Goal: Task Accomplishment & Management: Manage account settings

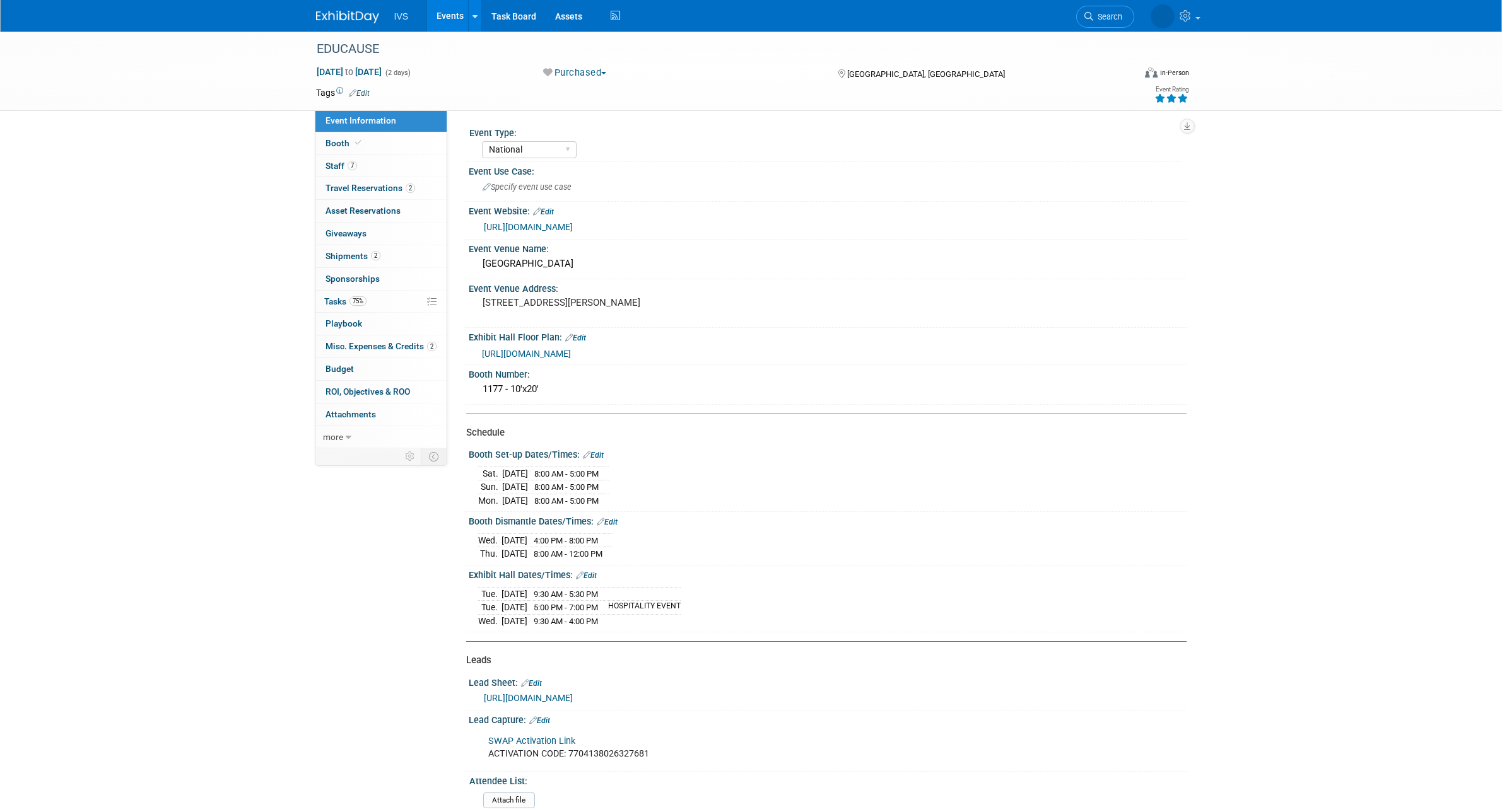
select select "National"
click at [1051, 19] on icon at bounding box center [1047, 16] width 9 height 9
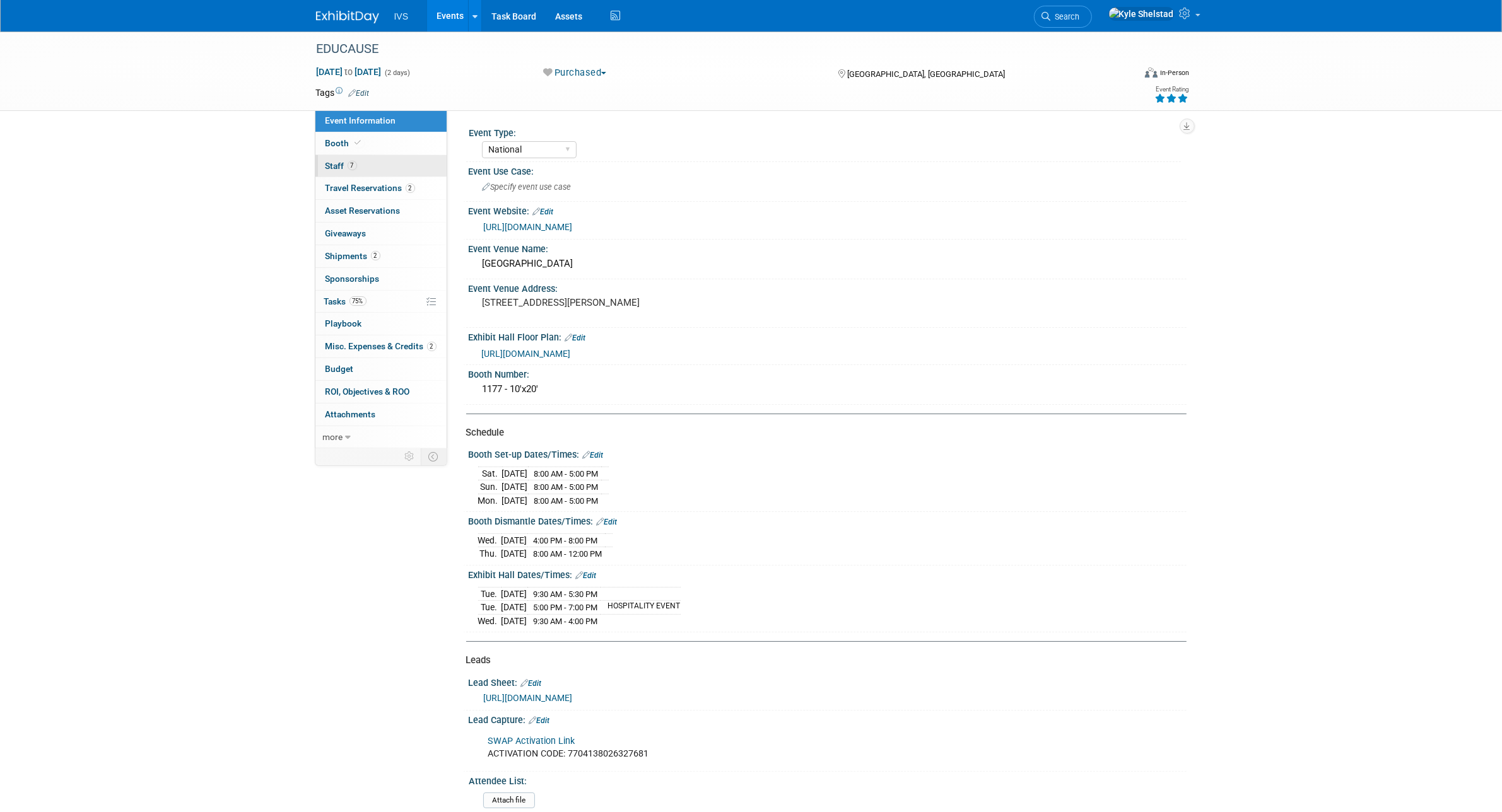
click at [390, 167] on link "7 Staff 7" at bounding box center [381, 166] width 131 height 22
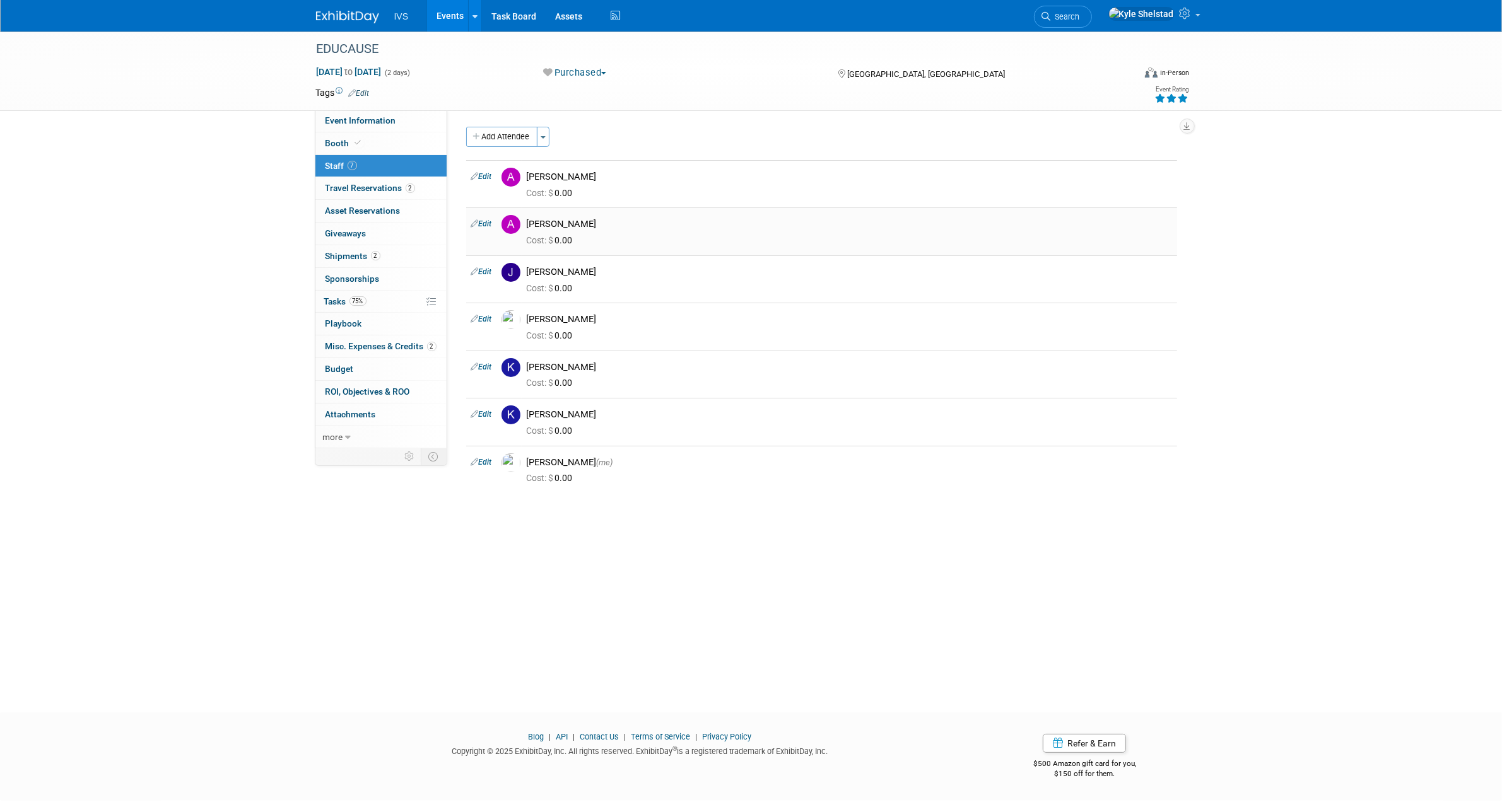
click at [477, 219] on icon at bounding box center [475, 223] width 7 height 14
select select "6ddca6ed-9b56-4ae5-905f-7a8830ca6c3a"
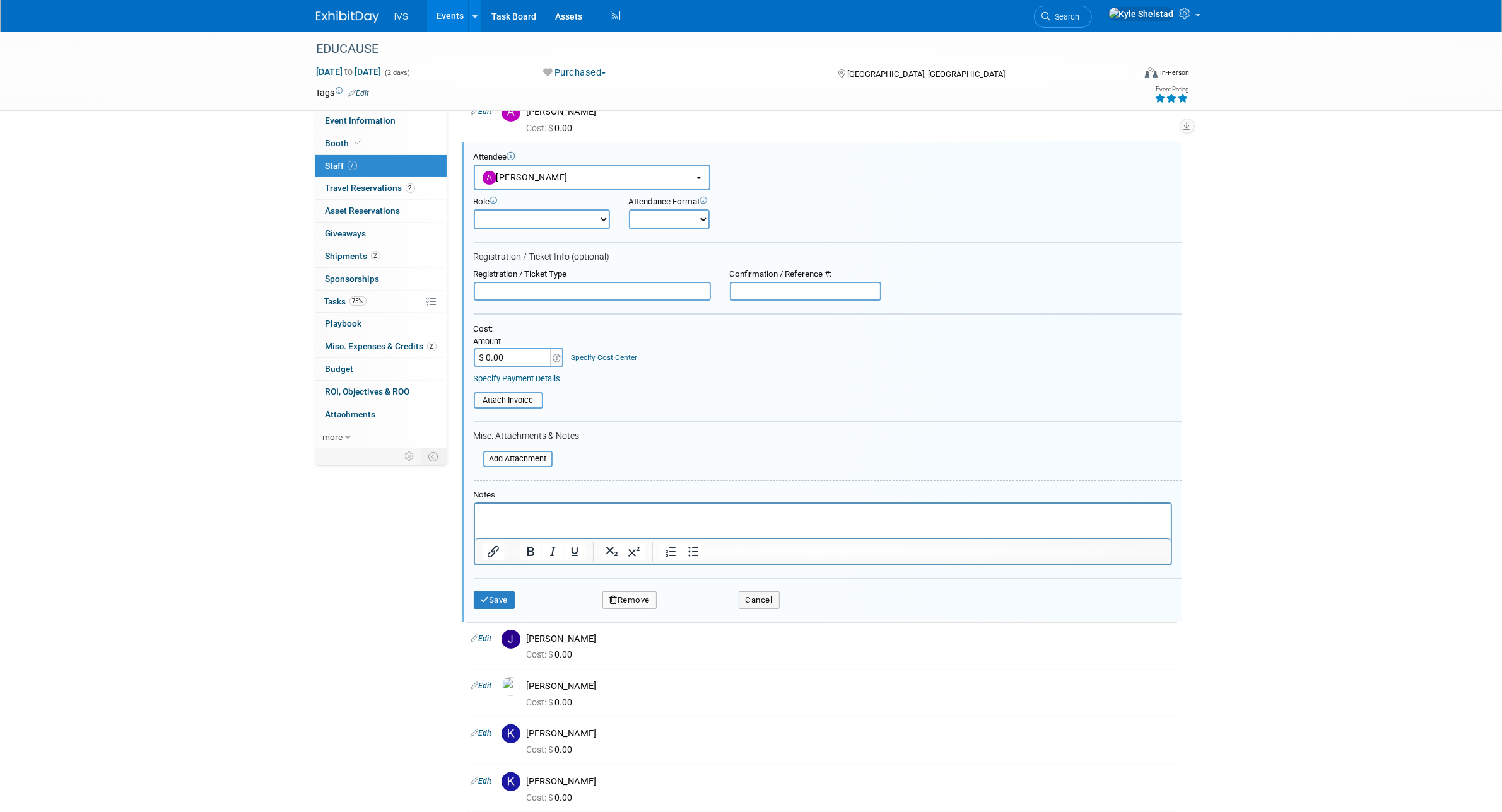
click at [626, 592] on button "Remove" at bounding box center [629, 600] width 55 height 17
click at [782, 592] on td "Cancel" at bounding box center [736, 600] width 107 height 17
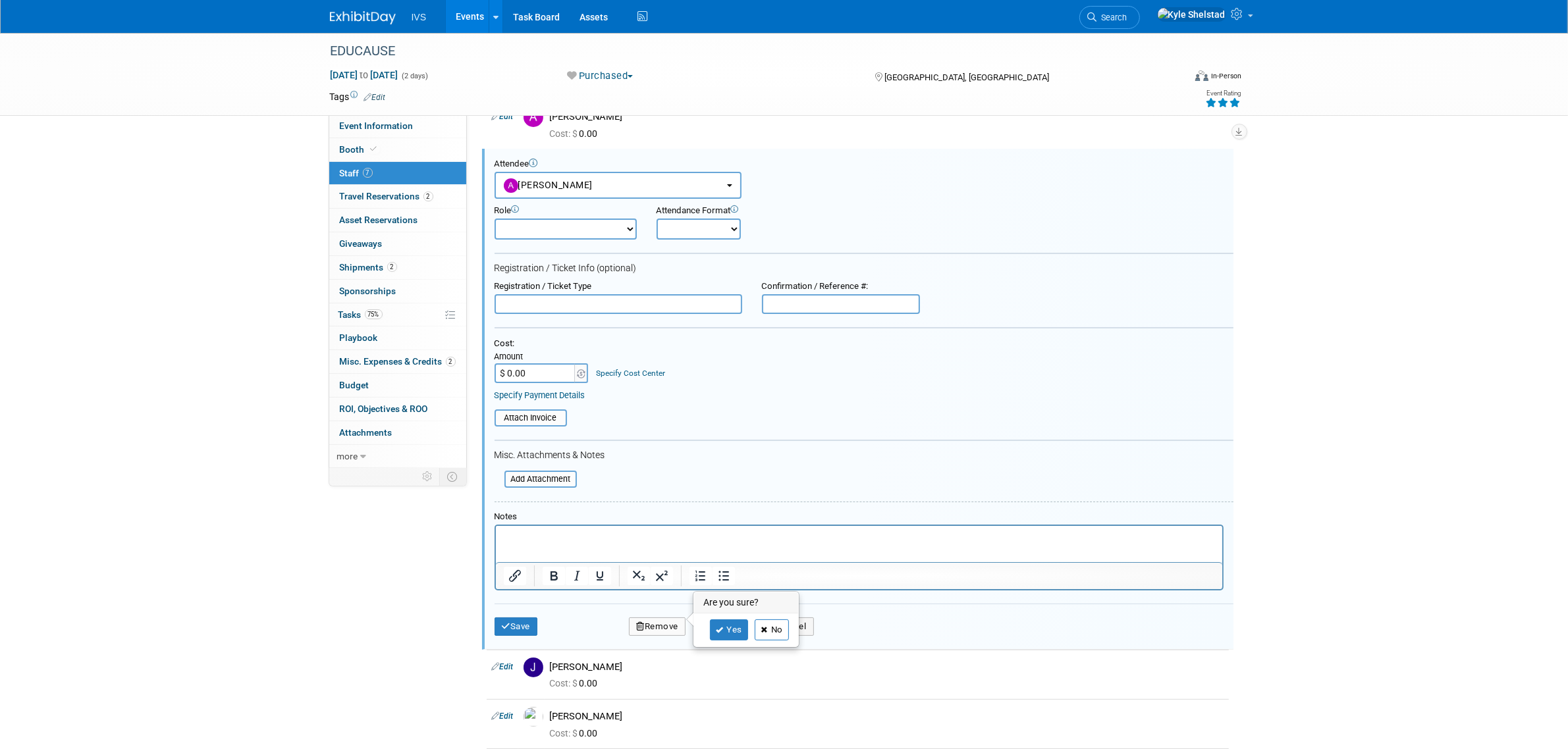
click at [784, 630] on link "No" at bounding box center [772, 630] width 34 height 21
click at [791, 623] on button "Cancel" at bounding box center [792, 626] width 43 height 18
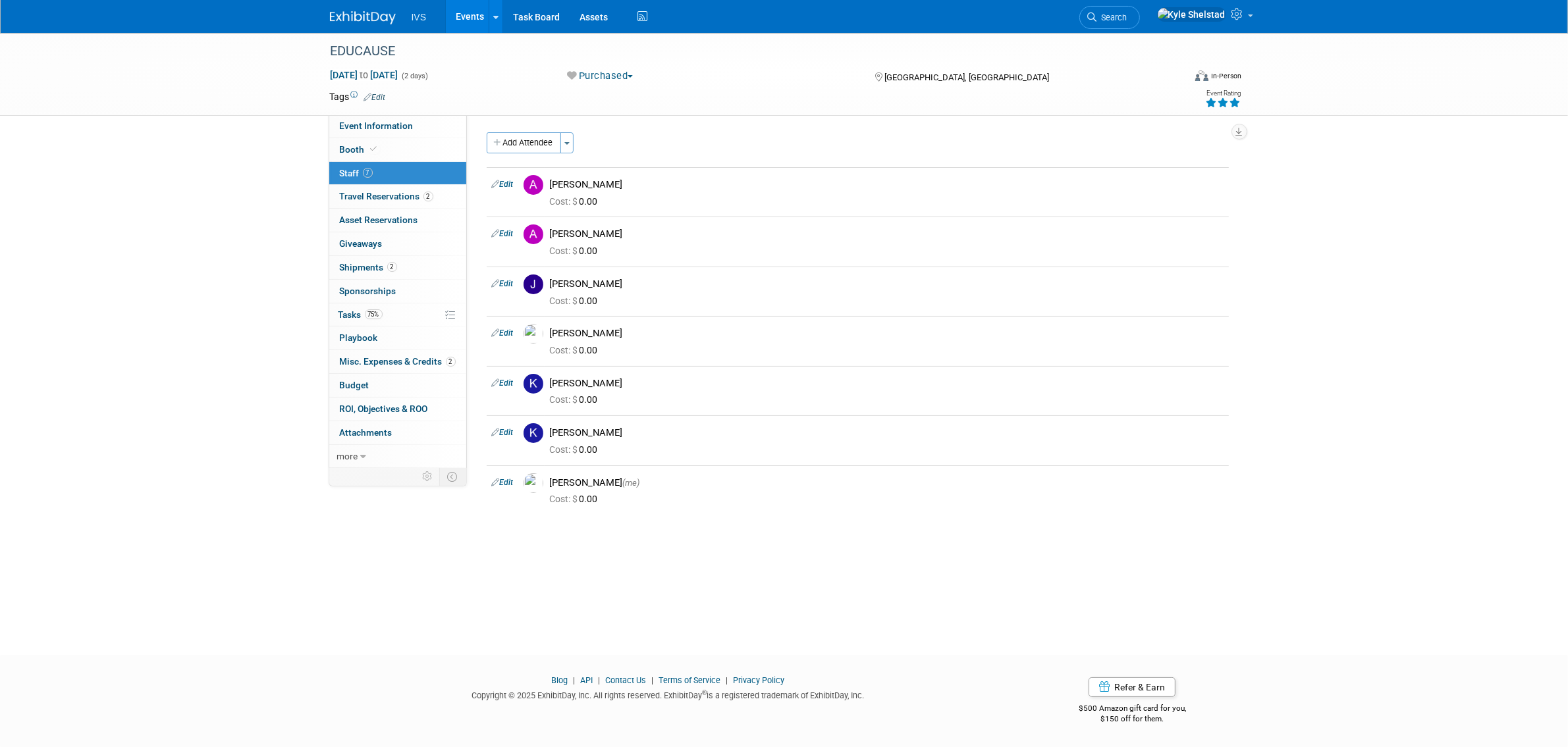
click at [476, 30] on link "Events" at bounding box center [470, 16] width 48 height 33
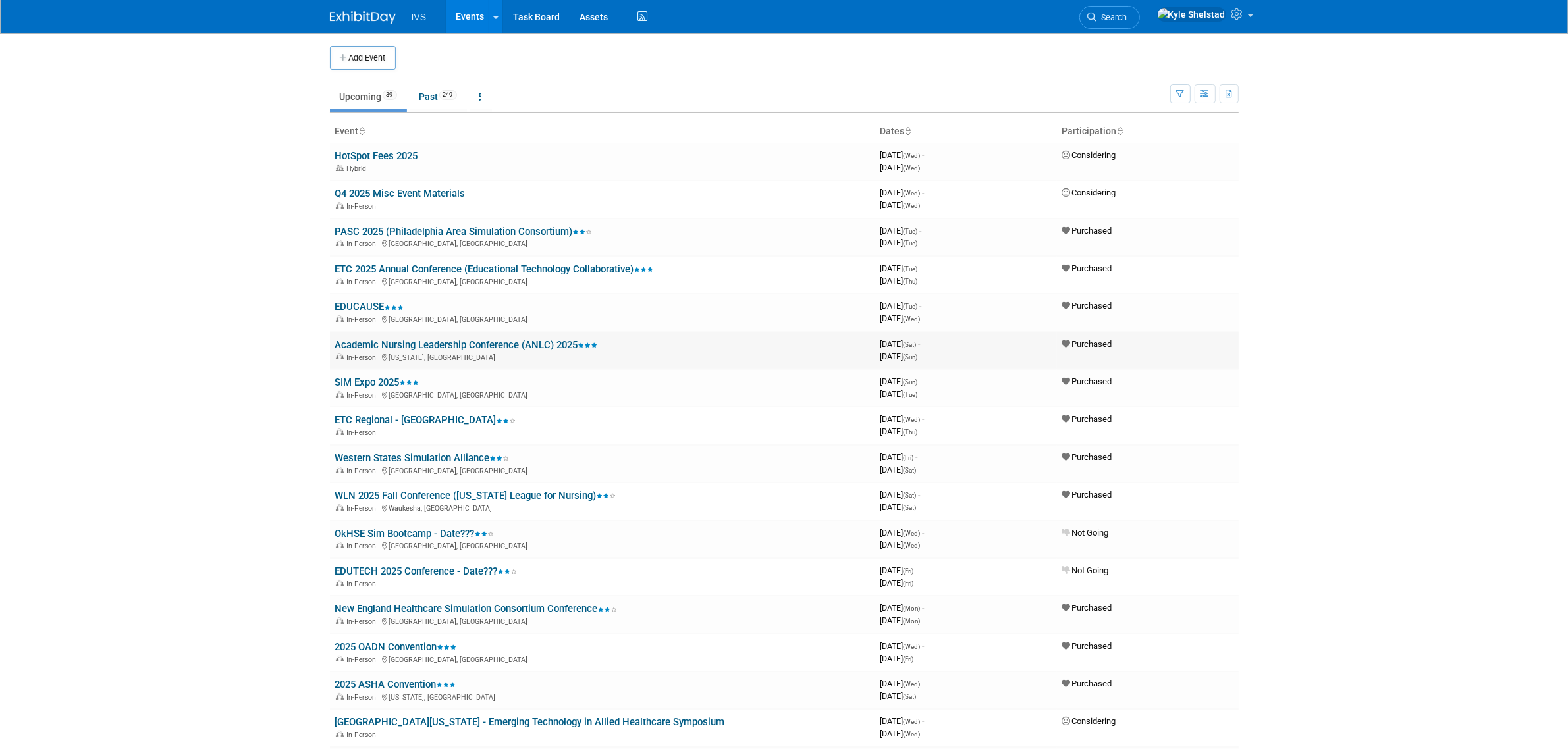
click at [387, 343] on link "Academic Nursing Leadership Conference (ANLC) 2025" at bounding box center [466, 345] width 262 height 11
click at [367, 306] on link "EDUCAUSE" at bounding box center [369, 306] width 69 height 11
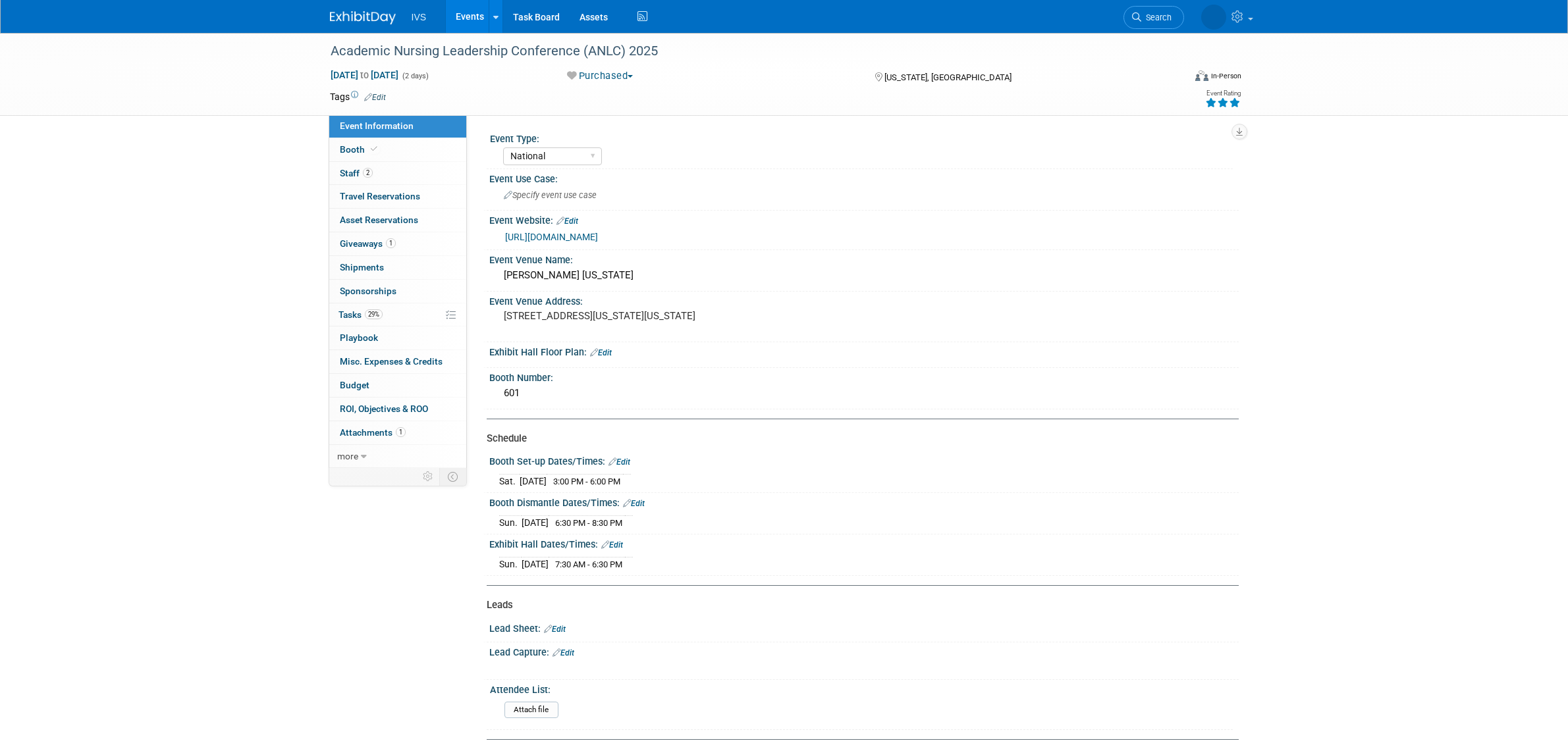
select select "National"
click at [397, 171] on link "2 Staff 2" at bounding box center [397, 173] width 137 height 23
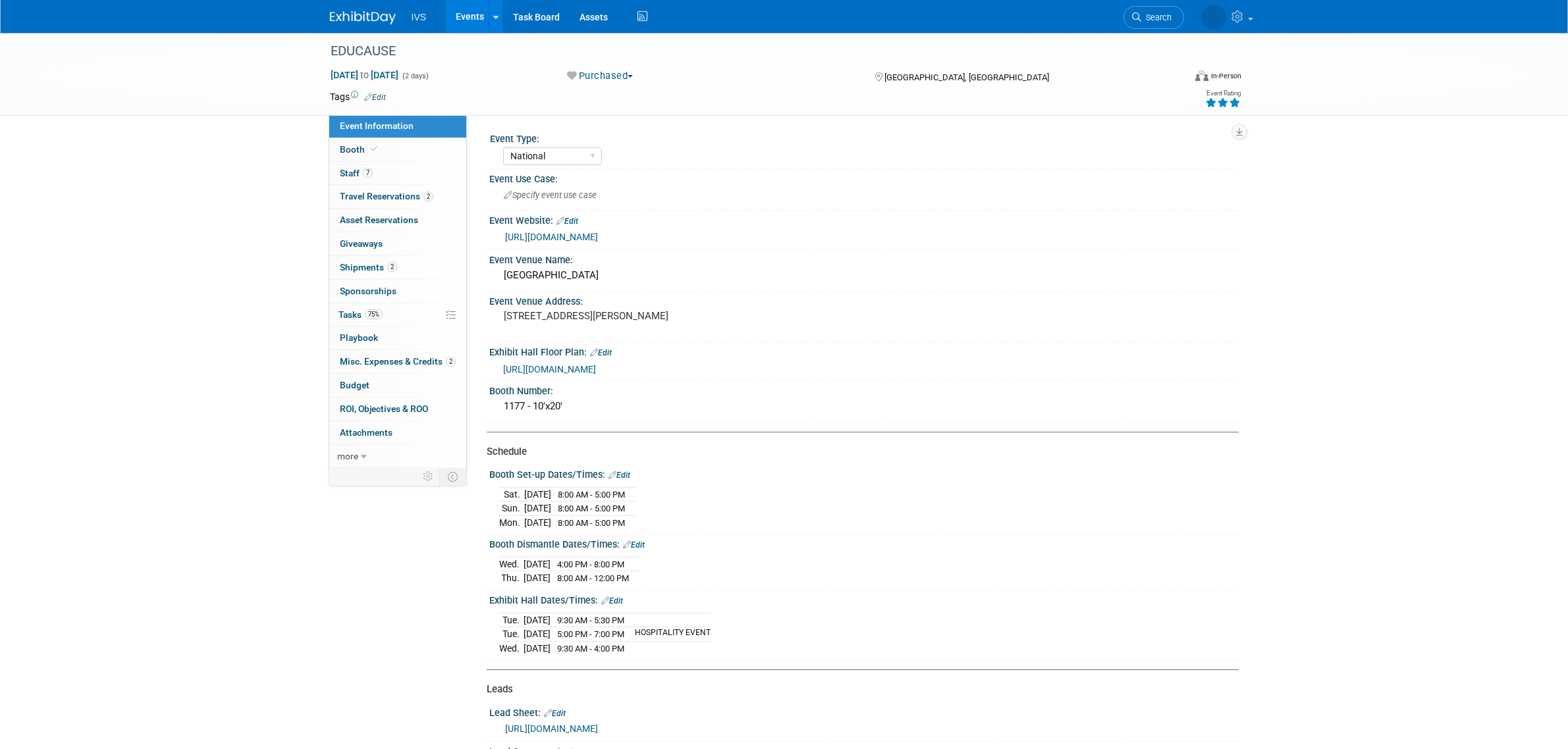
select select "National"
click at [423, 175] on link "7 Staff 7" at bounding box center [397, 173] width 137 height 23
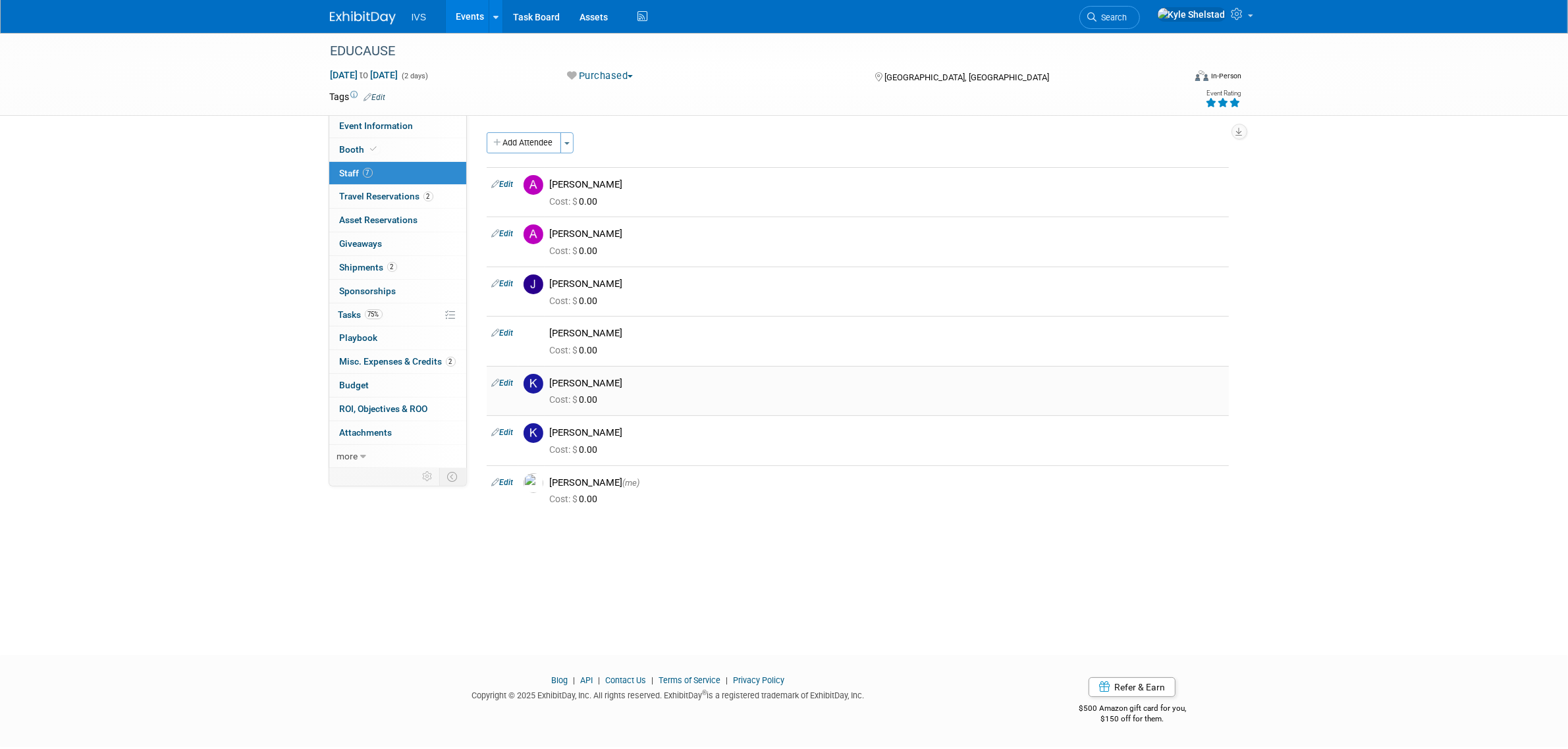
click at [512, 384] on link "Edit" at bounding box center [502, 383] width 22 height 10
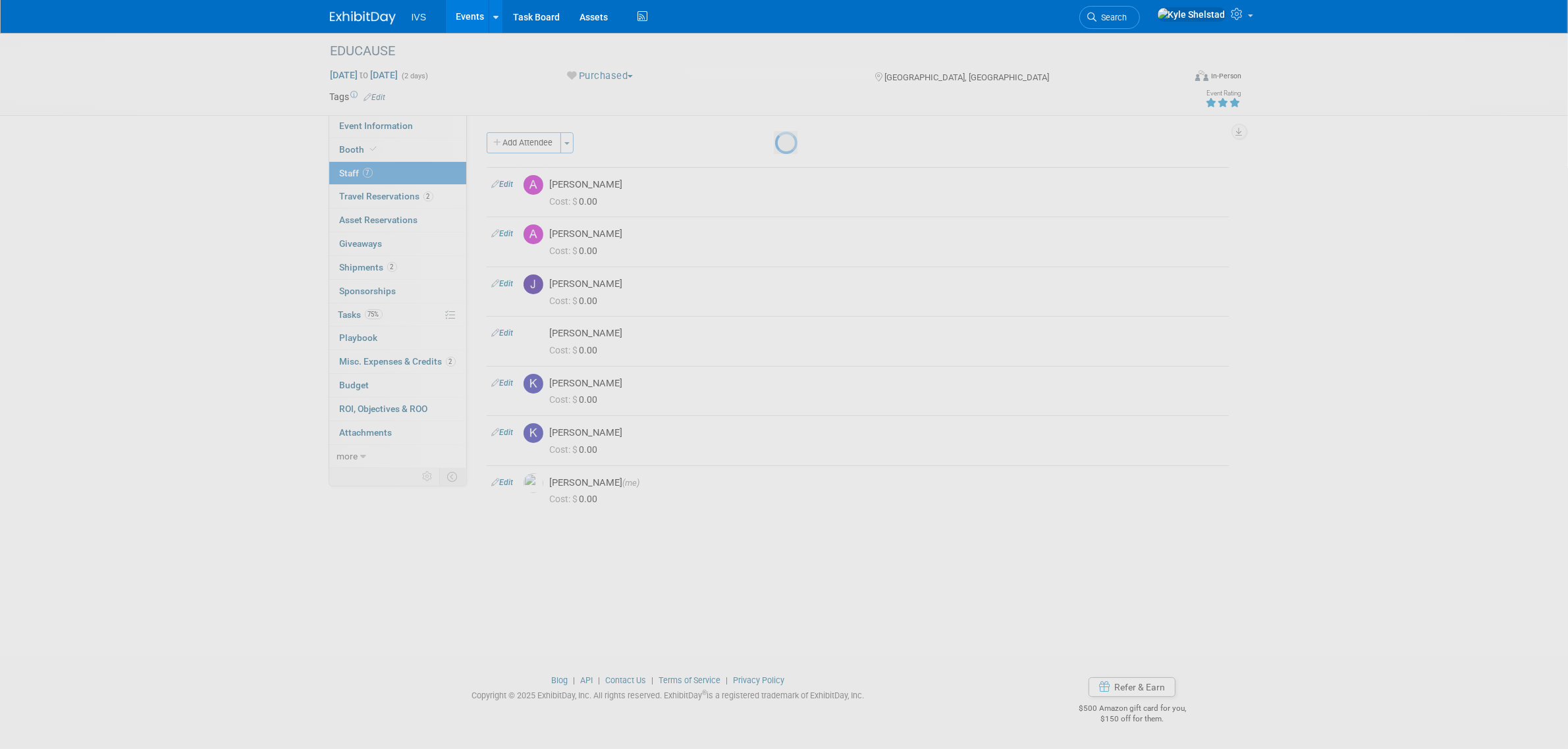
select select "e5361ae9-36b9-4460-8a88-ed0420b42b13"
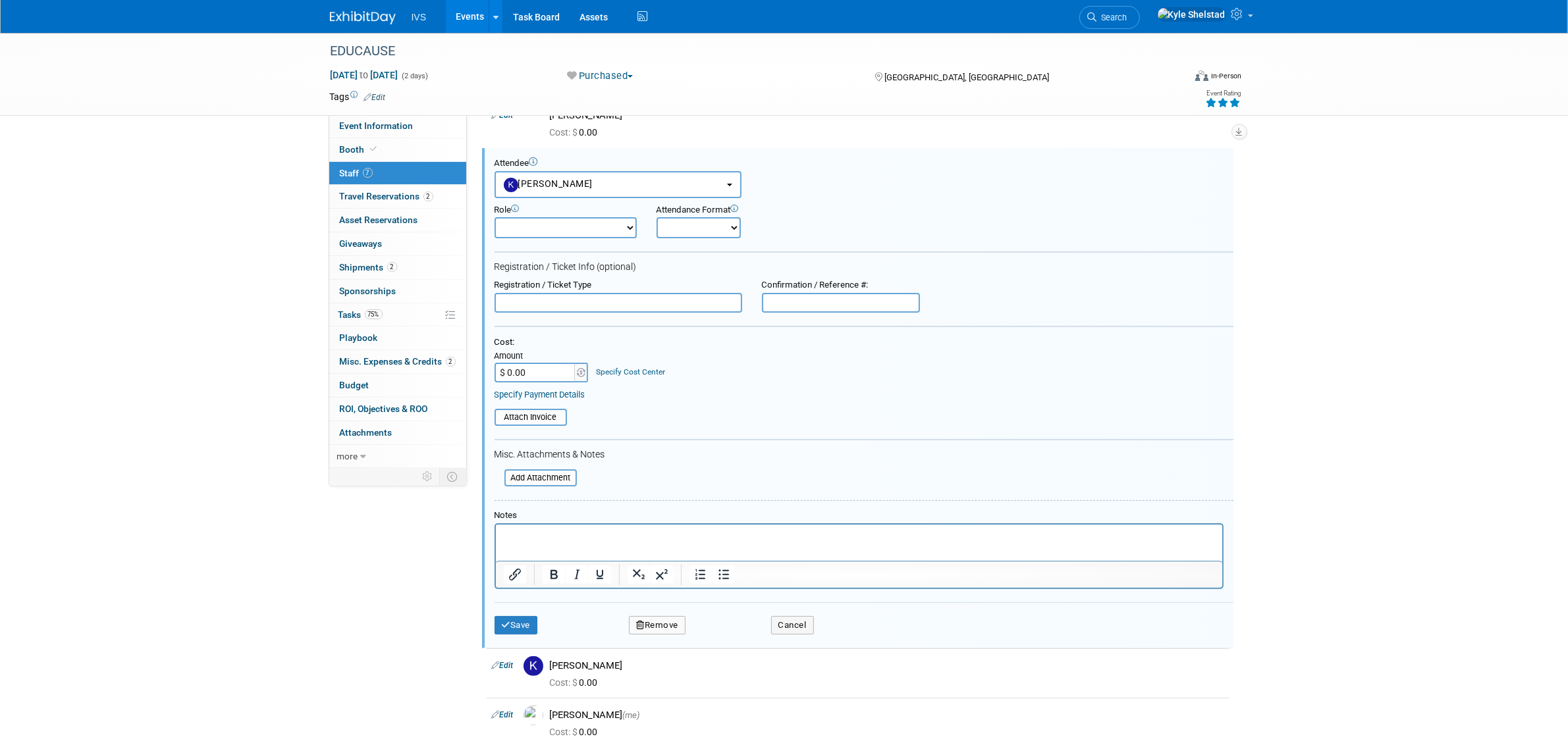
click at [673, 623] on button "Remove" at bounding box center [657, 624] width 57 height 18
click at [722, 632] on icon at bounding box center [720, 630] width 8 height 8
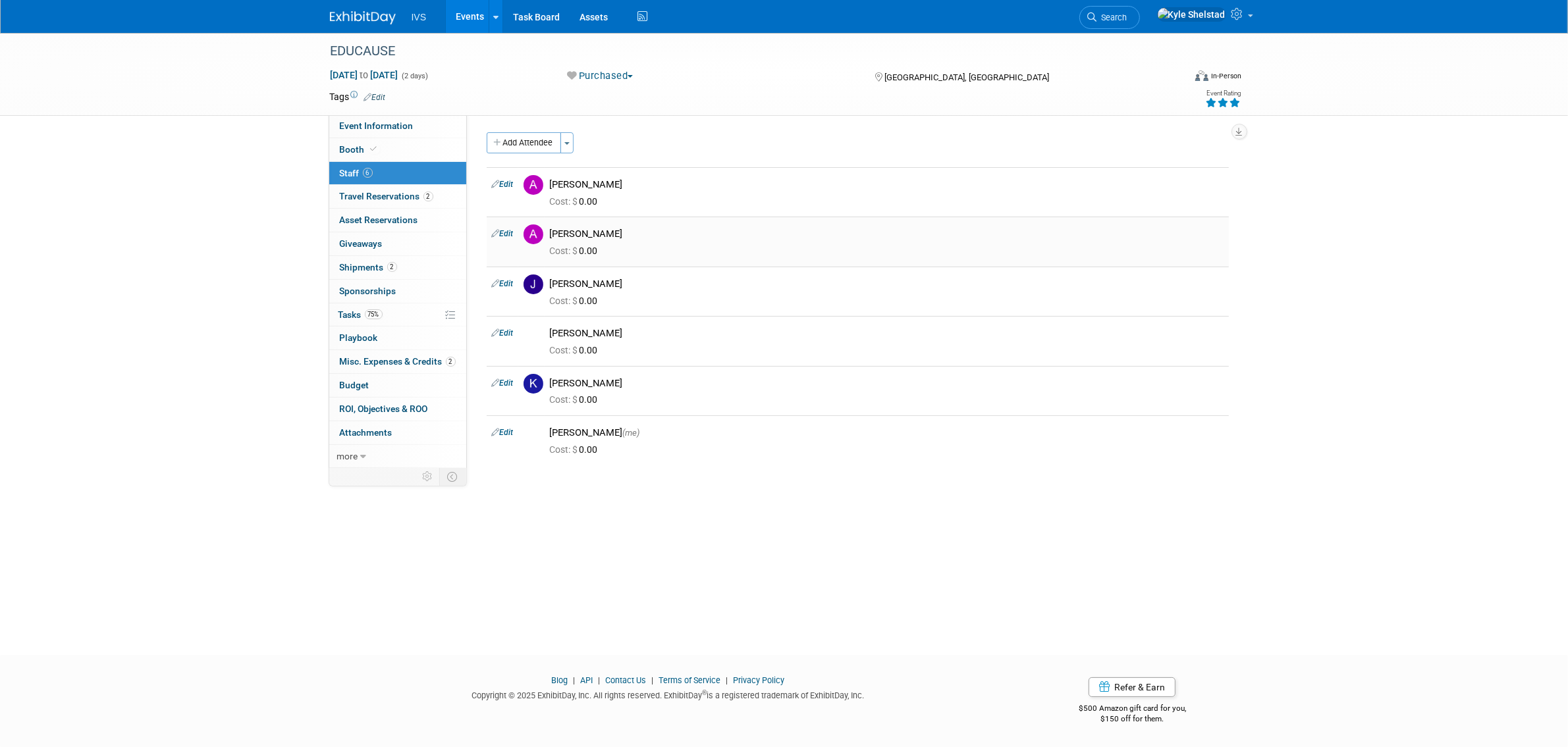
click at [502, 230] on link "Edit" at bounding box center [502, 234] width 22 height 10
select select "6ddca6ed-9b56-4ae5-905f-7a8830ca6c3a"
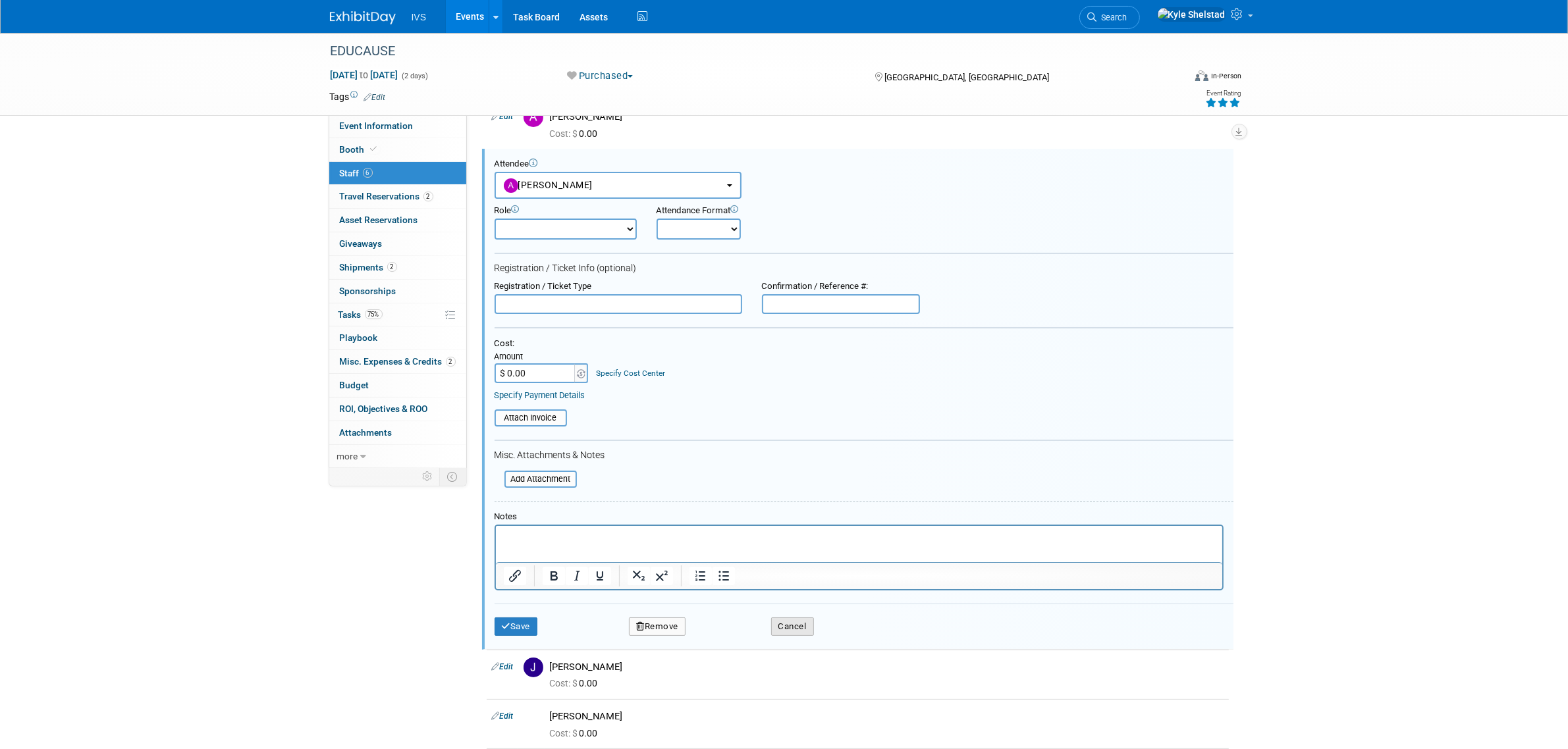
click at [802, 620] on button "Cancel" at bounding box center [792, 626] width 43 height 18
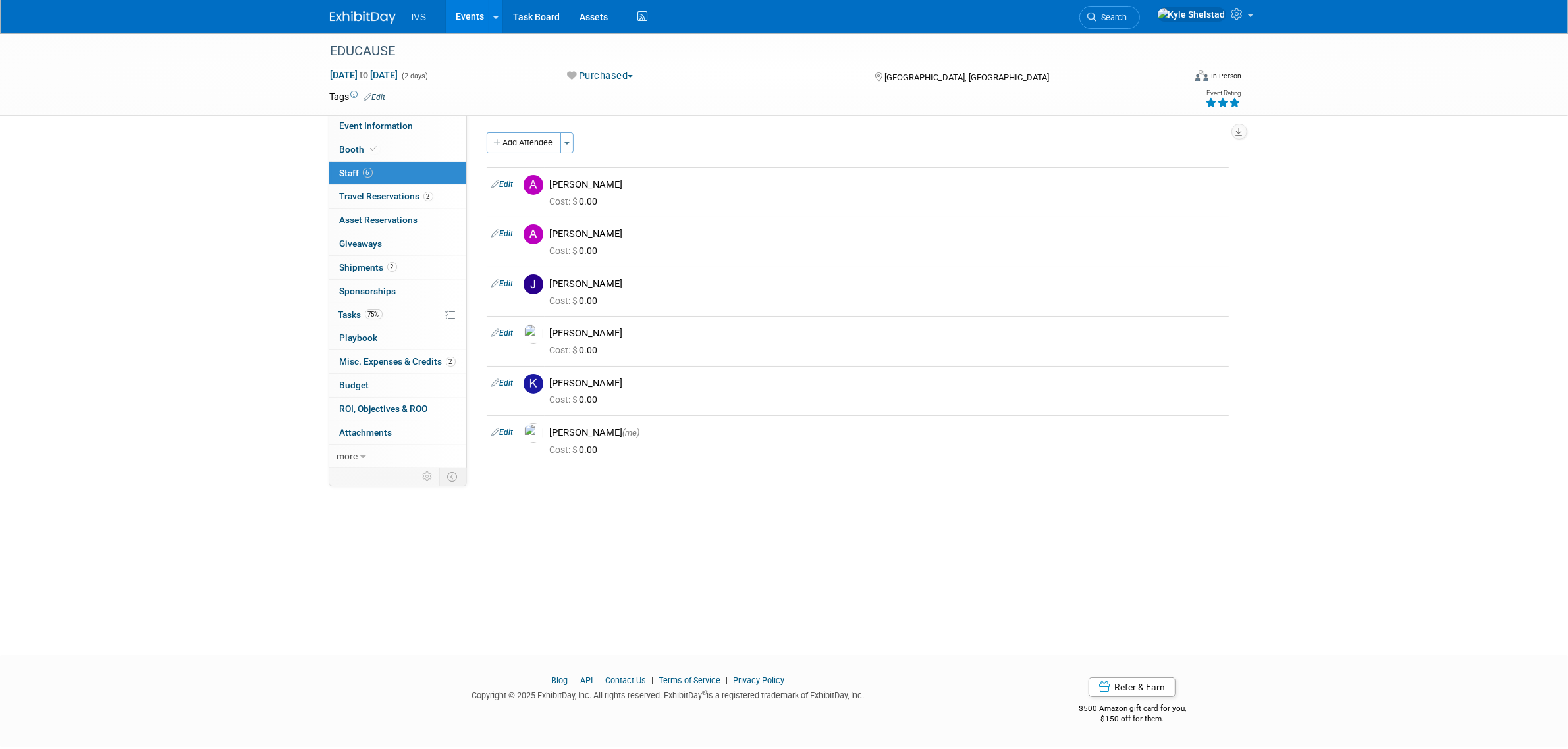
click at [465, 13] on link "Events" at bounding box center [470, 16] width 48 height 33
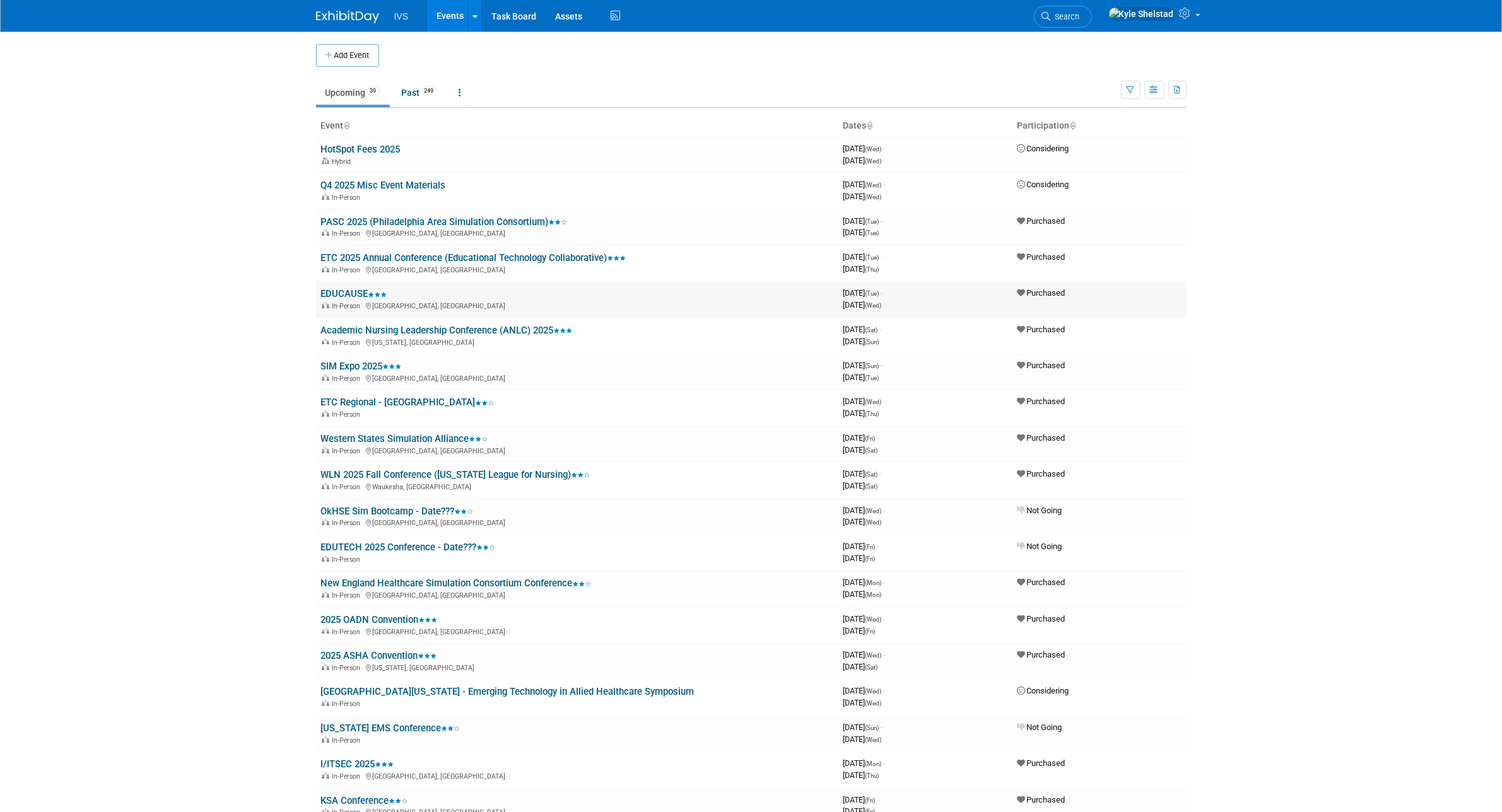
click at [358, 290] on link "EDUCAUSE" at bounding box center [353, 293] width 66 height 11
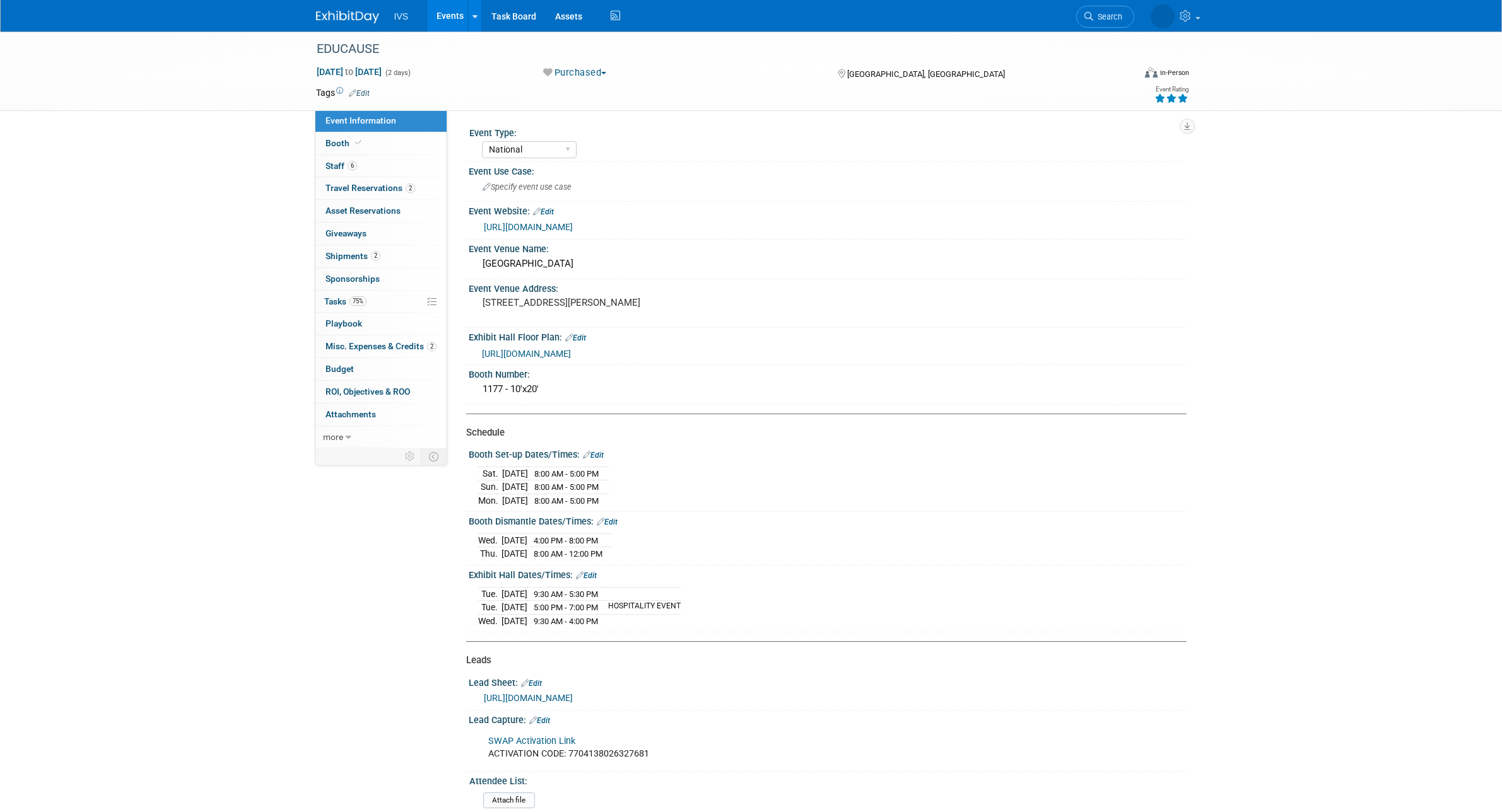
select select "National"
click at [161, 249] on div "EDUCAUSE Oct 28, 2025 to Oct 29, 2025 (2 days) Oct 28, 2025 to Oct 29, 2025 Pur…" at bounding box center [751, 556] width 1502 height 1049
click at [353, 155] on link "6 Staff 6" at bounding box center [381, 166] width 131 height 22
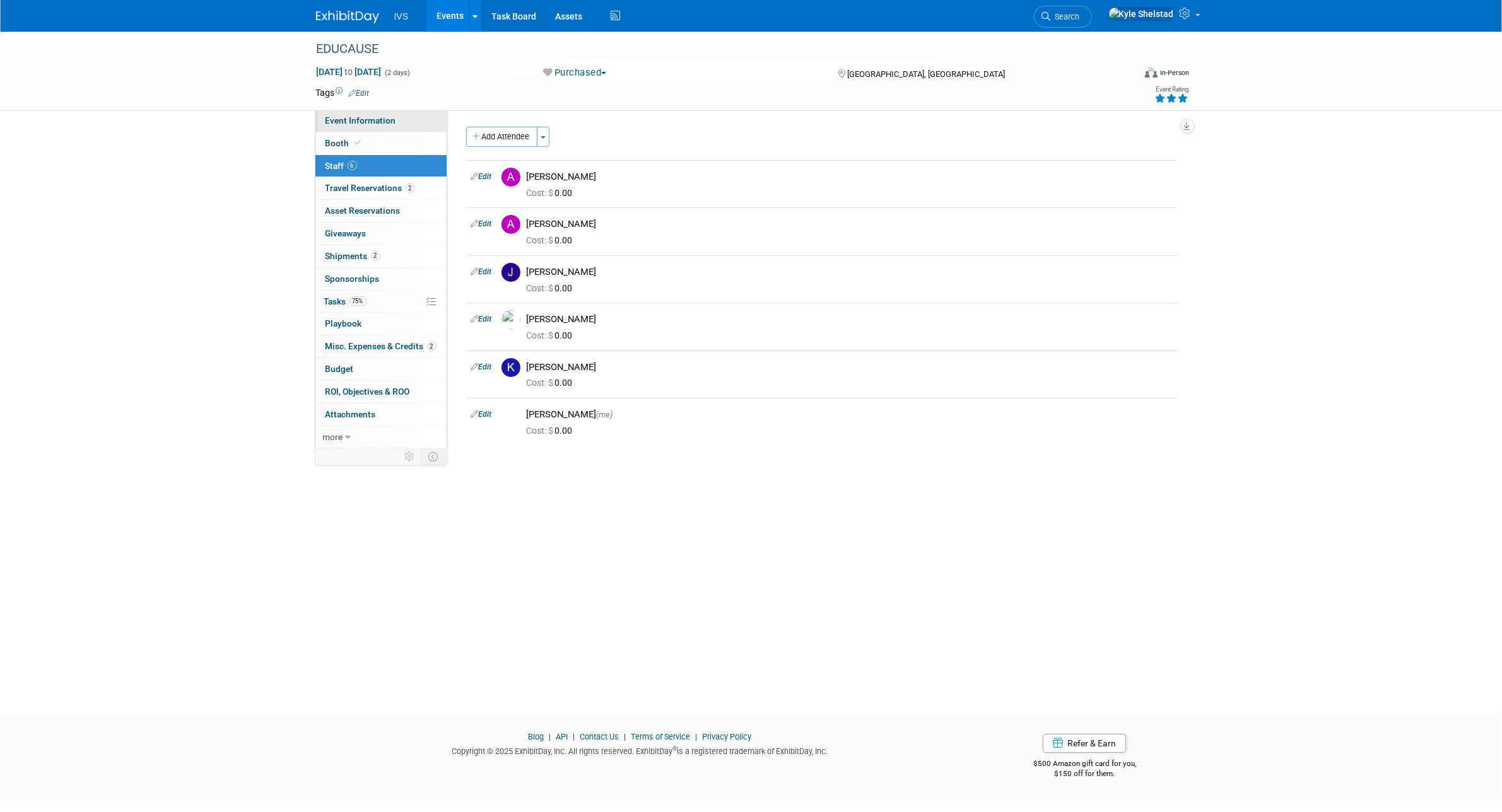
click at [358, 127] on link "Event Information" at bounding box center [381, 120] width 131 height 22
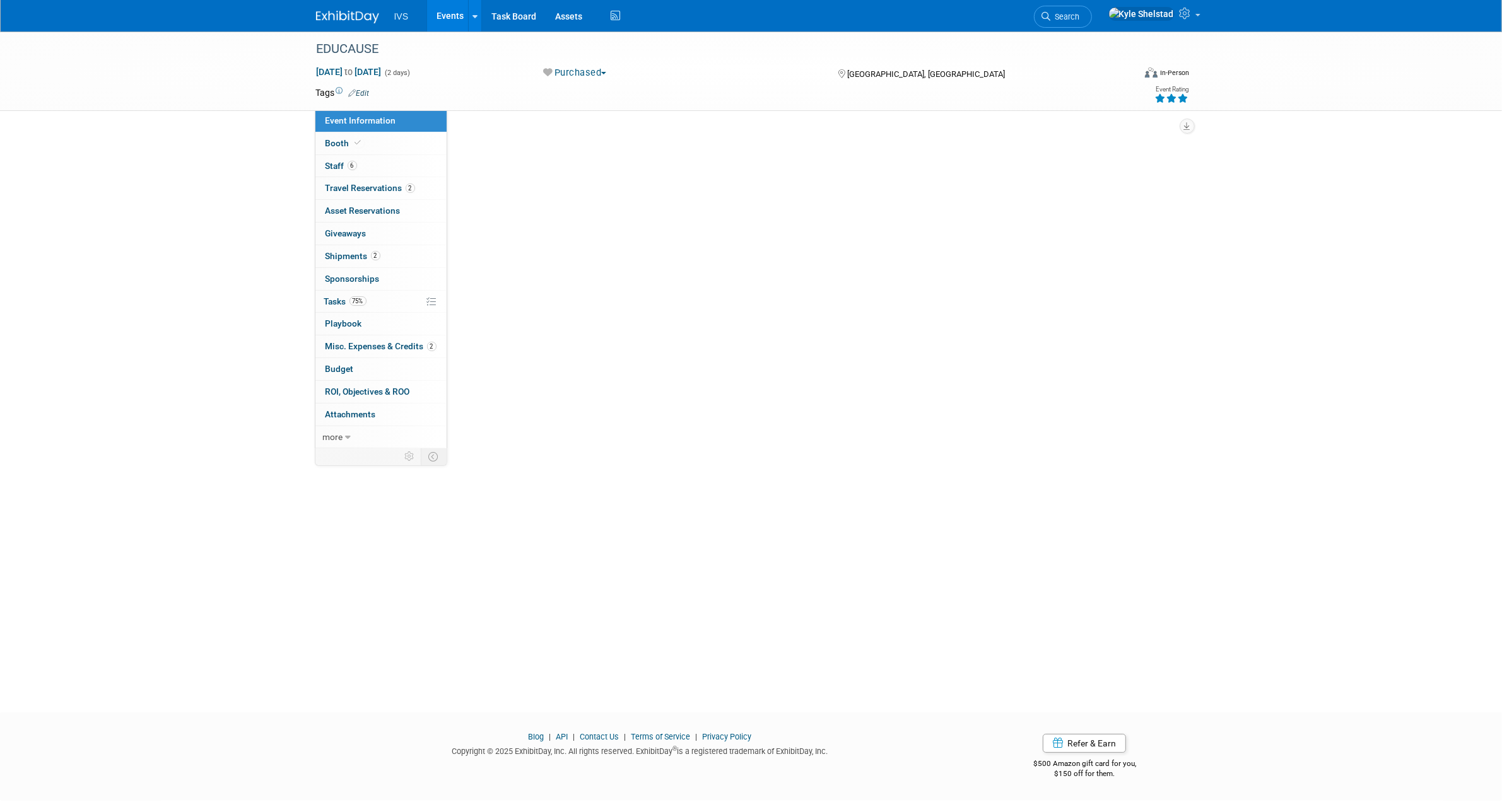
select select "National"
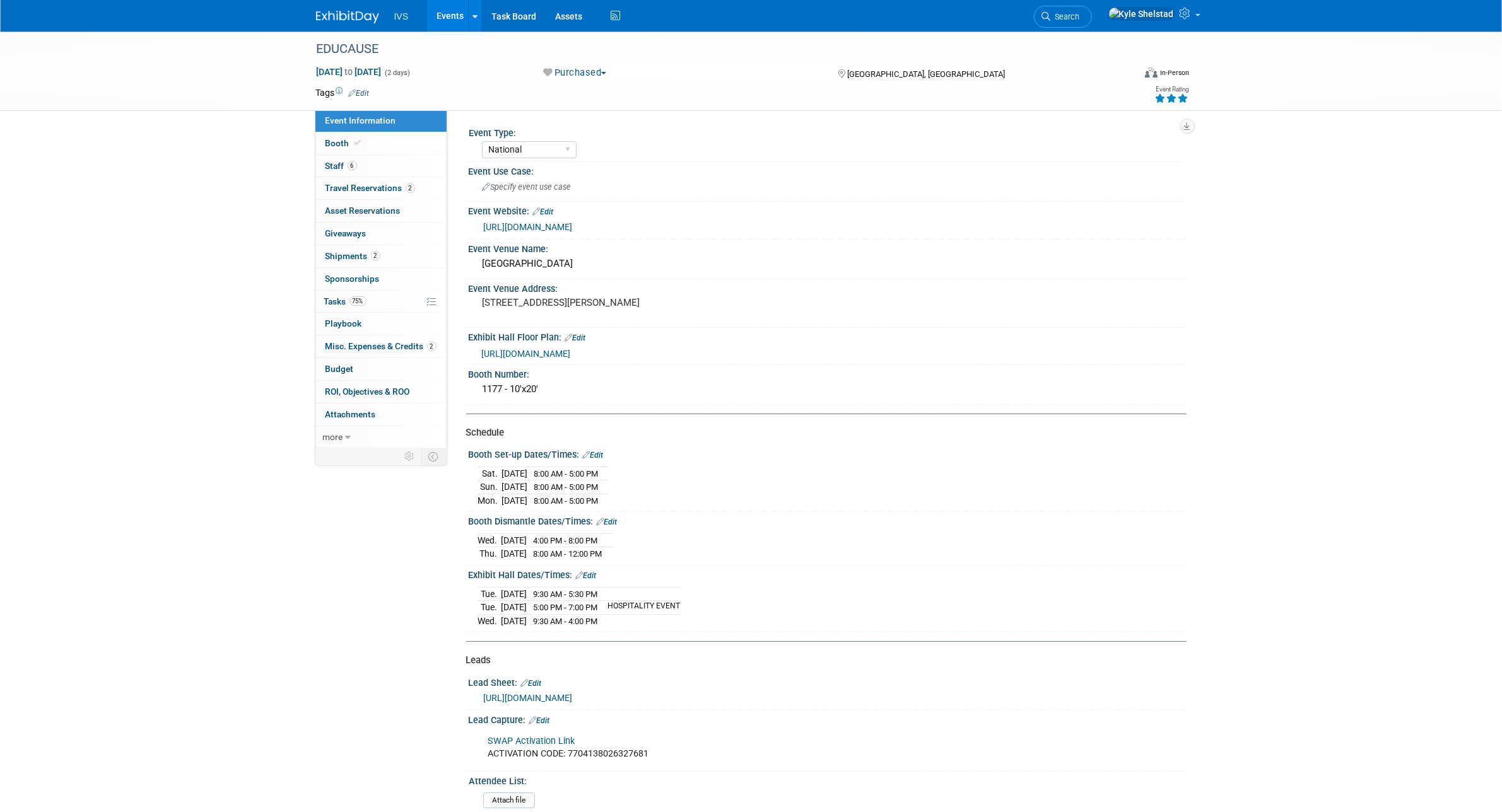
click at [686, 454] on div "Booth Set-up Dates/Times: Edit" at bounding box center [827, 453] width 718 height 16
drag, startPoint x: 645, startPoint y: 607, endPoint x: 702, endPoint y: 612, distance: 57.2
click at [680, 612] on td "HOSPITALITY EVENT" at bounding box center [640, 607] width 80 height 14
click at [748, 609] on div "Tue. Oct 28, 2025 9:30 AM - 5:30 PM Tue. Oct 28, 2025 5:00 PM - 7:00 PM HOSPITA…" at bounding box center [827, 605] width 699 height 44
drag, startPoint x: 588, startPoint y: 594, endPoint x: 635, endPoint y: 602, distance: 47.7
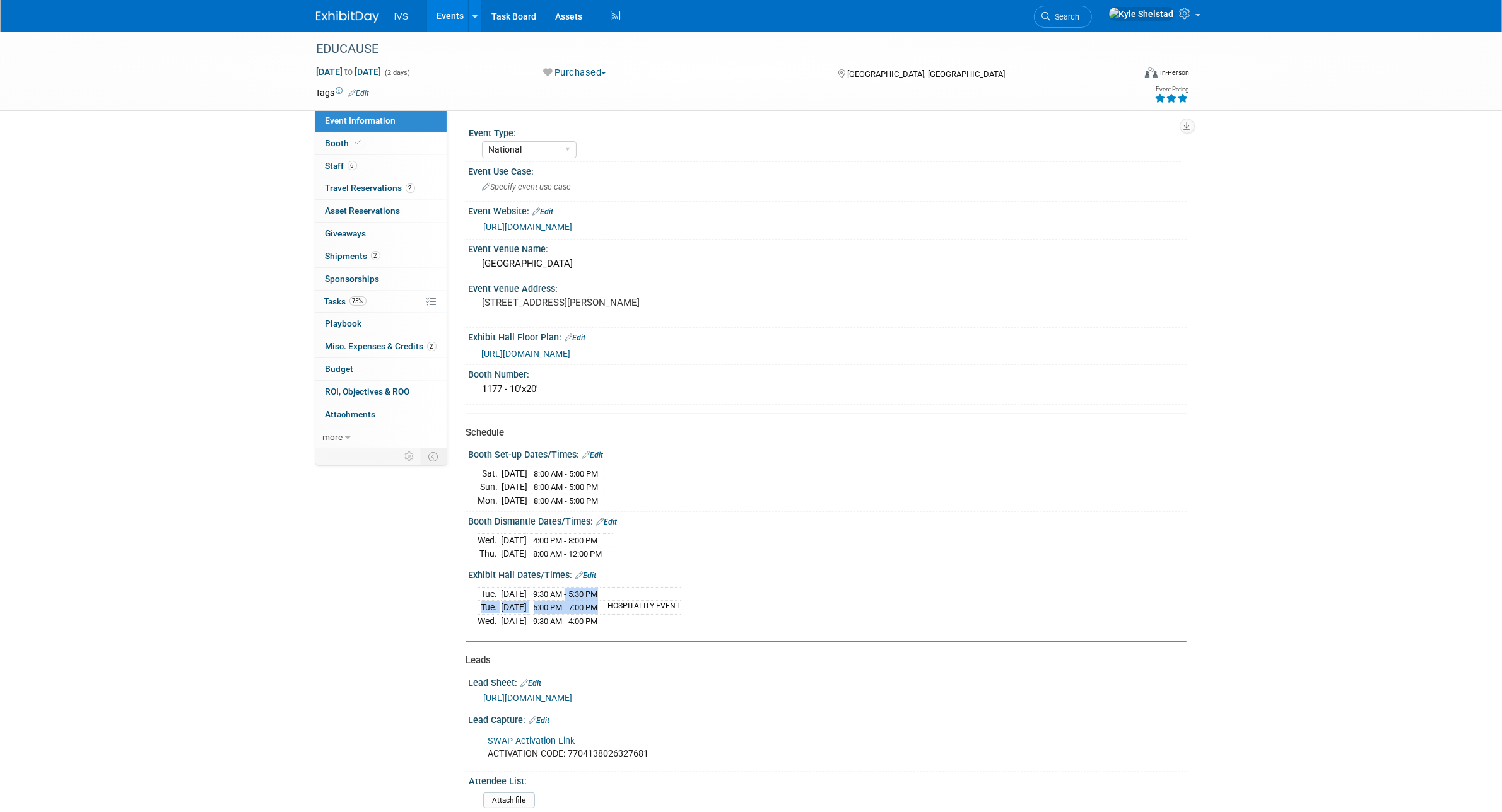
click at [635, 602] on tbody "Tue. Oct 28, 2025 9:30 AM - 5:30 PM Tue. Oct 28, 2025 5:00 PM - 7:00 PM HOSPITA…" at bounding box center [579, 607] width 202 height 40
click at [635, 594] on td at bounding box center [640, 594] width 80 height 14
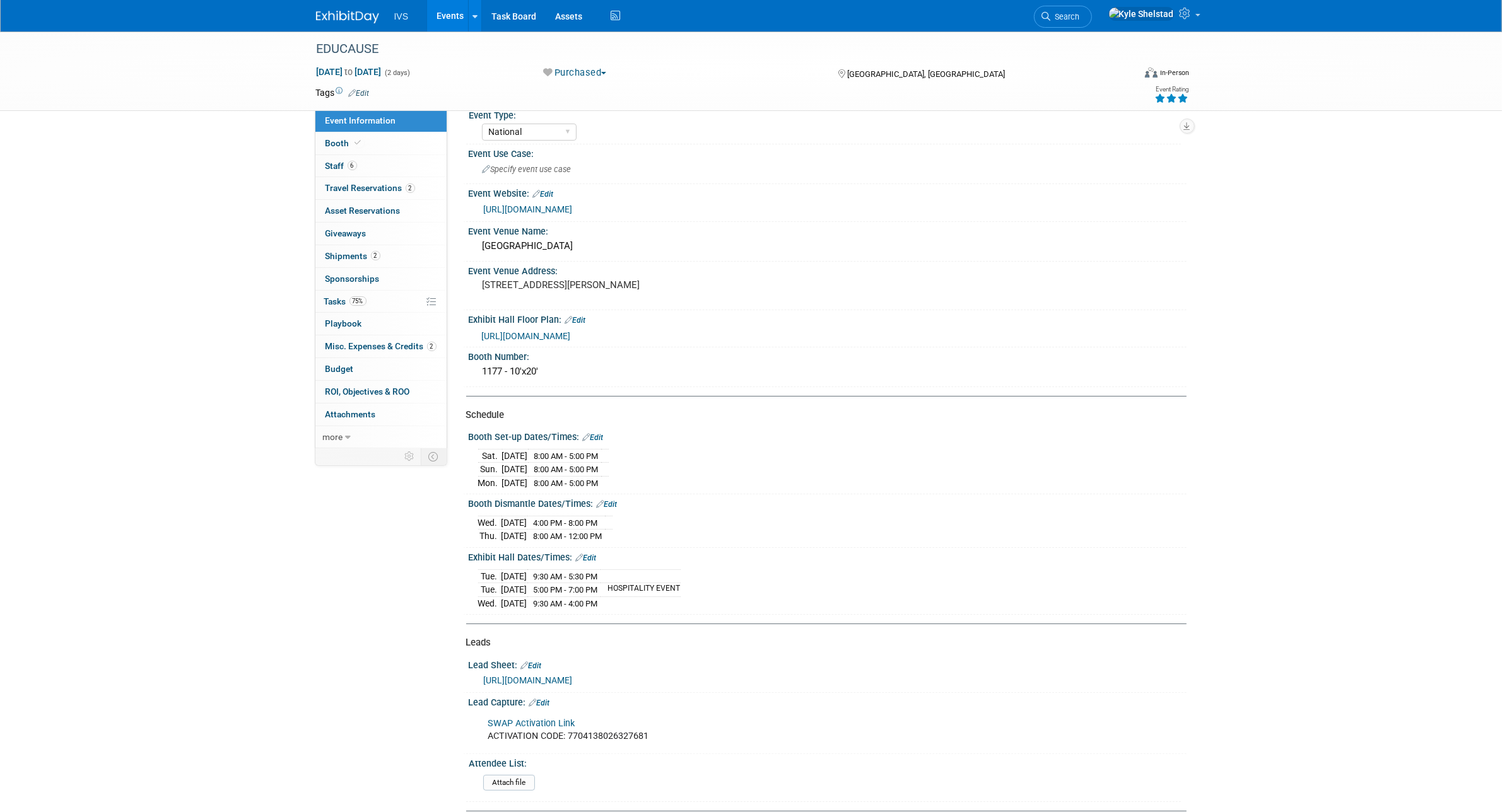
scroll to position [15, 0]
click at [588, 573] on td "9:30 AM - 5:30 PM" at bounding box center [564, 577] width 73 height 14
click at [590, 559] on link "Edit" at bounding box center [586, 560] width 21 height 9
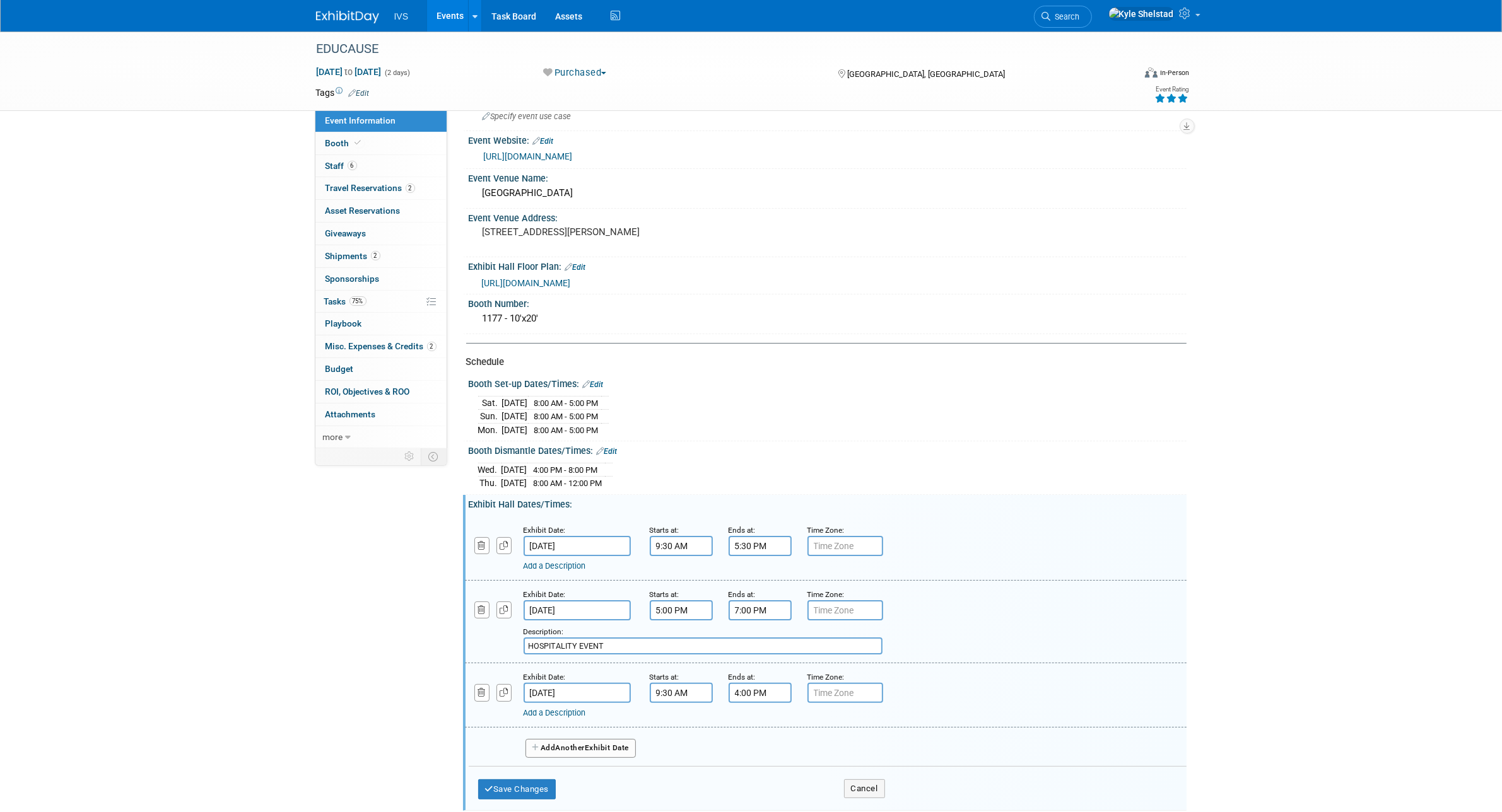
scroll to position [71, 0]
click at [586, 565] on link "Add a Description" at bounding box center [555, 565] width 63 height 9
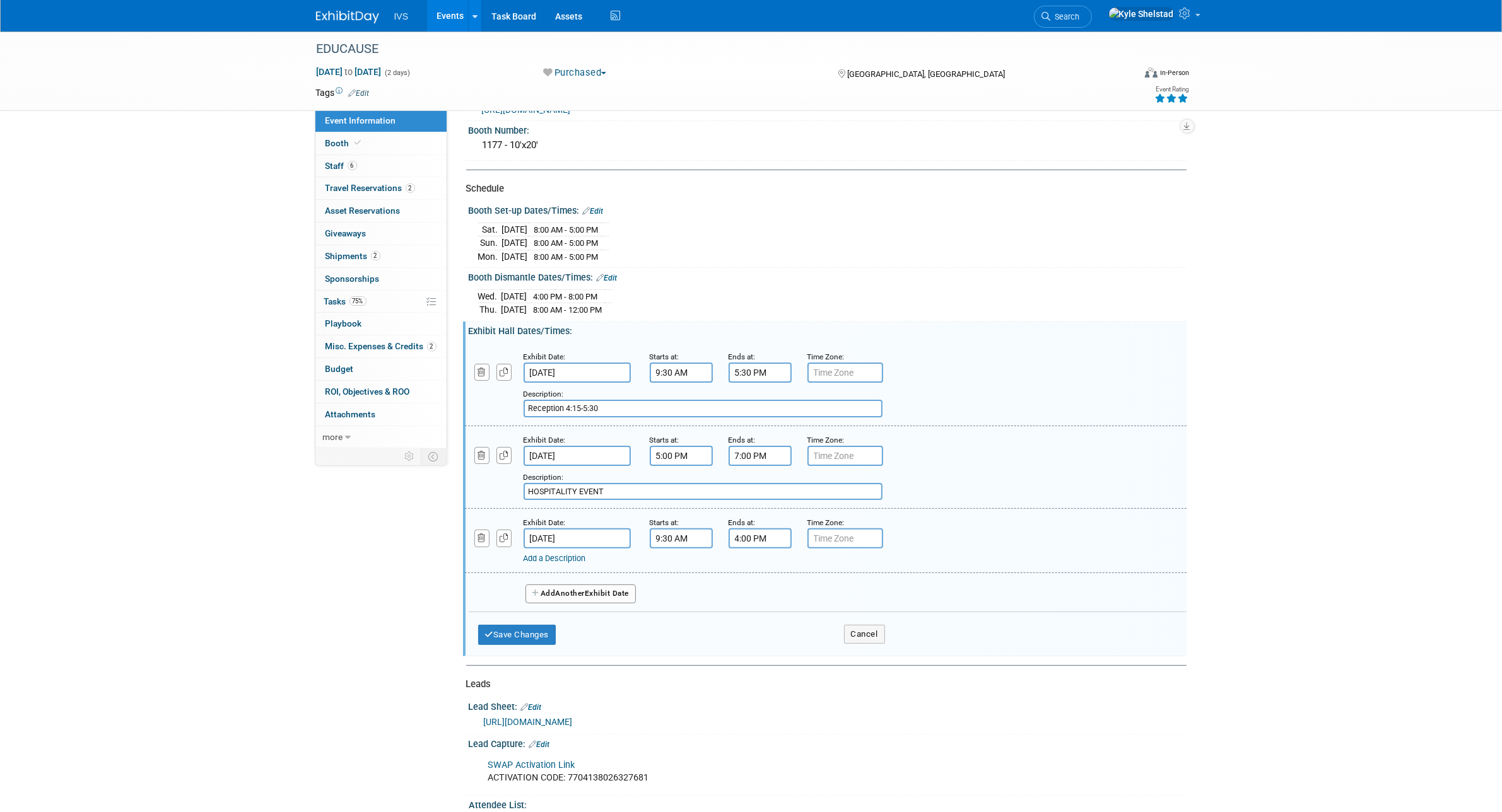
scroll to position [245, 0]
type input "Reception 4:15-5:30"
click at [521, 632] on button "Save Changes" at bounding box center [517, 634] width 78 height 20
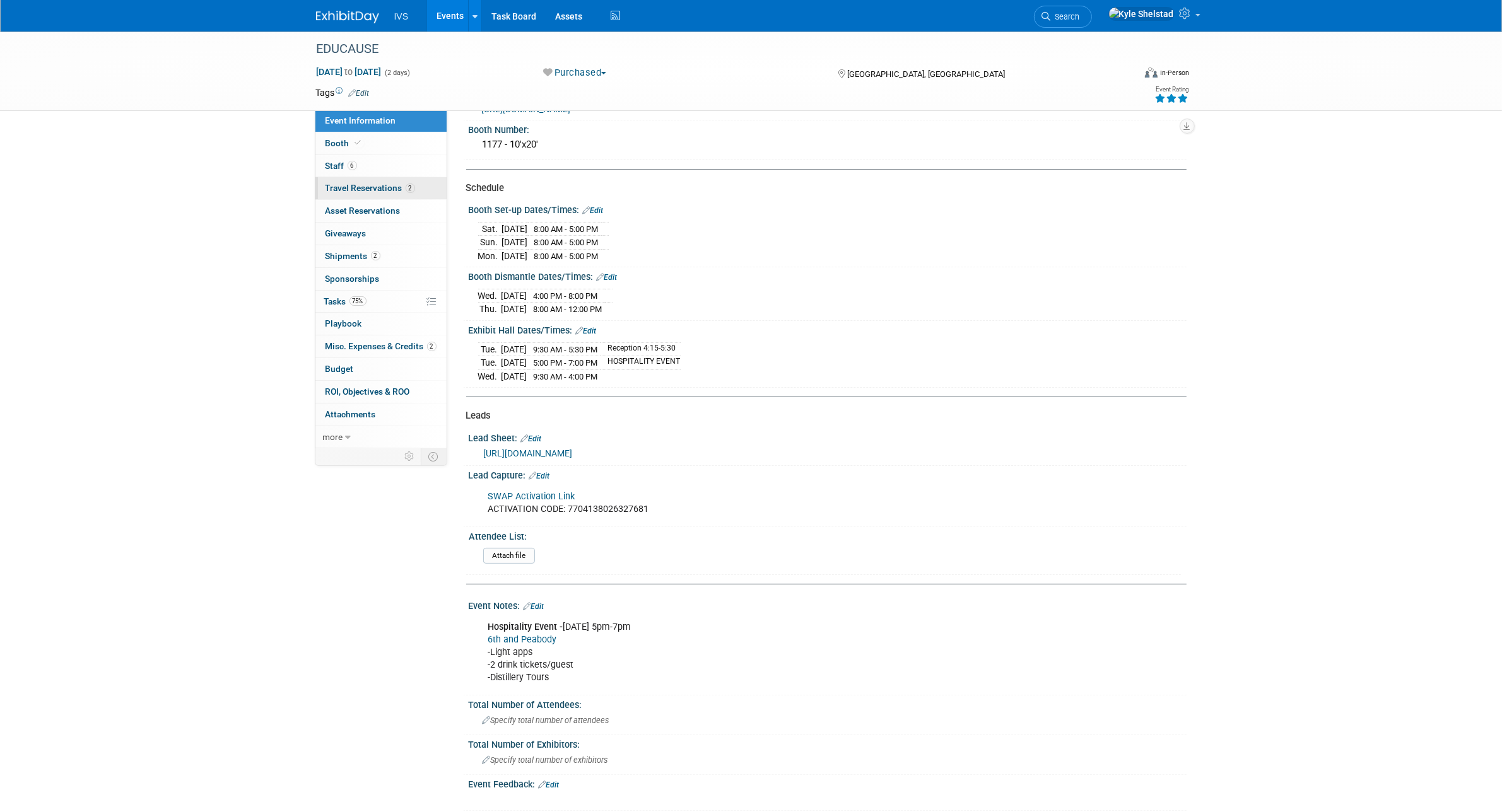
click at [375, 188] on span "Travel Reservations 2" at bounding box center [370, 188] width 89 height 10
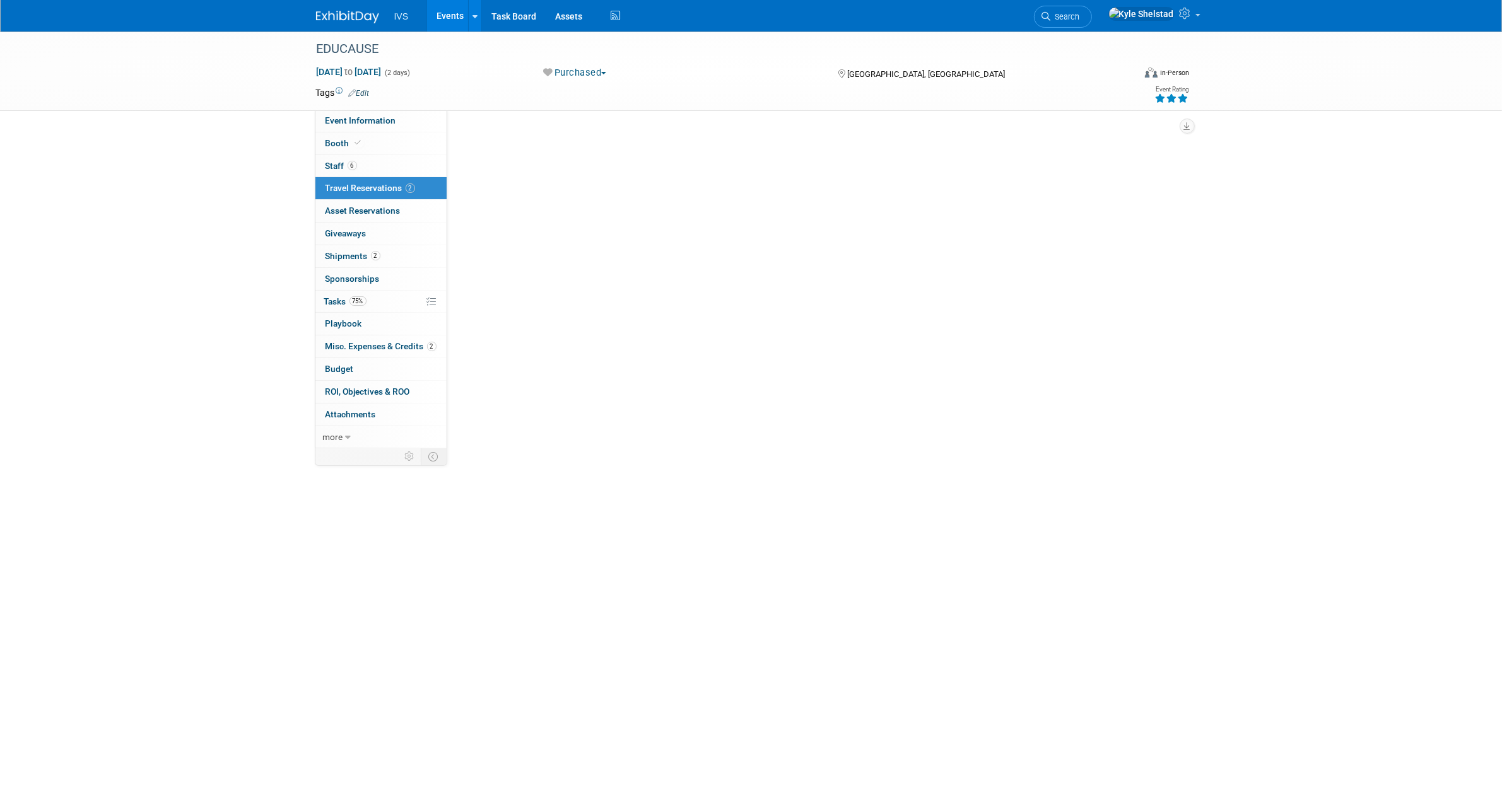
scroll to position [0, 0]
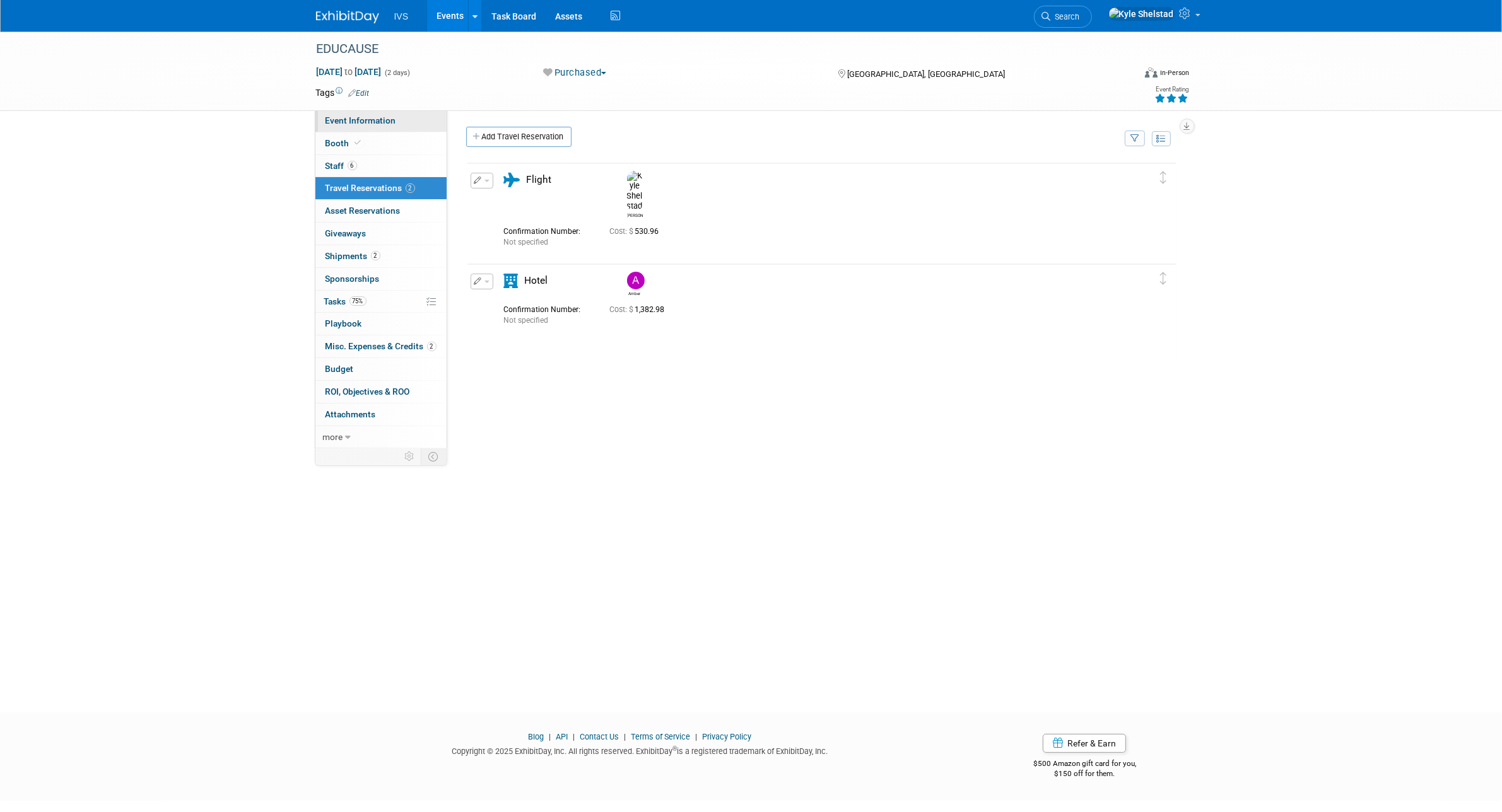
click at [378, 123] on span "Event Information" at bounding box center [361, 120] width 71 height 10
select select "National"
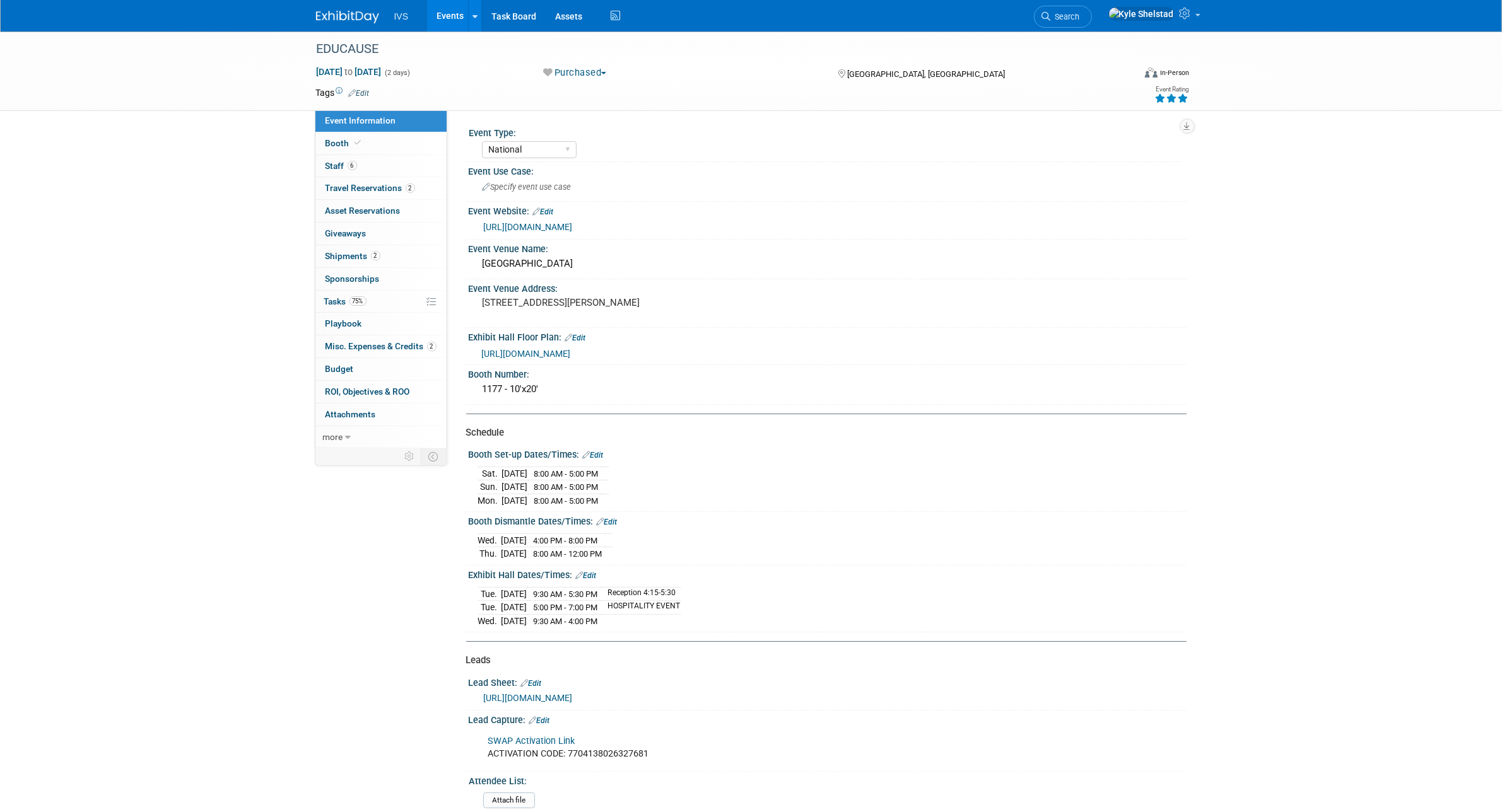
drag, startPoint x: 498, startPoint y: 498, endPoint x: 659, endPoint y: 515, distance: 161.9
click at [659, 515] on div "Event Type: National Regional Sponsorship Speaking Event Use Case: Edit X" at bounding box center [822, 589] width 710 height 931
click at [601, 489] on td "8:00 AM - 5:00 PM" at bounding box center [565, 487] width 73 height 14
drag, startPoint x: 622, startPoint y: 496, endPoint x: 477, endPoint y: 489, distance: 145.2
click at [478, 489] on tbody "Sat. Oct 25, 2025 8:00 AM - 5:00 PM Sun. Oct 26, 2025 8:00 AM - 5:00 PM Mon." at bounding box center [543, 486] width 130 height 40
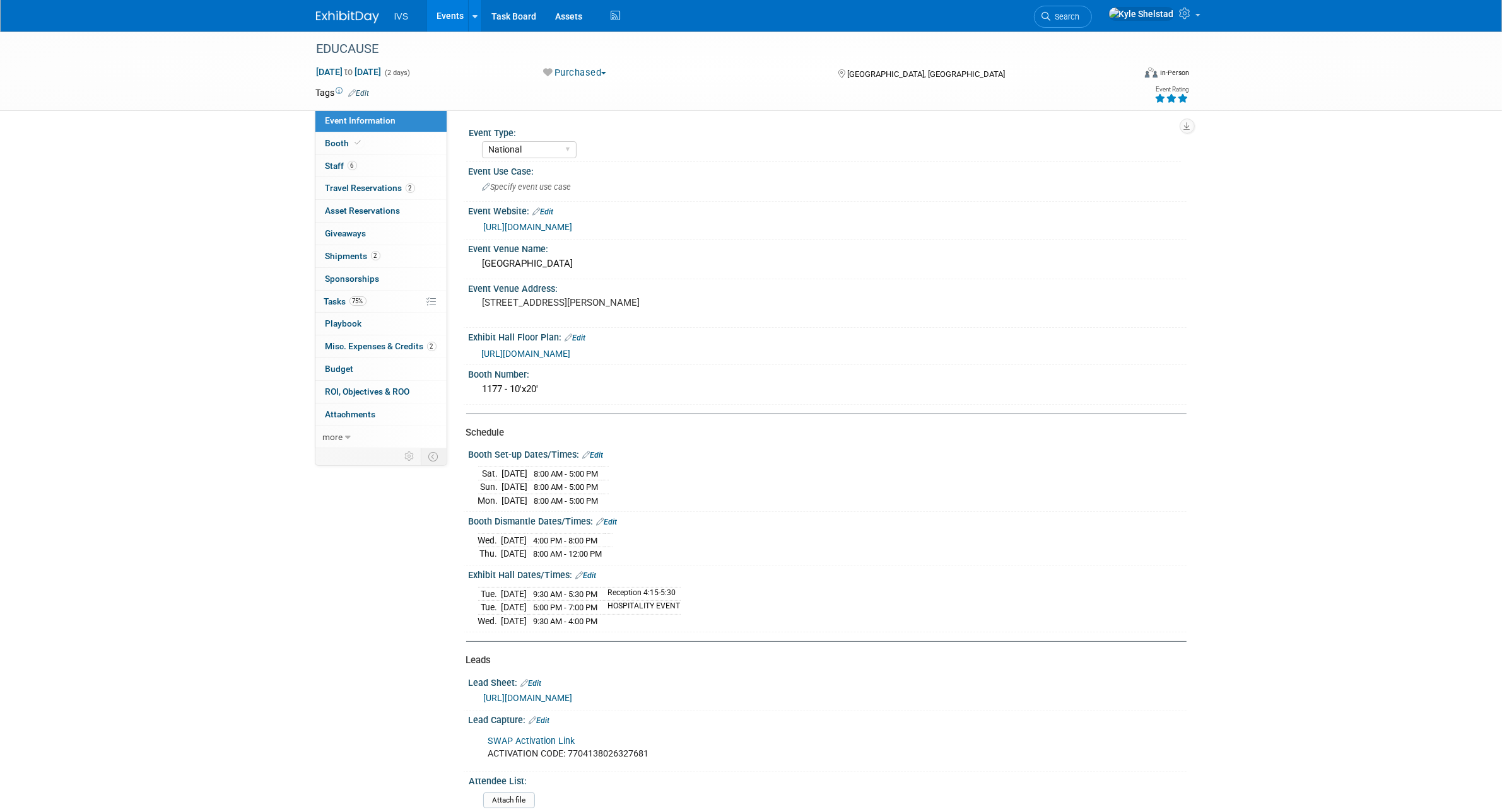
click at [478, 489] on td "Sun." at bounding box center [490, 487] width 24 height 14
click at [416, 190] on link "2 Travel Reservations 2" at bounding box center [381, 188] width 131 height 22
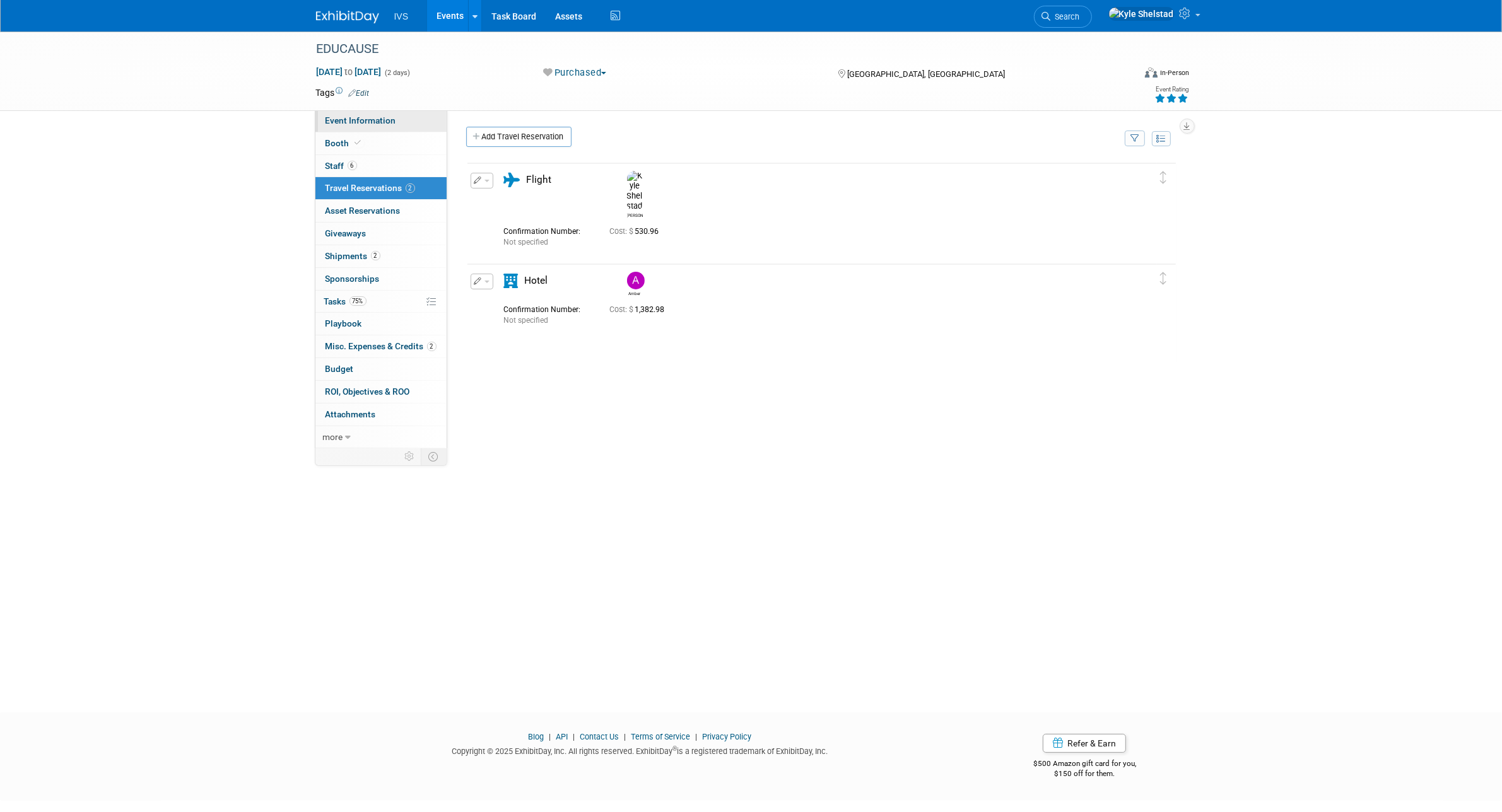
click at [375, 112] on link "Event Information" at bounding box center [381, 120] width 131 height 22
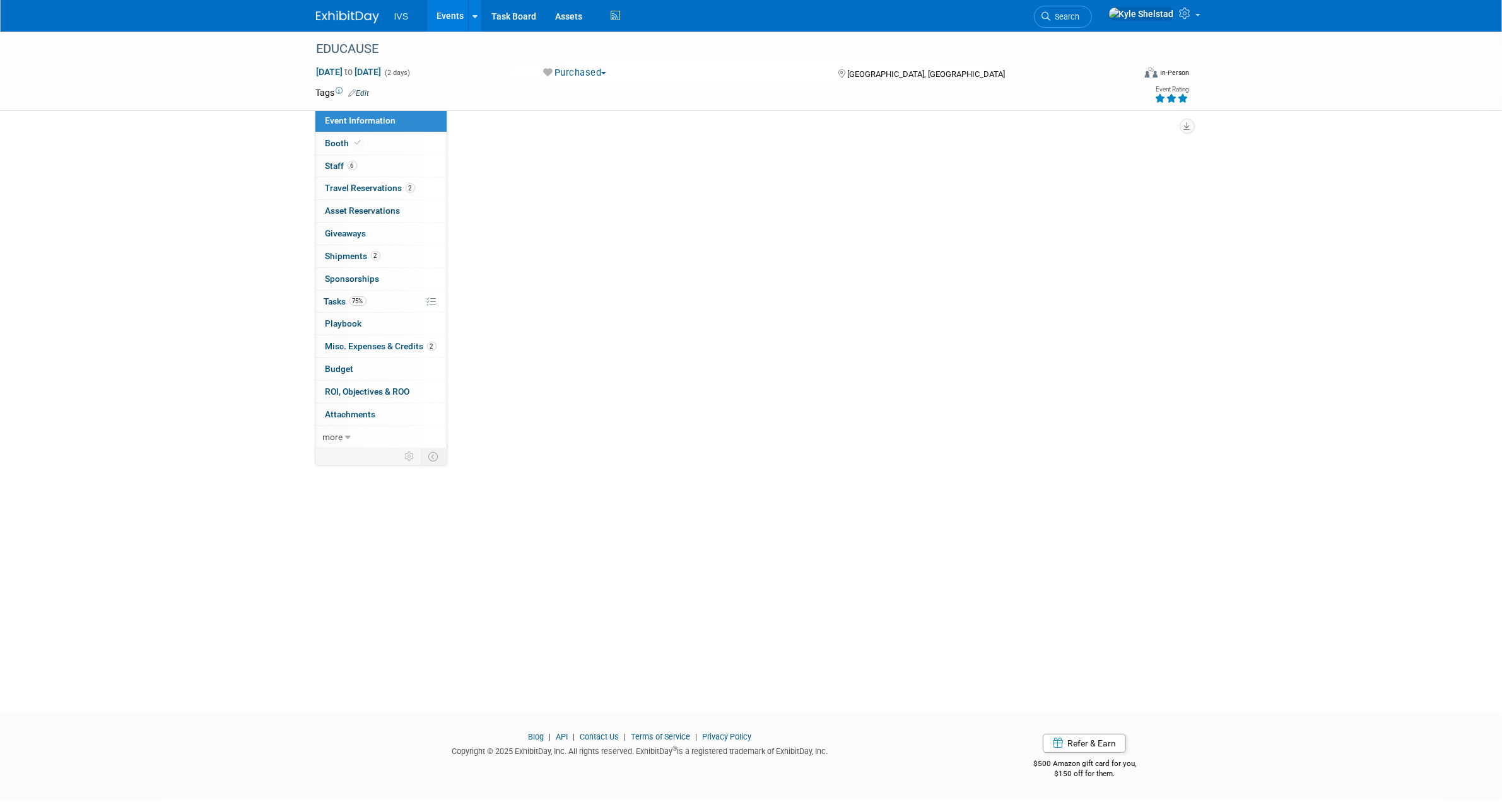
select select "National"
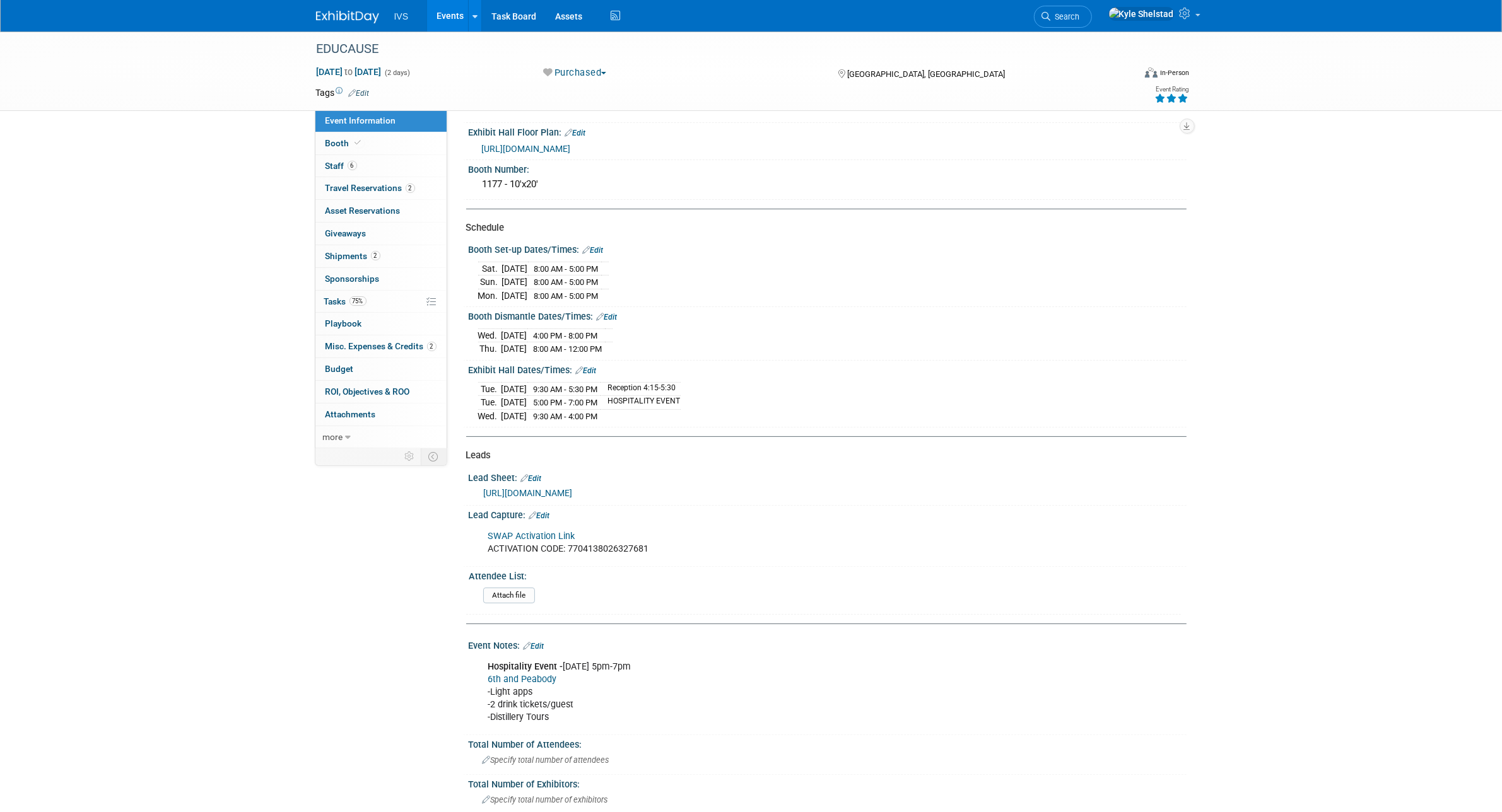
scroll to position [202, 0]
click at [1344, 212] on div "EDUCAUSE Oct 28, 2025 to Oct 29, 2025 (2 days) Oct 28, 2025 to Oct 29, 2025 Pur…" at bounding box center [751, 354] width 1502 height 1049
click at [402, 192] on span "Travel Reservations 4" at bounding box center [370, 188] width 89 height 10
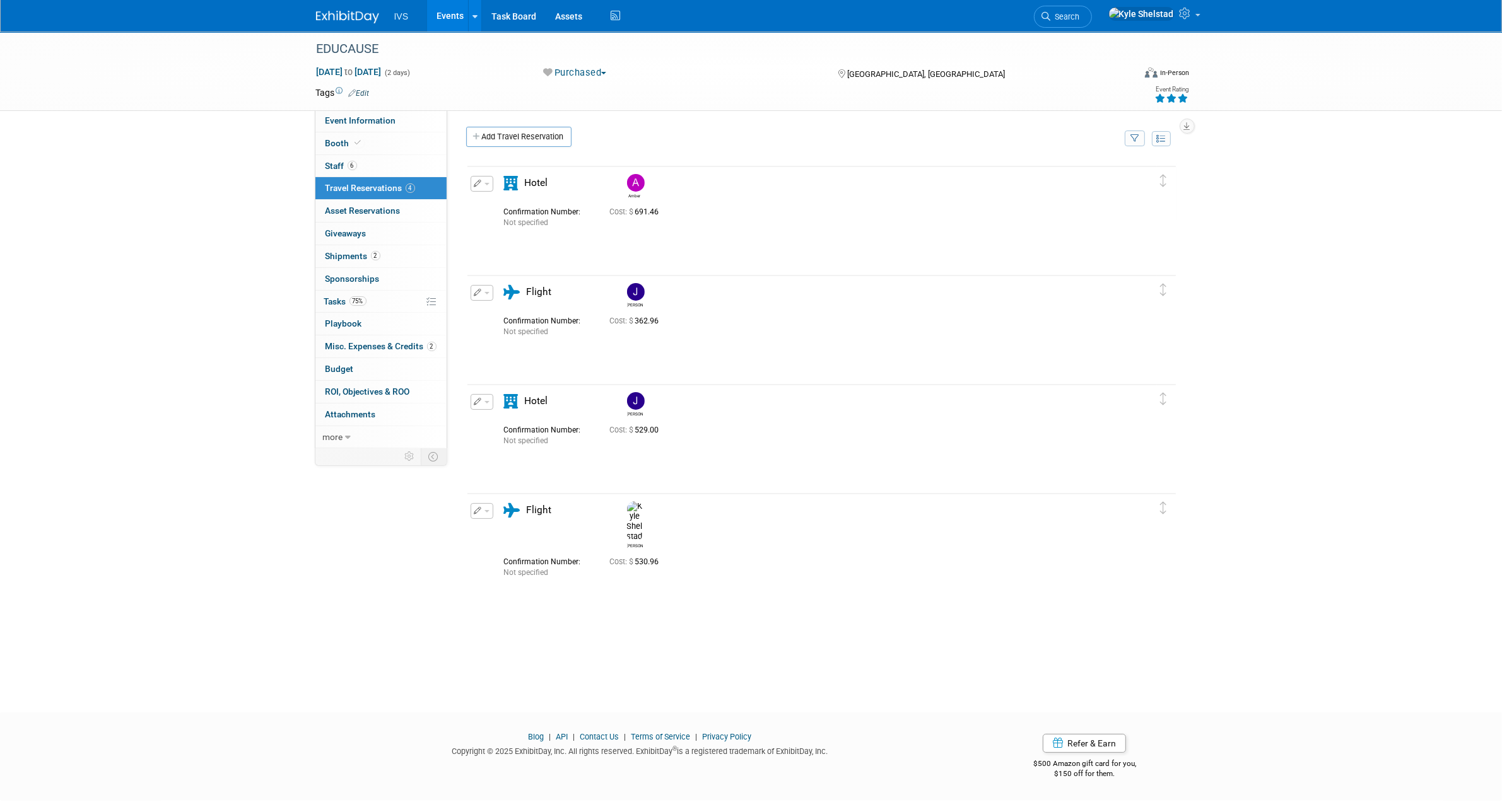
scroll to position [0, 0]
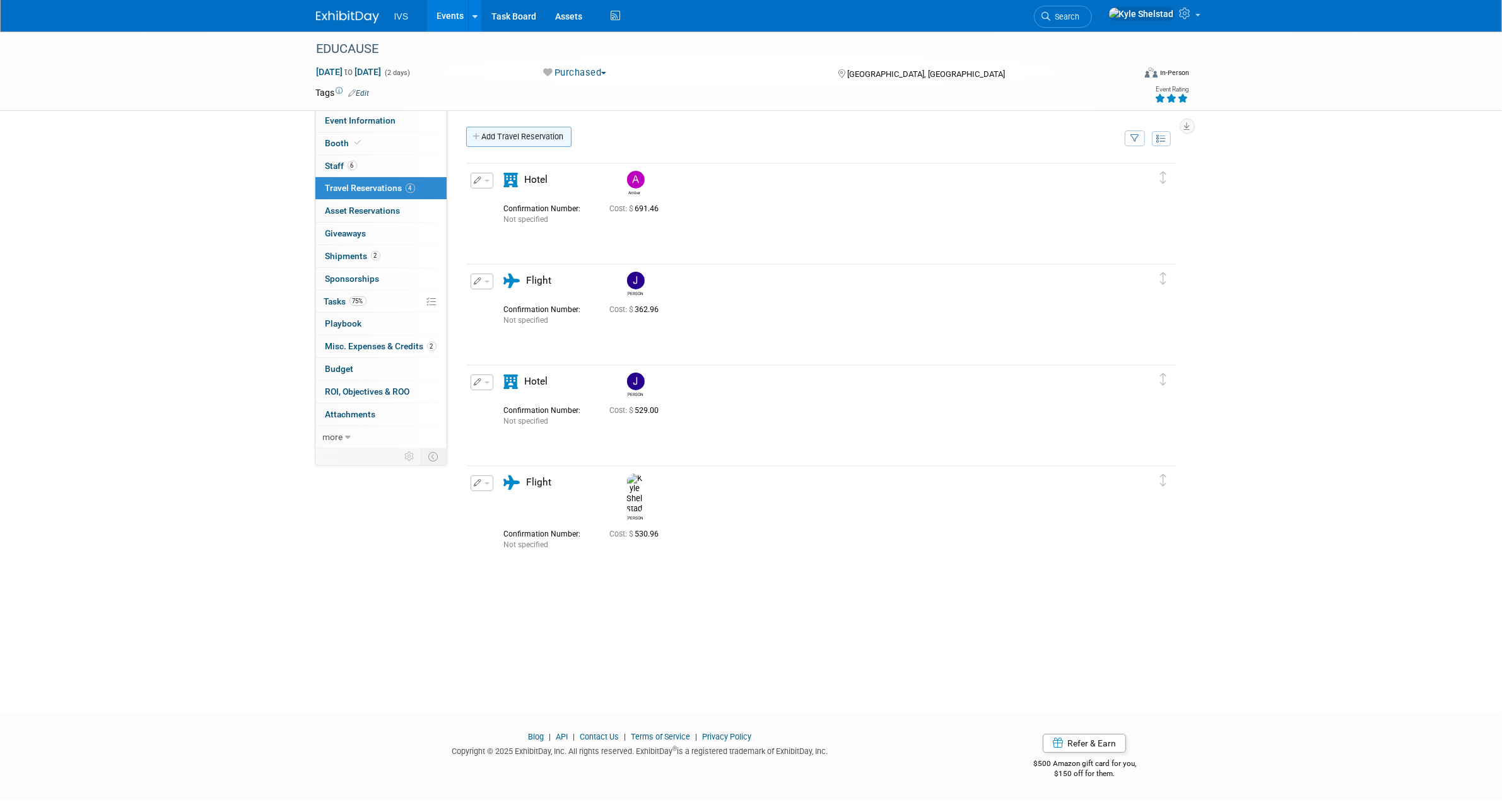
click at [519, 129] on link "Add Travel Reservation" at bounding box center [519, 137] width 106 height 20
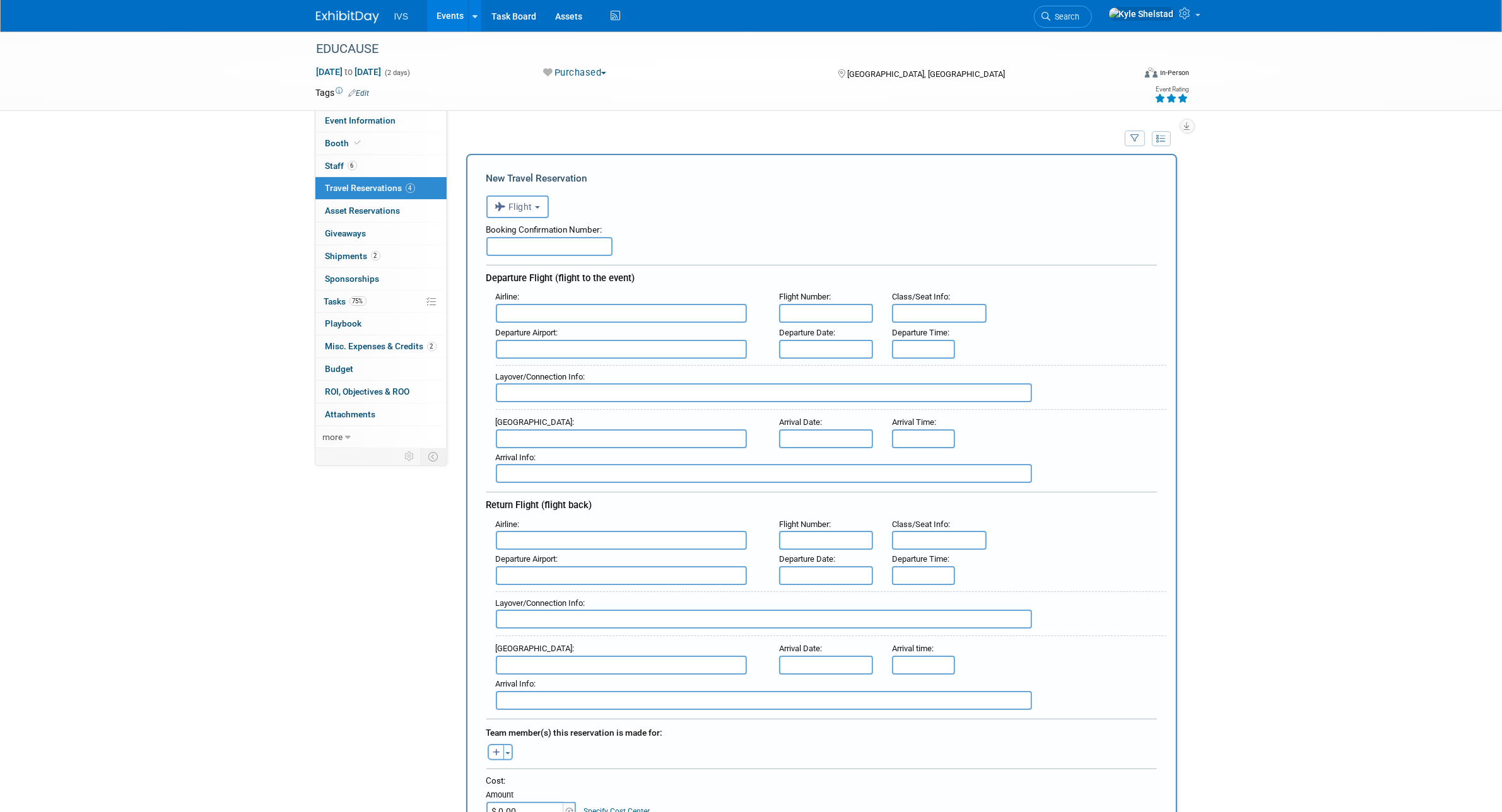
scroll to position [186, 0]
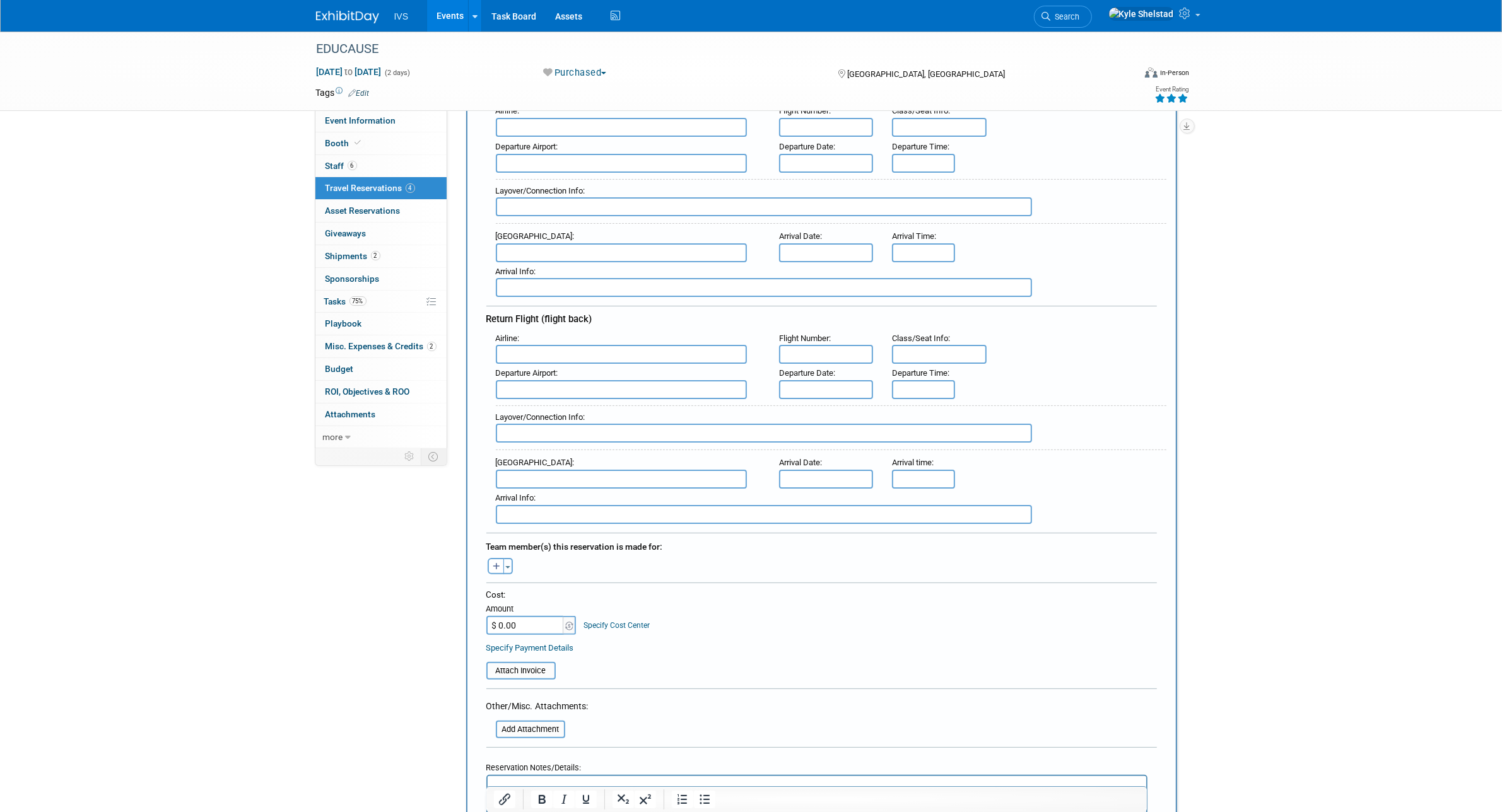
click at [524, 618] on input "$ 0.00" at bounding box center [526, 625] width 79 height 19
type input "$ 1,448.36"
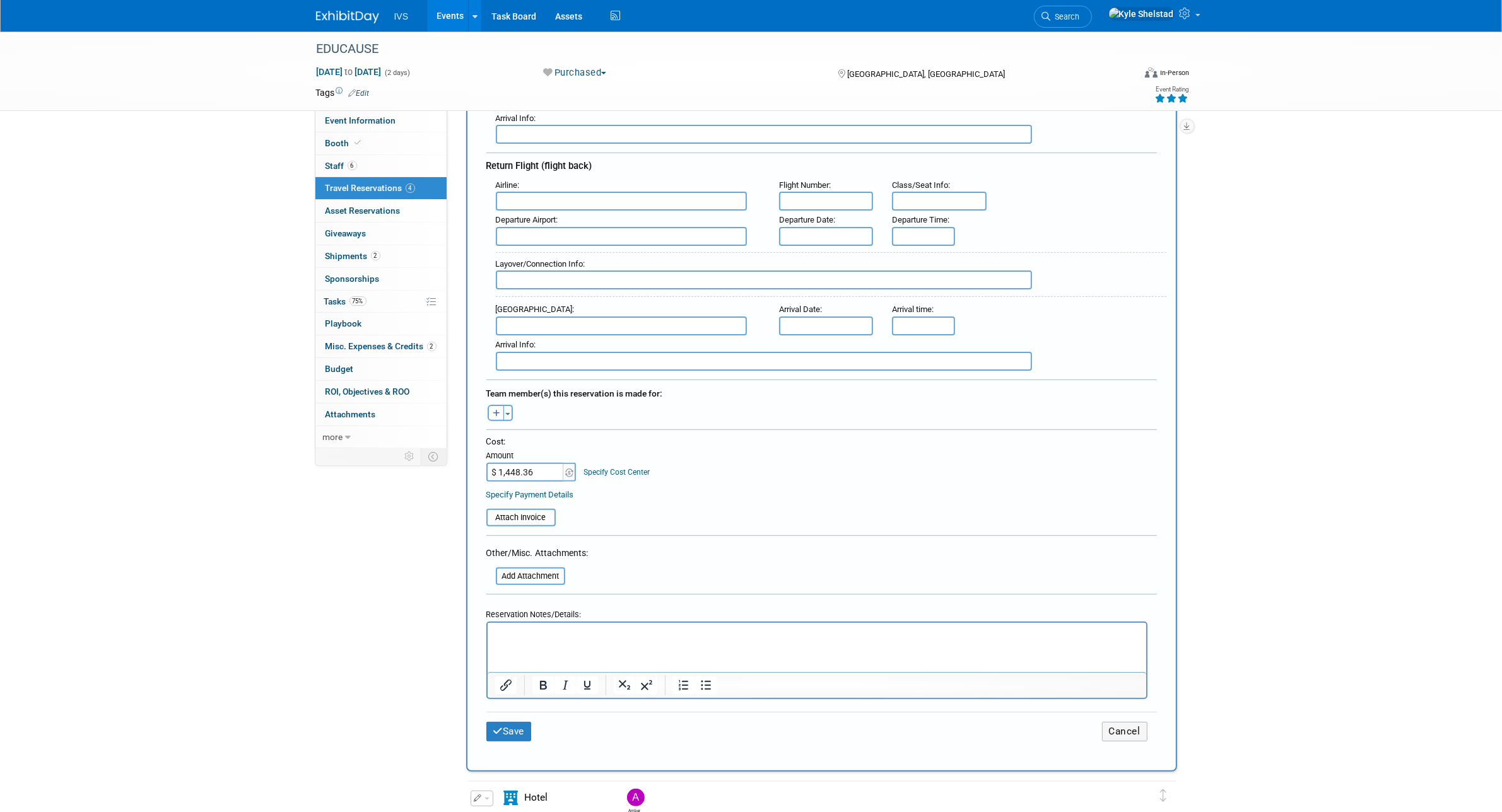
scroll to position [339, 0]
click at [493, 411] on icon "button" at bounding box center [496, 414] width 7 height 8
select select
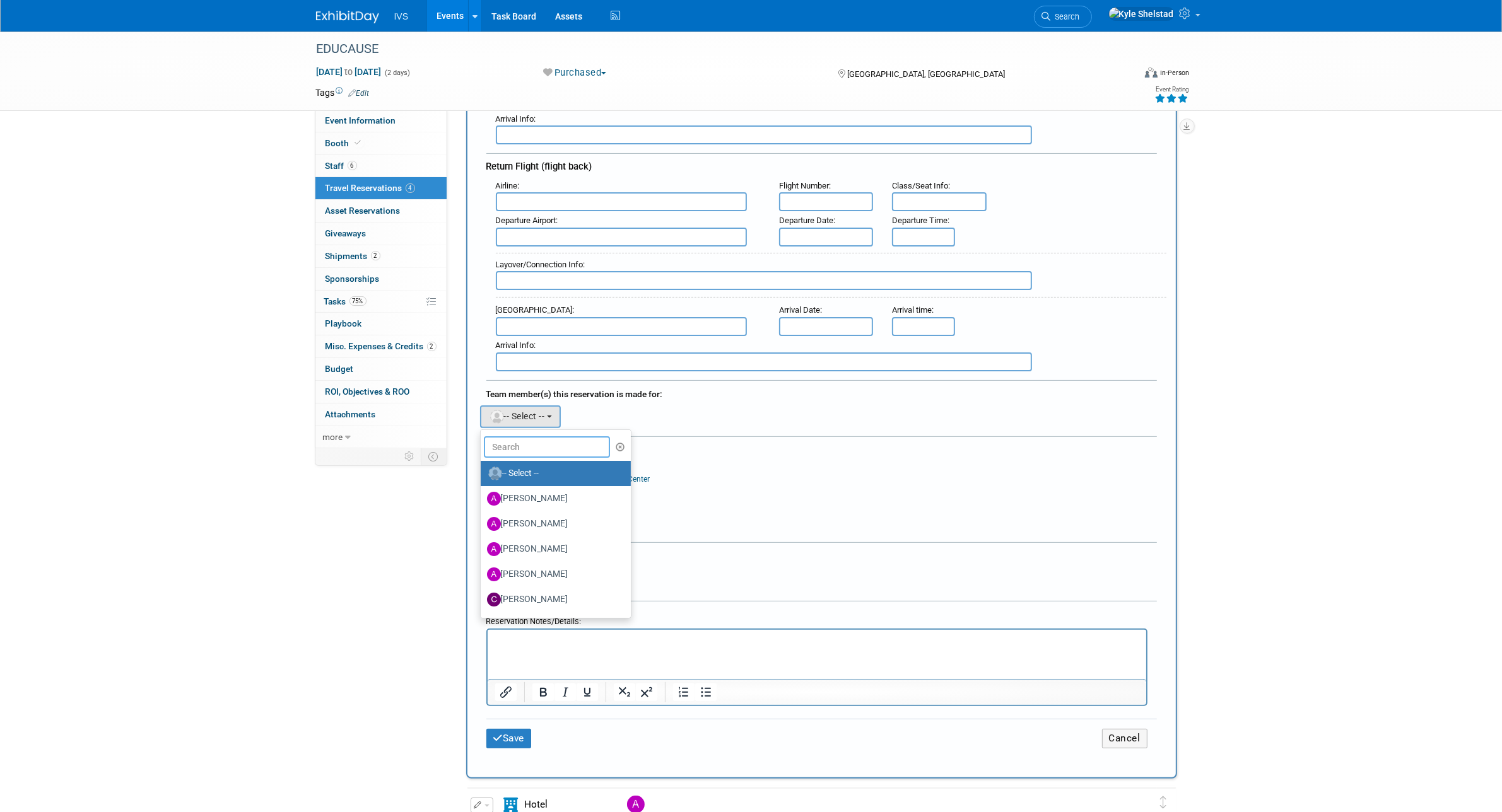
click at [526, 442] on input "text" at bounding box center [547, 447] width 126 height 22
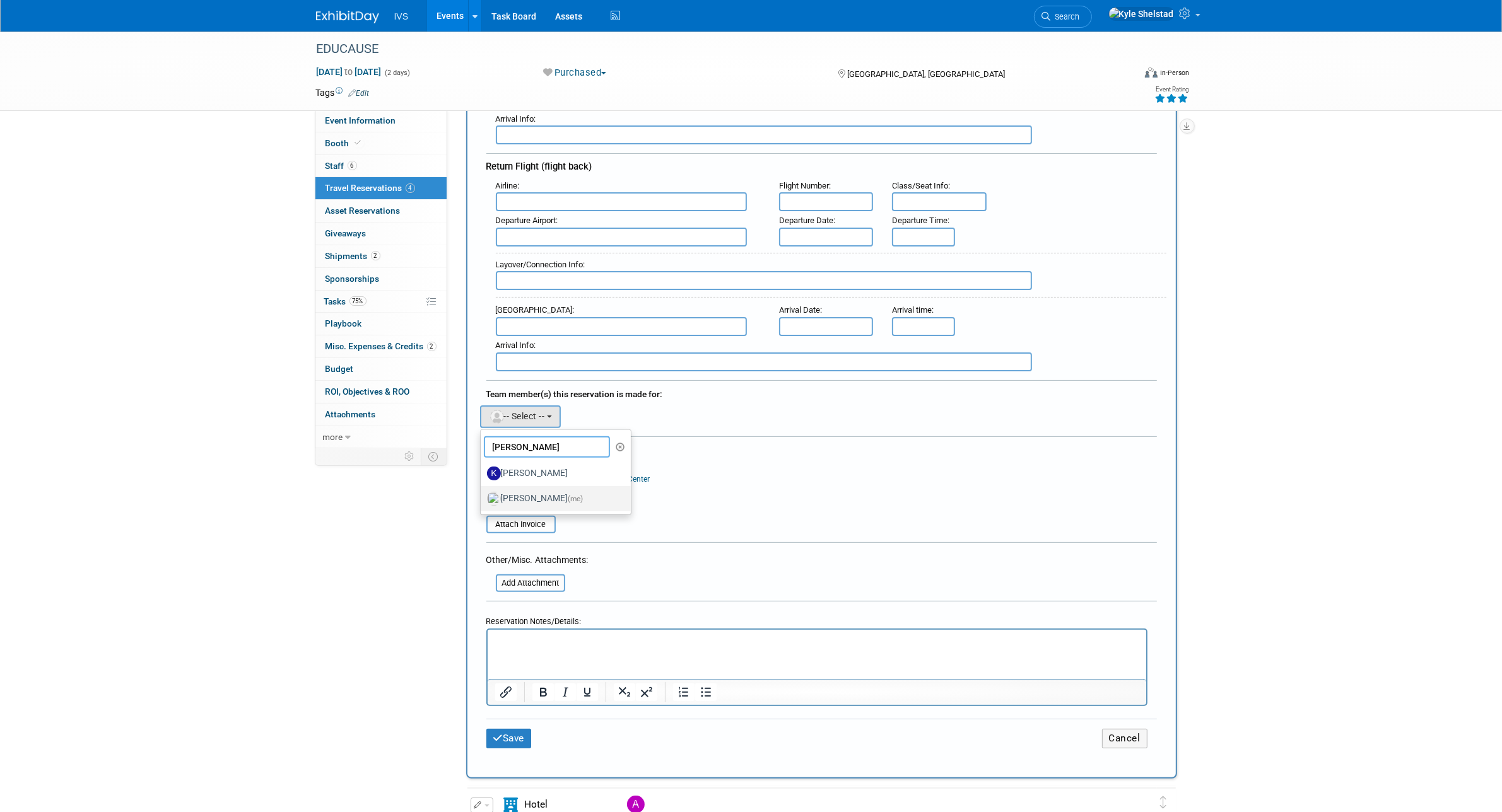
type input "kyle"
click at [526, 492] on label "Kyle Shelstad (me)" at bounding box center [553, 499] width 132 height 20
click at [483, 492] on input "Kyle Shelstad (me)" at bounding box center [478, 496] width 8 height 8
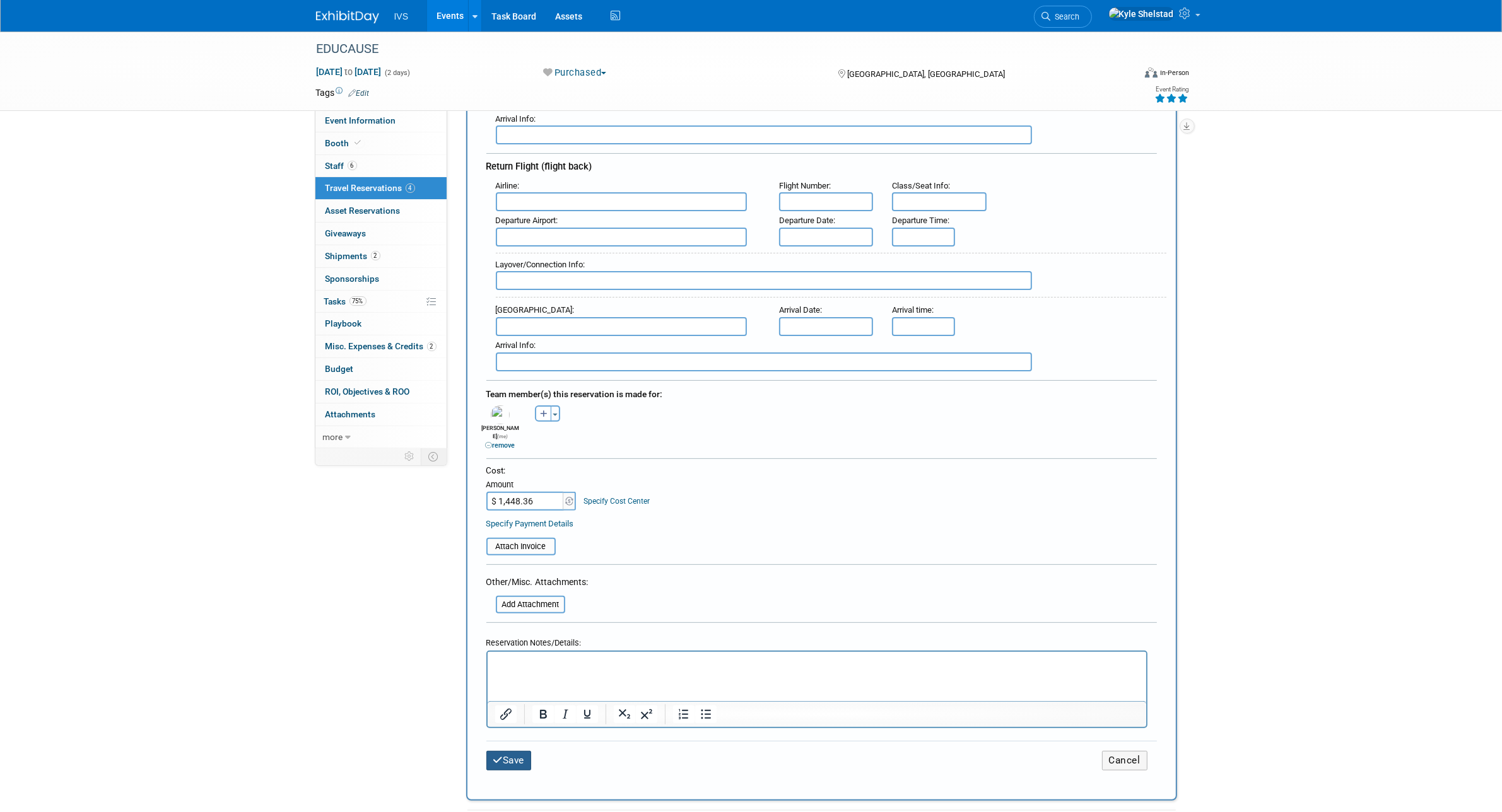
click at [517, 751] on button "Save" at bounding box center [509, 760] width 46 height 19
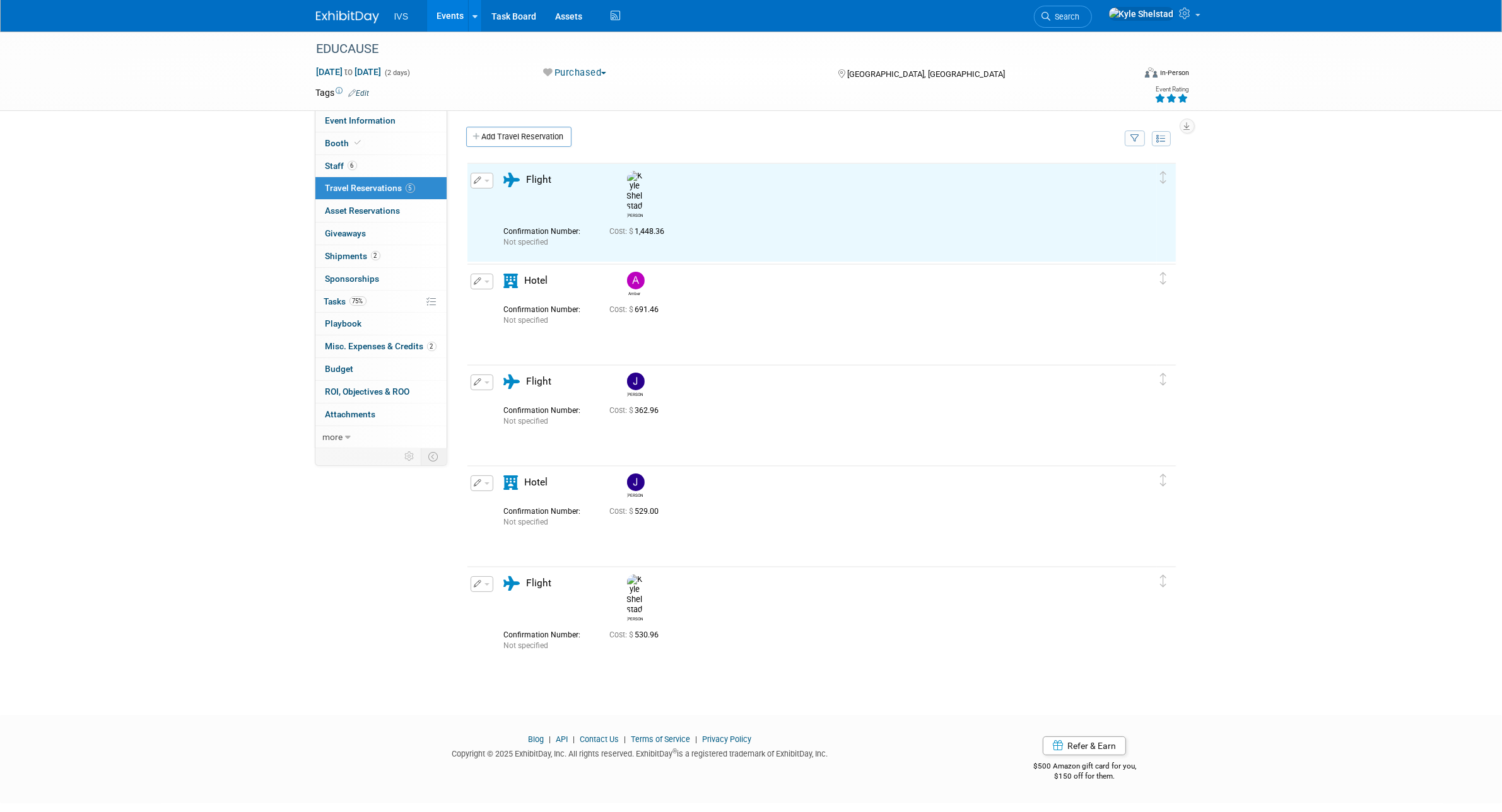
scroll to position [0, 0]
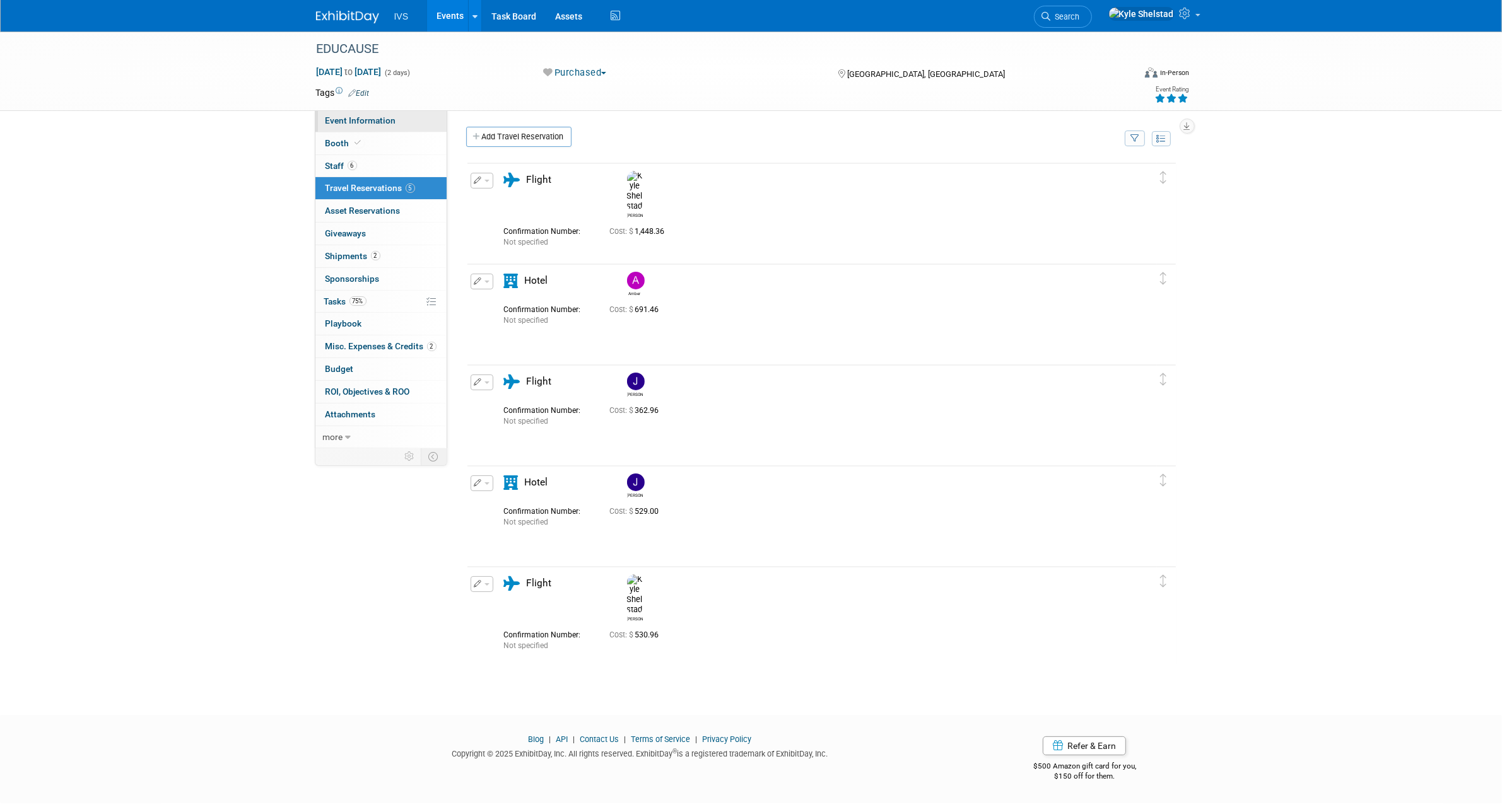
click at [335, 112] on link "Event Information" at bounding box center [381, 120] width 131 height 22
select select "National"
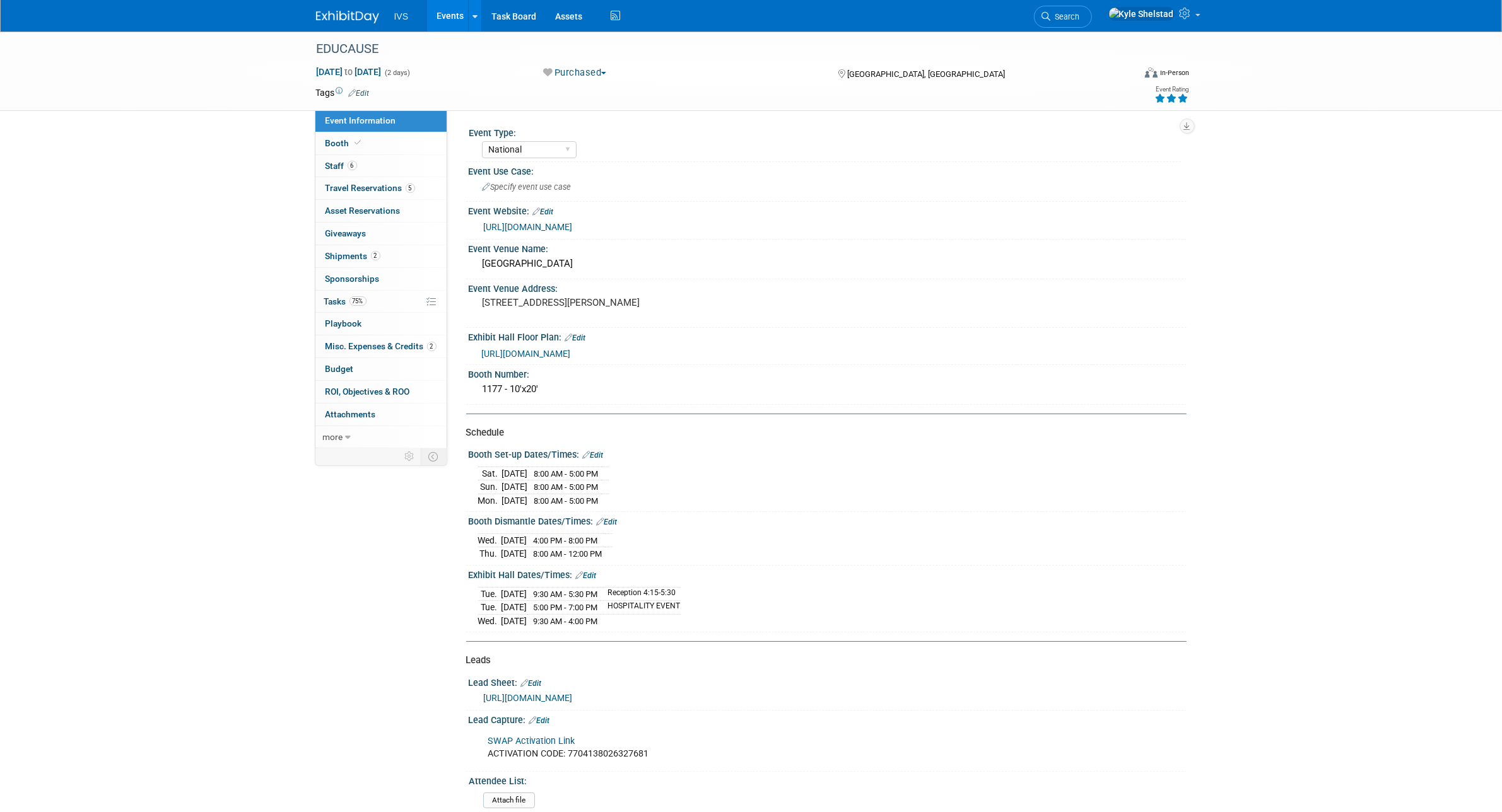
scroll to position [1, 0]
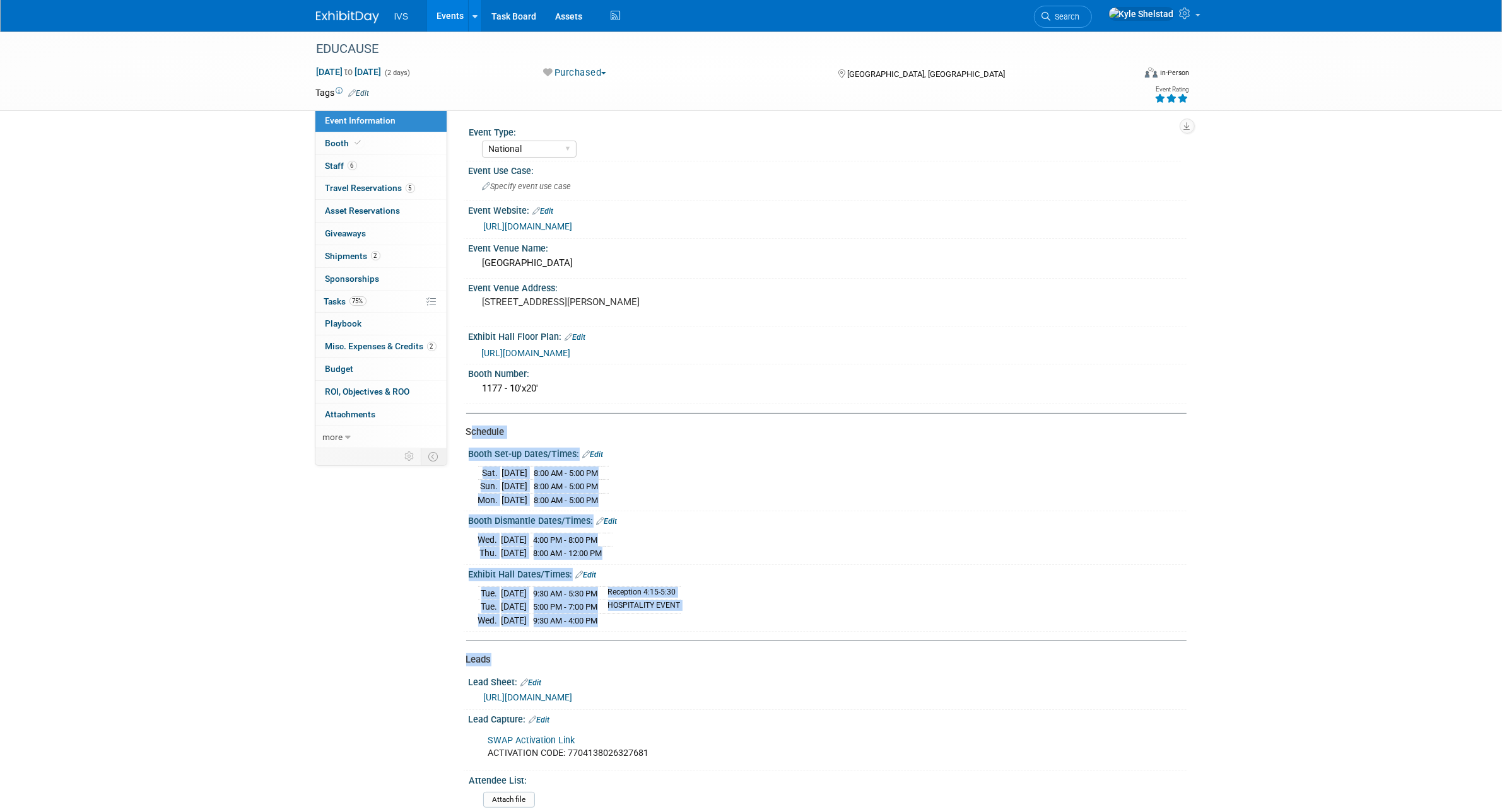
drag, startPoint x: 470, startPoint y: 429, endPoint x: 722, endPoint y: 653, distance: 337.2
click at [722, 653] on div "Event Type: National Regional Sponsorship Speaking Event Use Case: Edit X" at bounding box center [822, 588] width 710 height 931
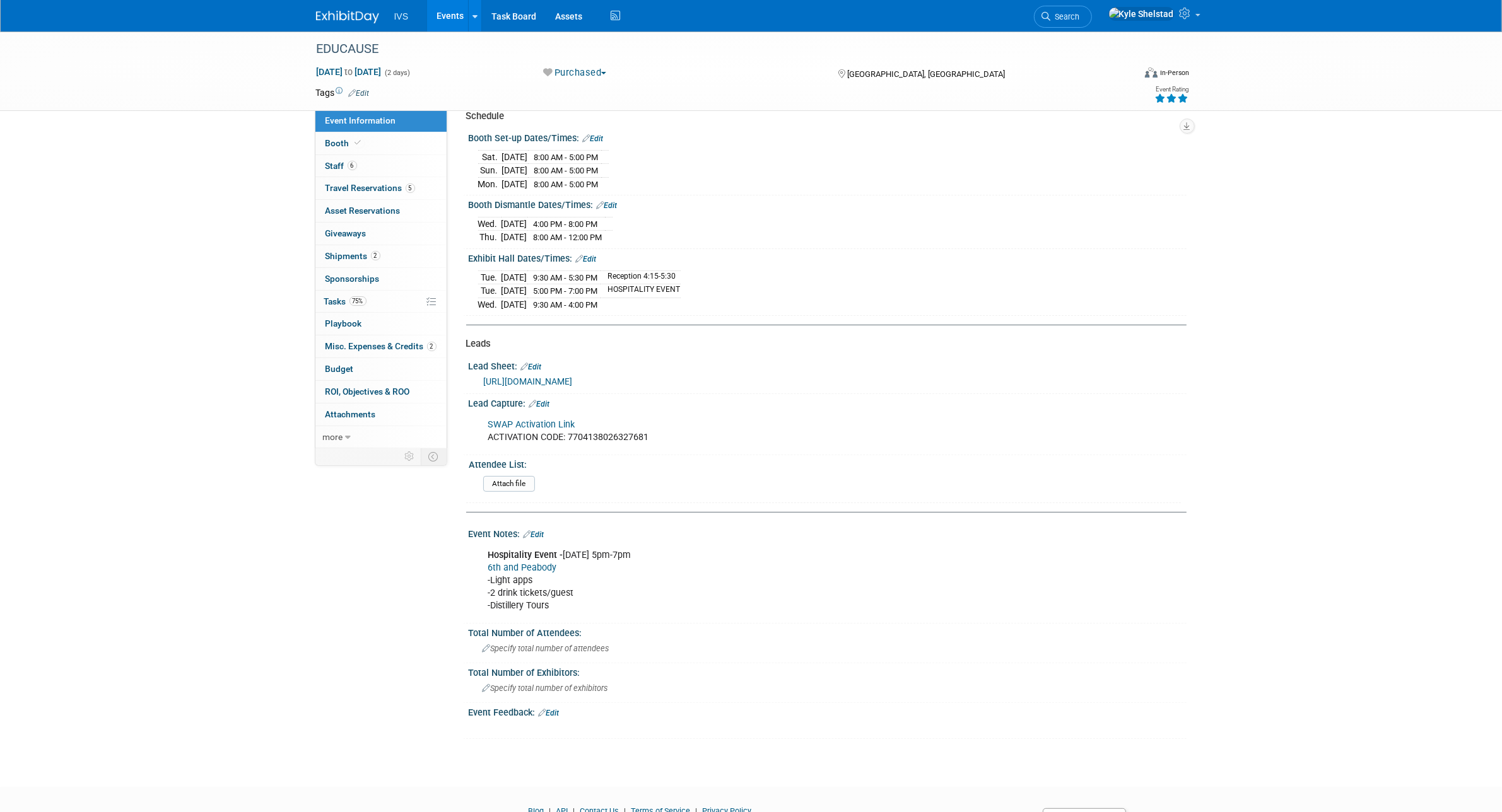
scroll to position [316, 0]
click at [448, 10] on link "Events" at bounding box center [450, 15] width 46 height 32
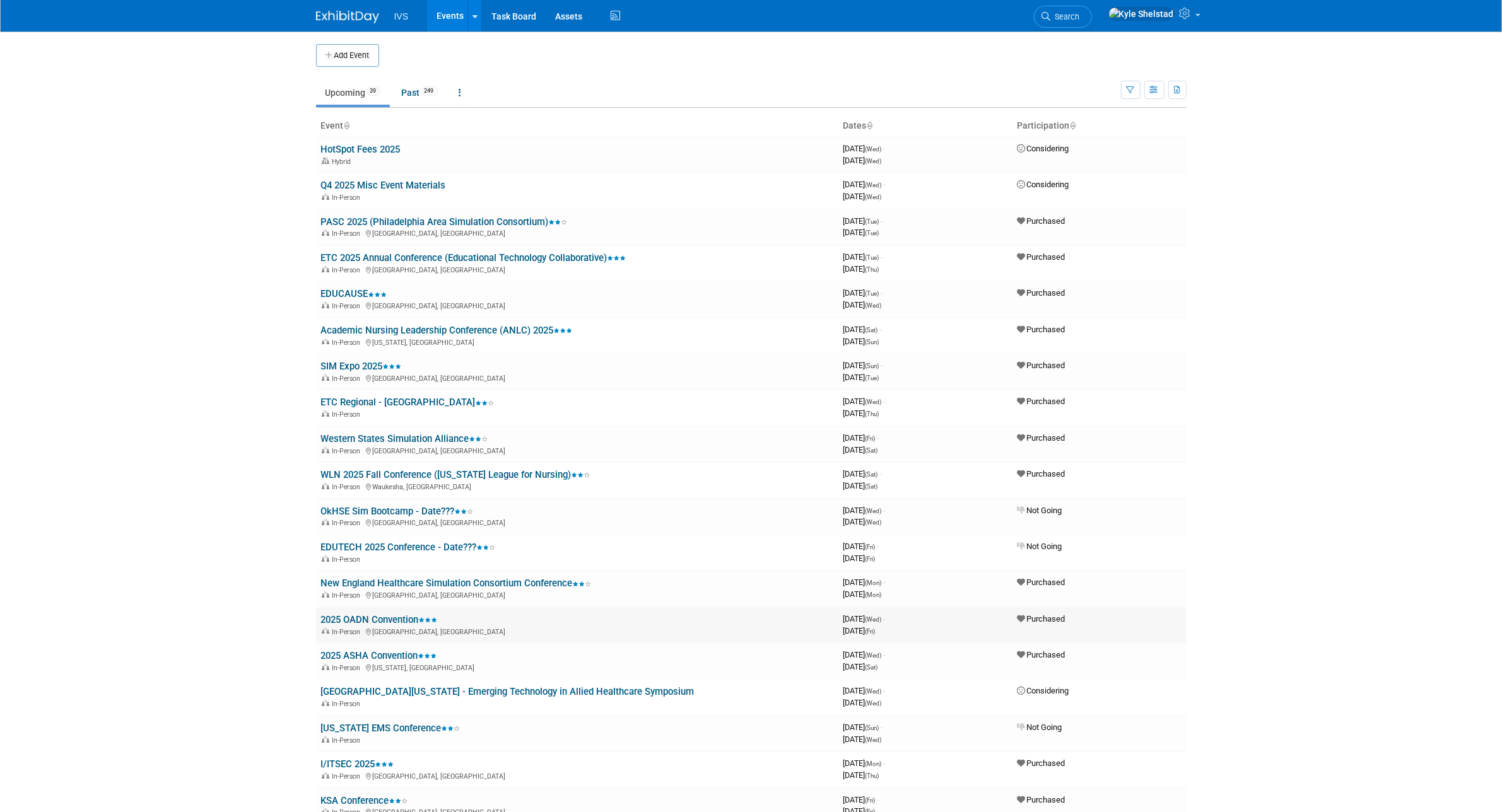
click at [382, 614] on link "2025 OADN Convention" at bounding box center [379, 619] width 117 height 11
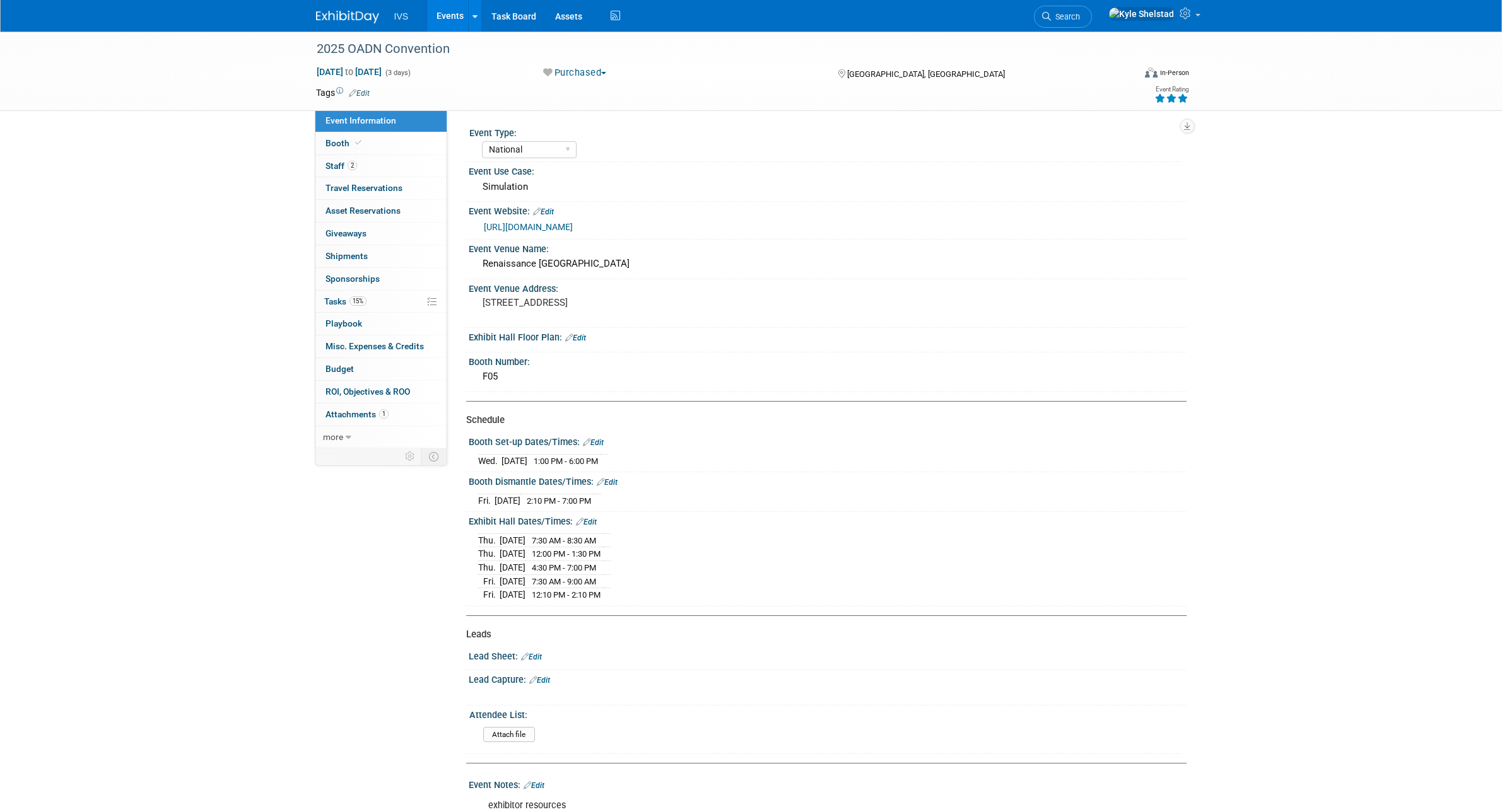
select select "National"
click at [371, 139] on link "Booth" at bounding box center [381, 143] width 131 height 22
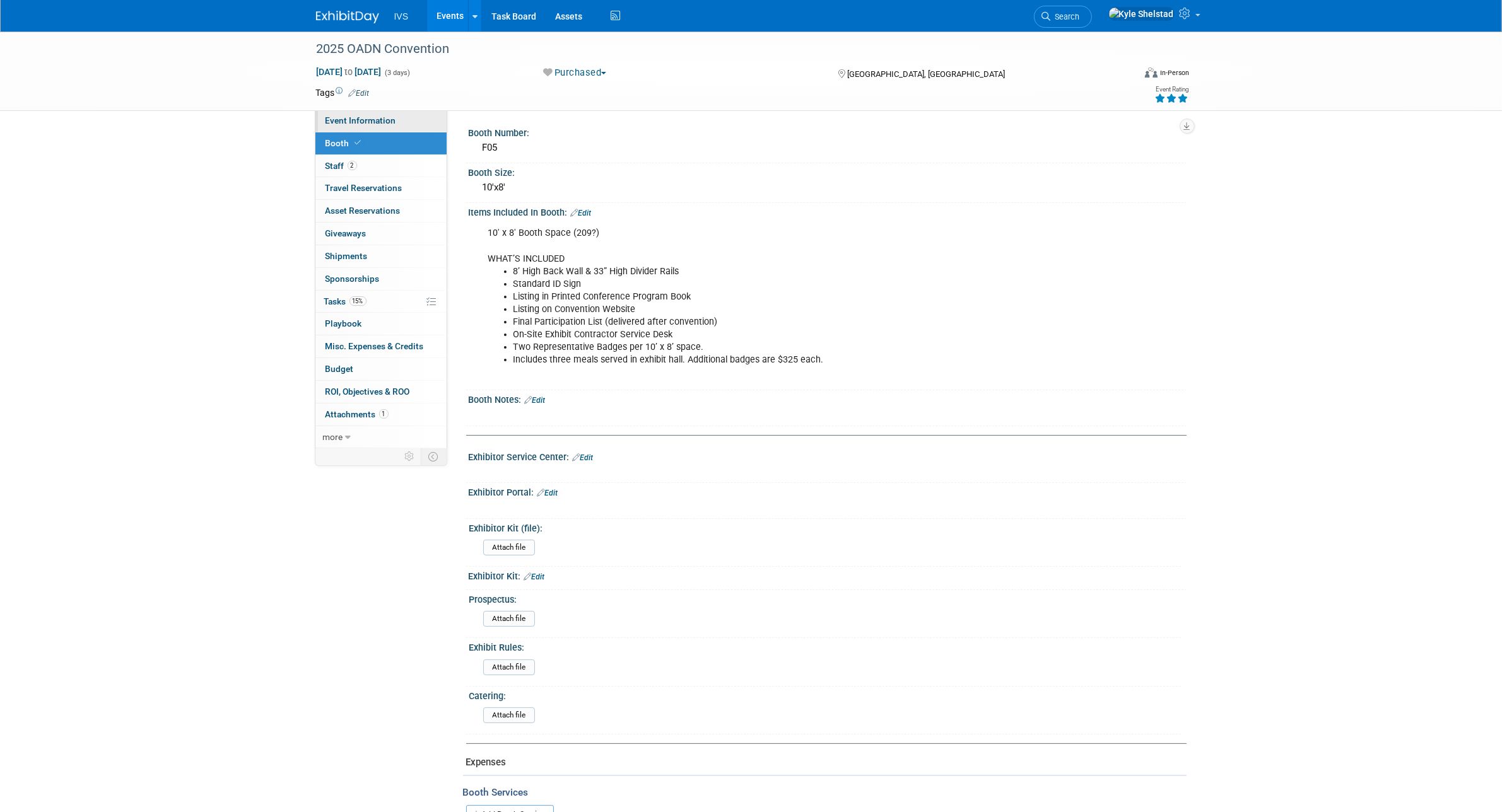
click at [405, 117] on link "Event Information" at bounding box center [381, 120] width 131 height 22
select select "National"
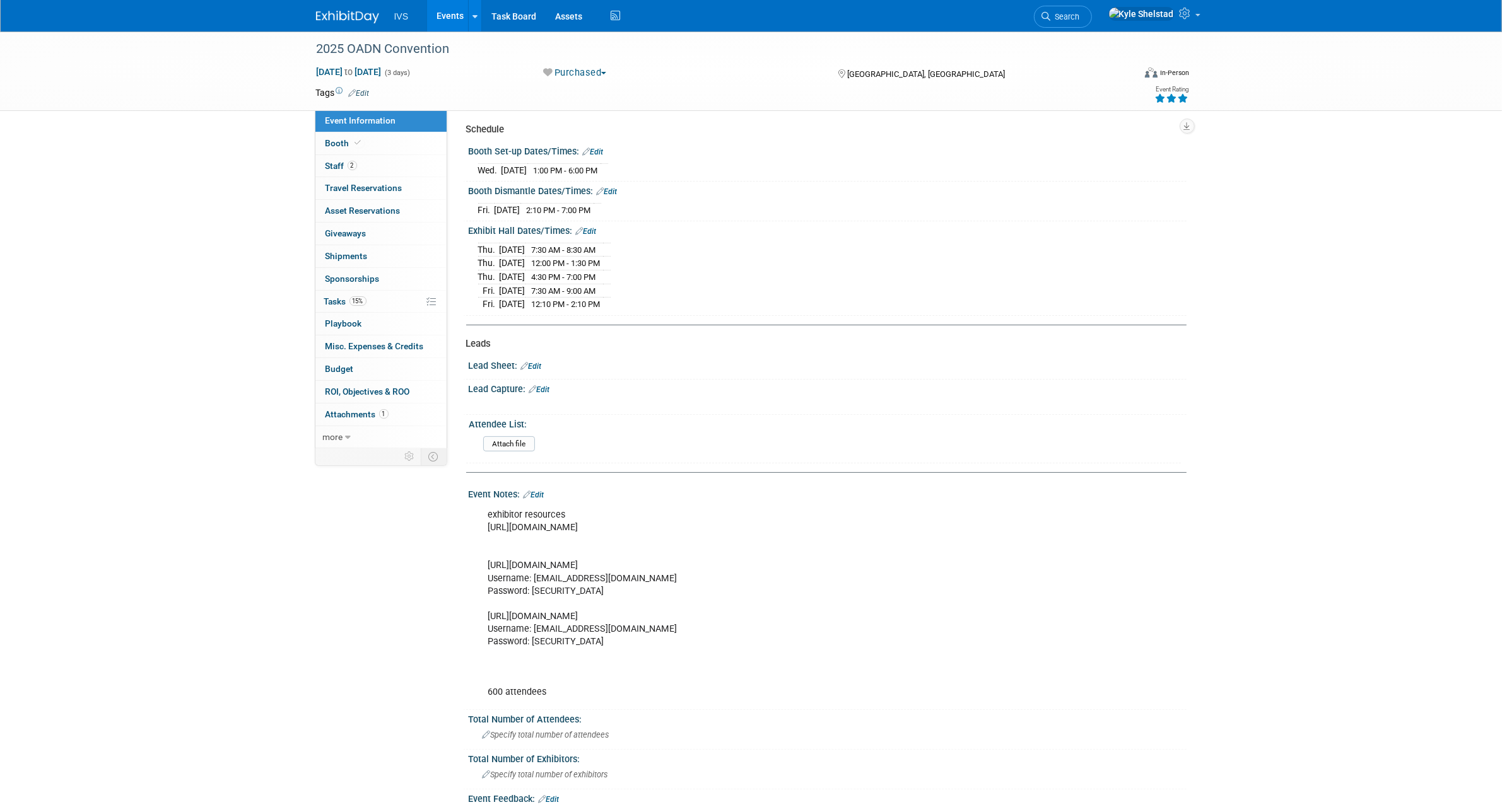
scroll to position [181, 0]
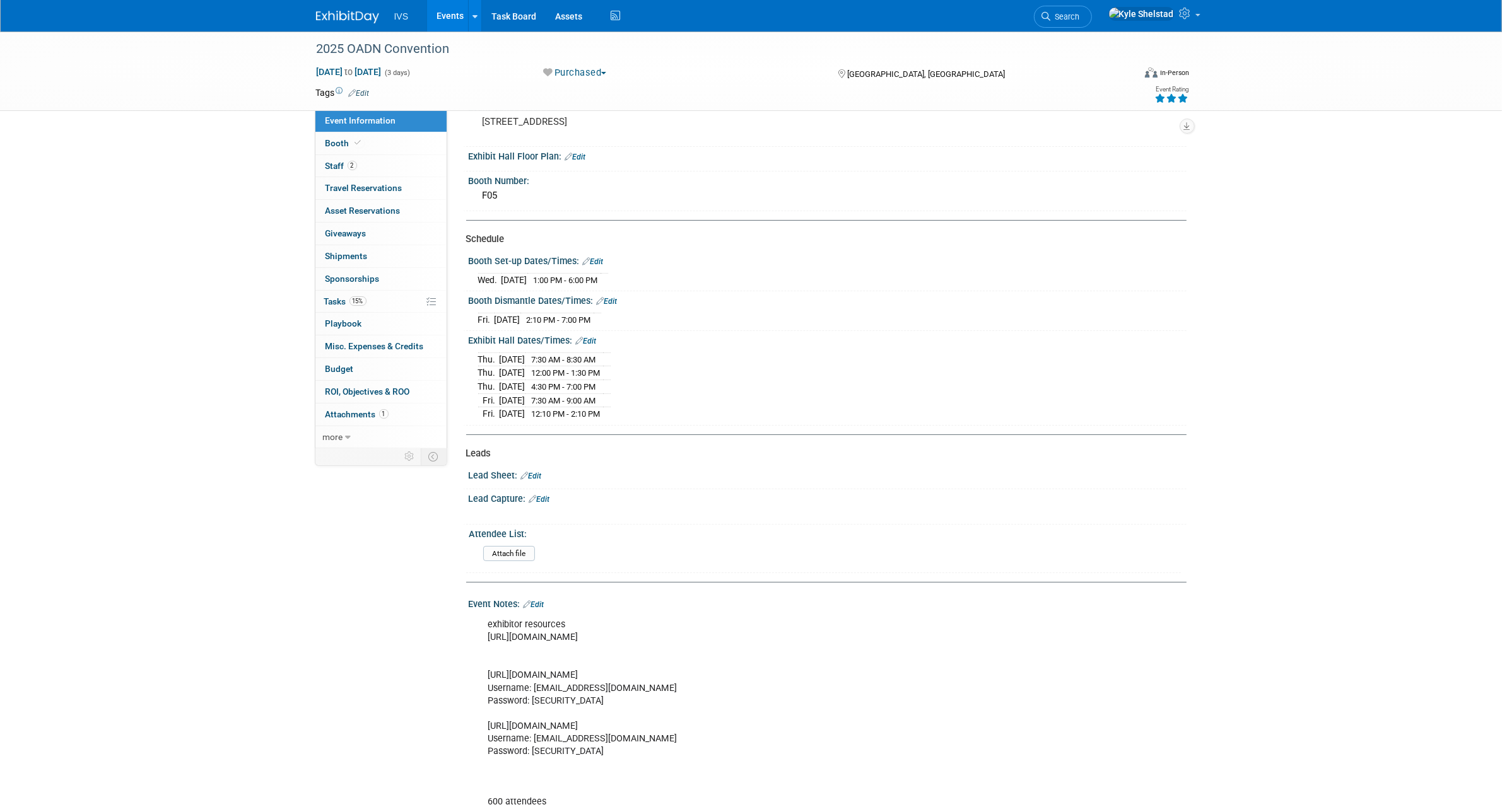
drag, startPoint x: 477, startPoint y: 356, endPoint x: 639, endPoint y: 418, distance: 173.5
click at [639, 418] on div "Thu. Nov 20, 2025 7:30 AM - 8:30 AM Thu. Nov 20, 2025 12:00 PM - 1:30 PM Thu." at bounding box center [827, 385] width 699 height 71
click at [639, 416] on div "Thu. Nov 20, 2025 7:30 AM - 8:30 AM Thu. Nov 20, 2025 12:00 PM - 1:30 PM Thu." at bounding box center [827, 385] width 699 height 71
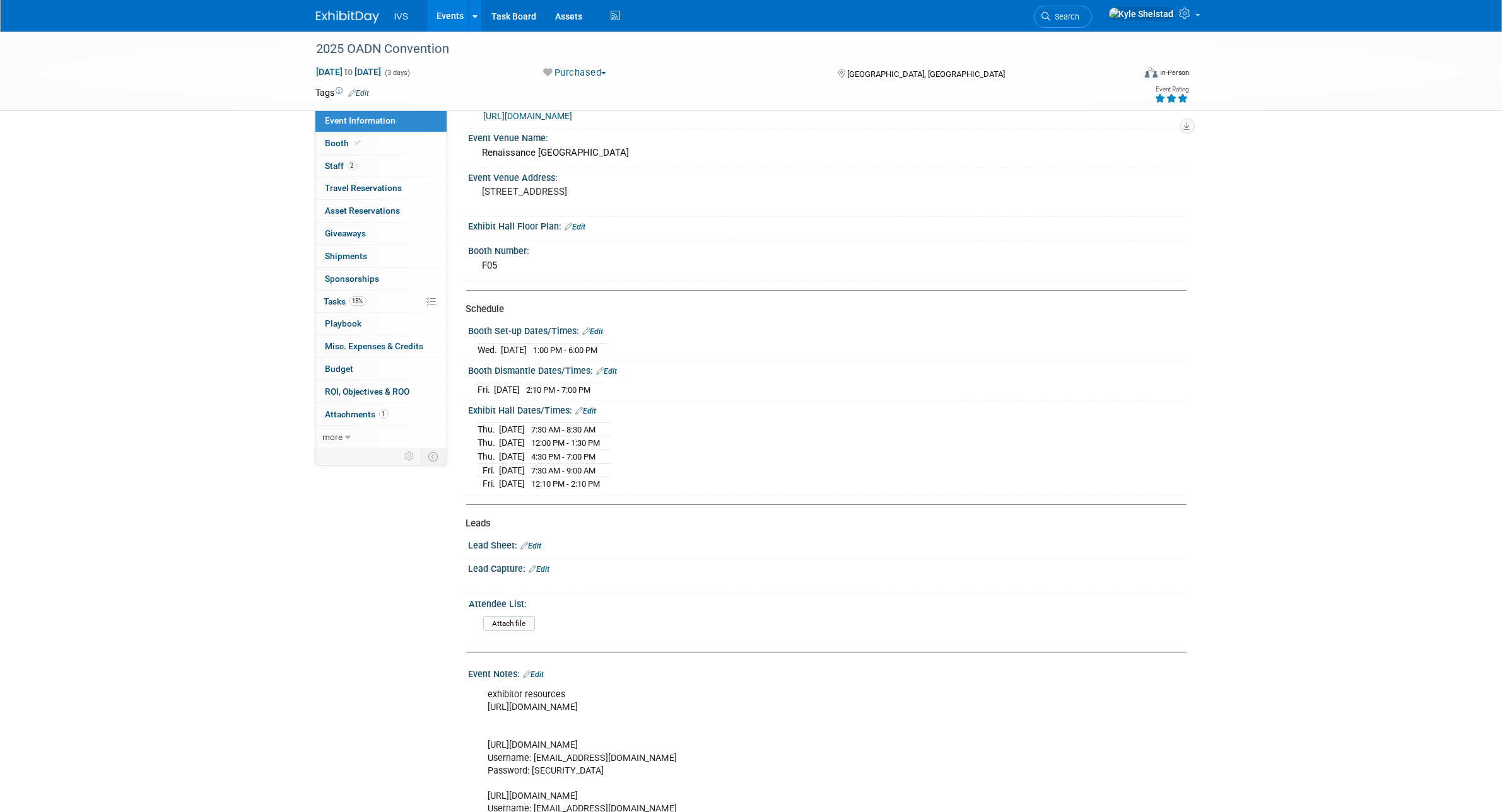
scroll to position [101, 0]
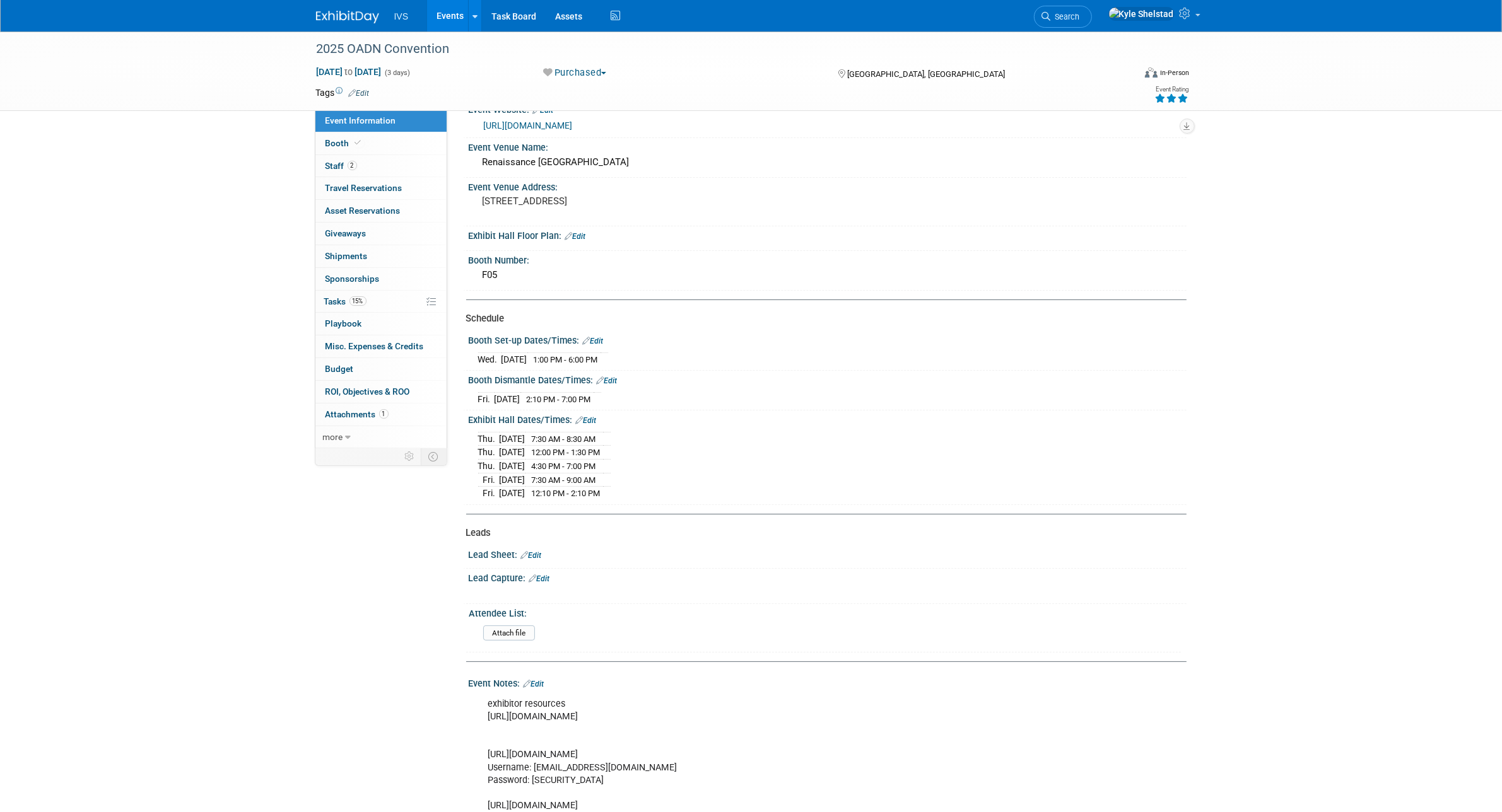
drag, startPoint x: 532, startPoint y: 438, endPoint x: 623, endPoint y: 437, distance: 91.0
click at [610, 437] on tr "Thu. Nov 20, 2025 7:30 AM - 8:30 AM" at bounding box center [544, 438] width 132 height 14
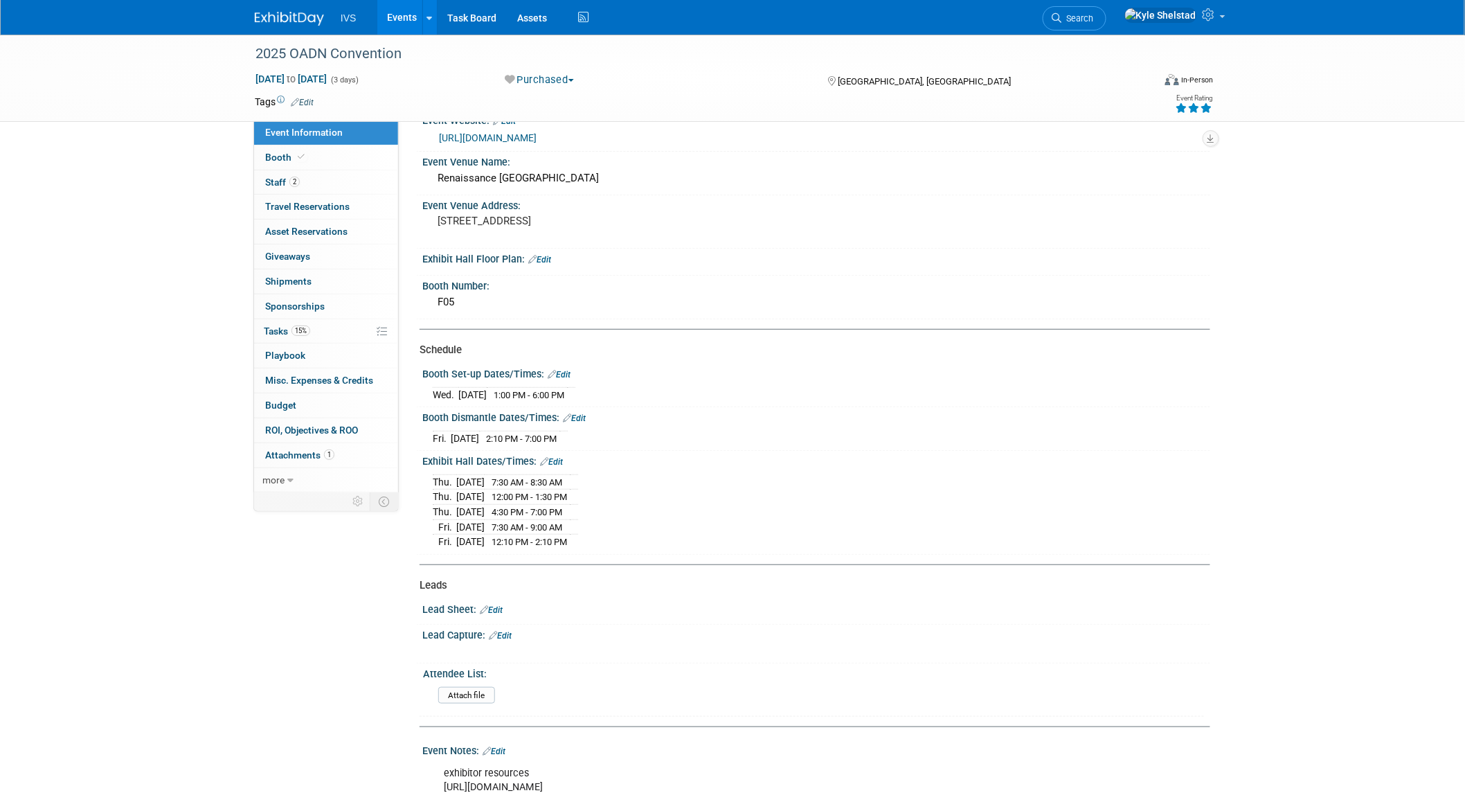
click at [562, 507] on span "4:30 PM - 7:00 PM" at bounding box center [527, 512] width 71 height 10
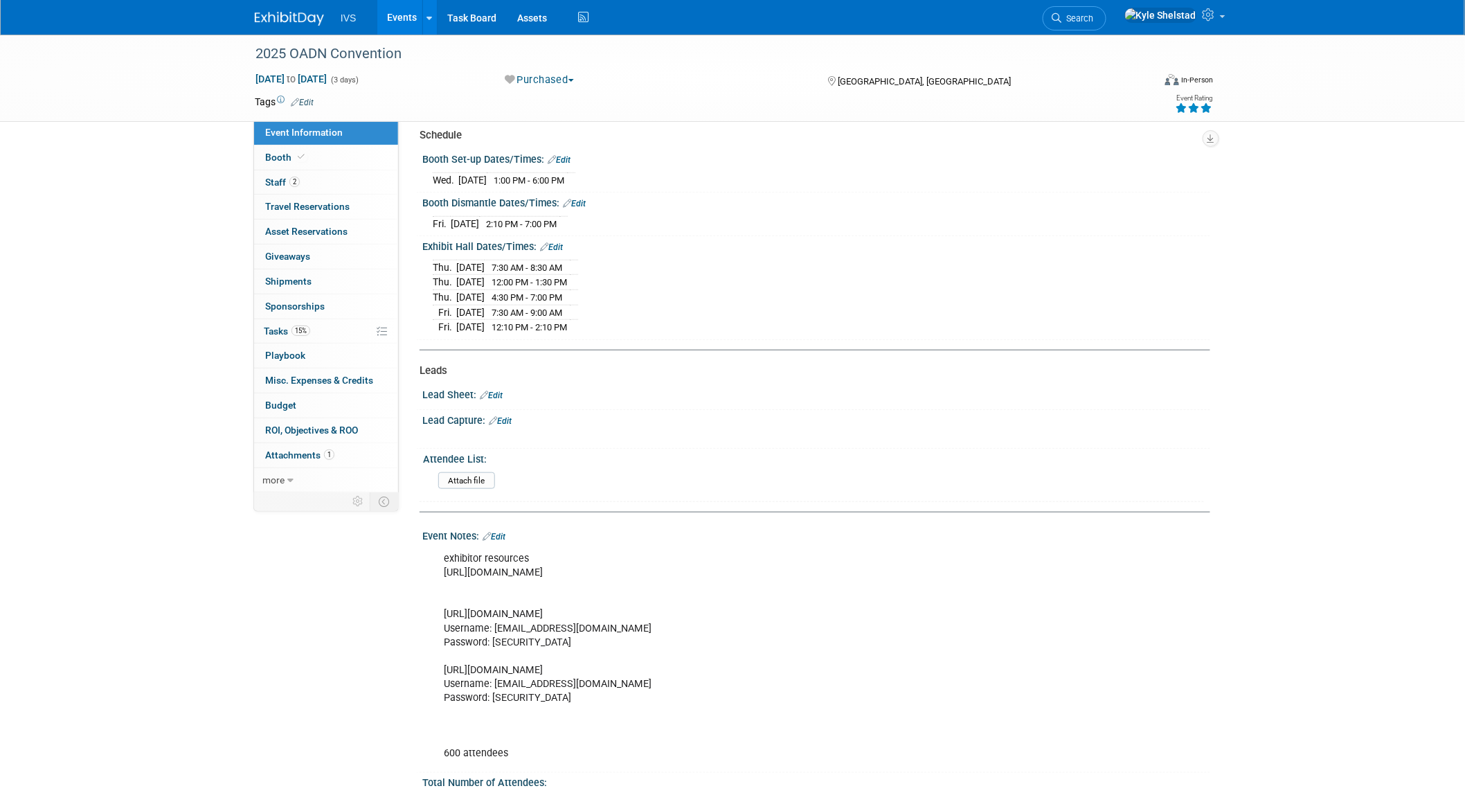
scroll to position [389, 0]
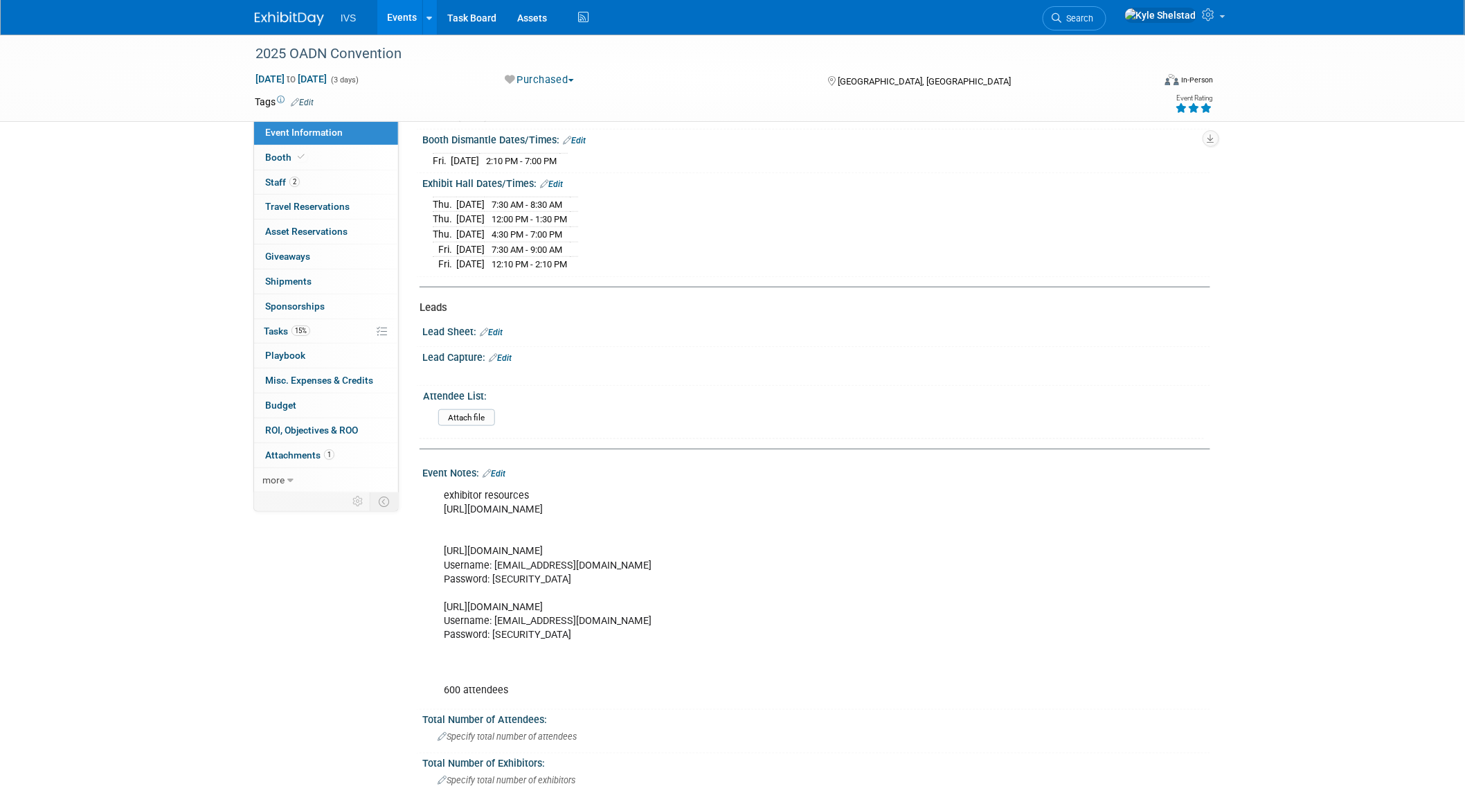
click at [508, 467] on div "Event Notes: Edit" at bounding box center [816, 472] width 788 height 18
click at [399, 8] on link "Events" at bounding box center [402, 17] width 51 height 35
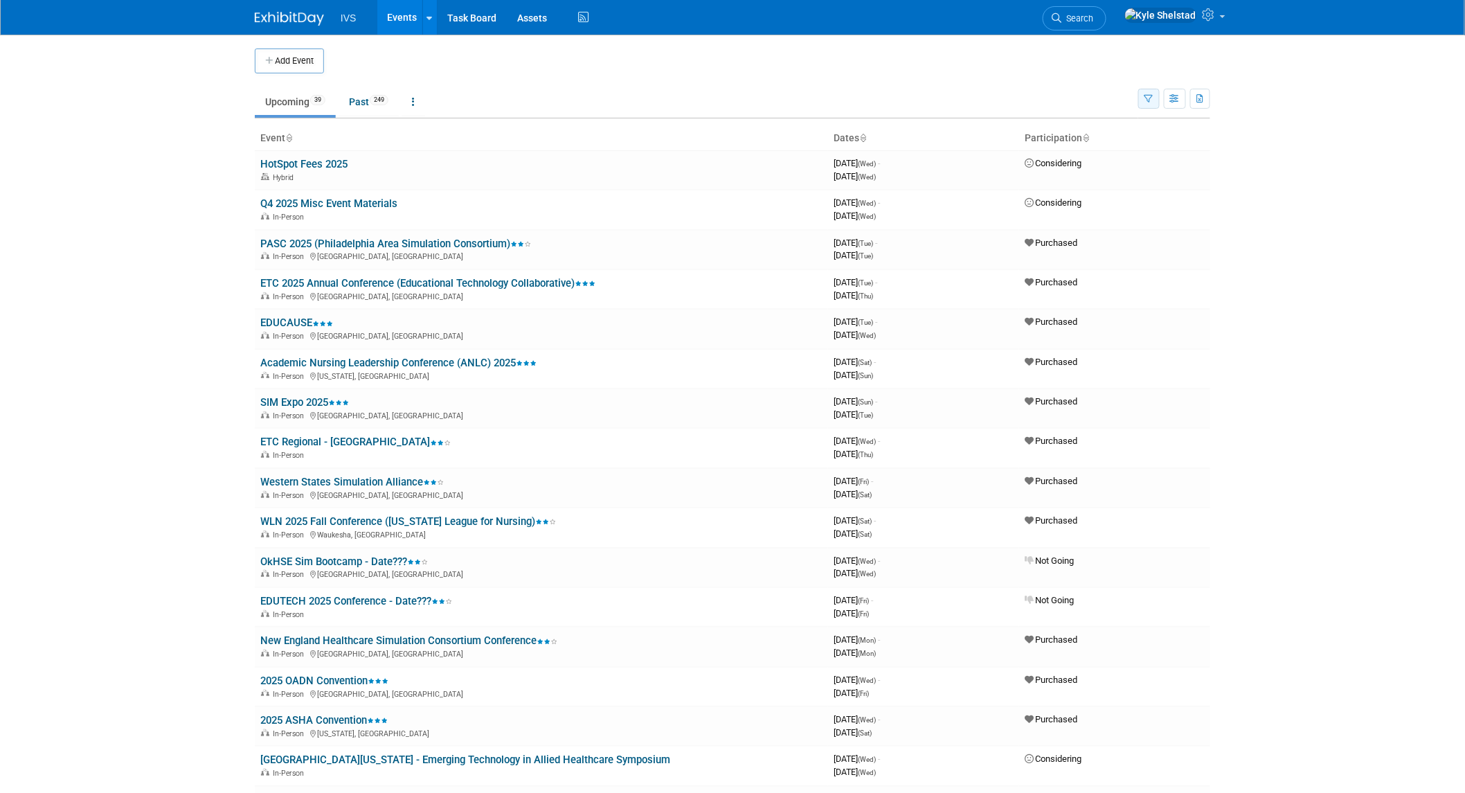
click at [1153, 96] on button "button" at bounding box center [1148, 99] width 21 height 20
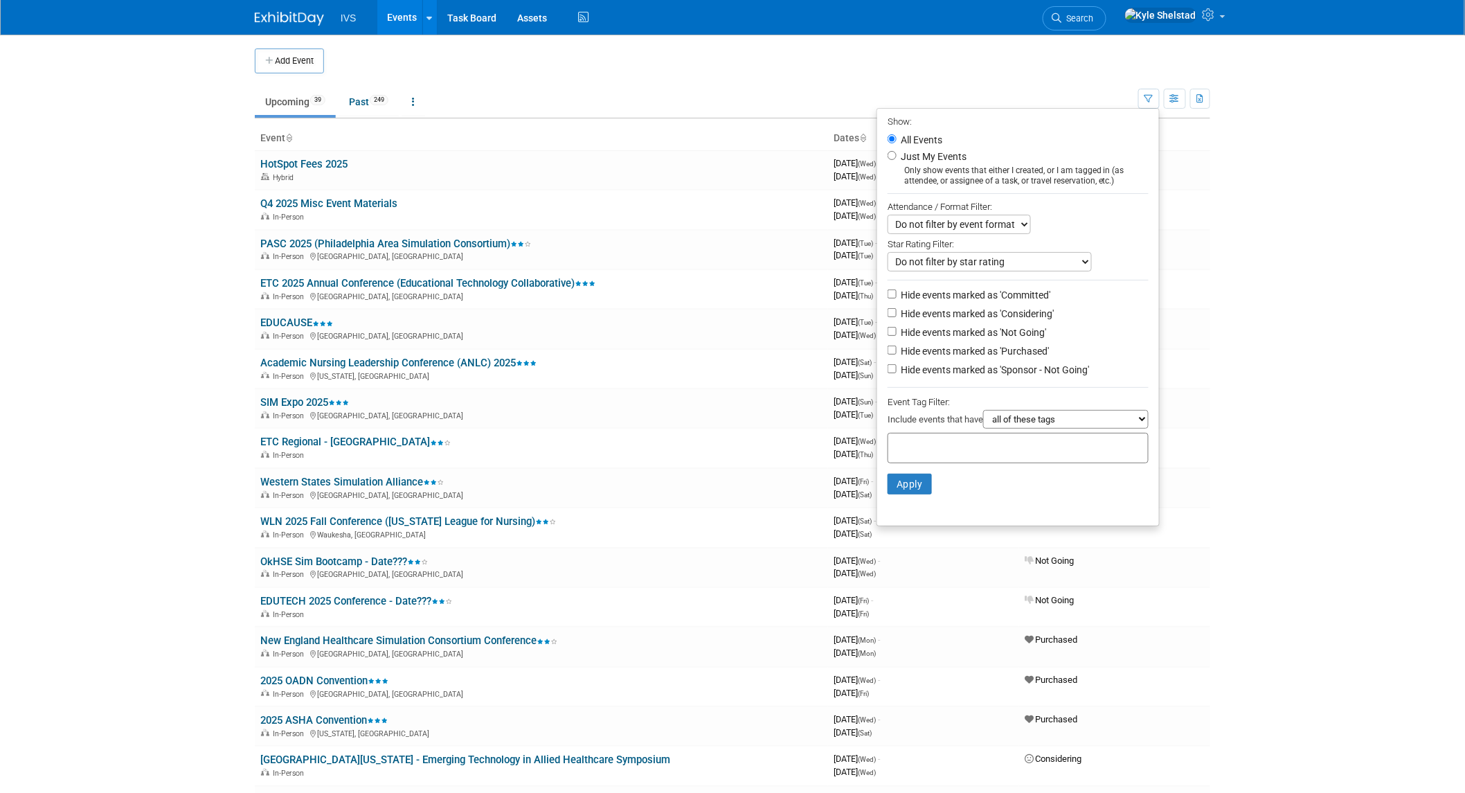
click at [956, 288] on label "Hide events marked as 'Committed'" at bounding box center [974, 295] width 152 height 14
click at [897, 289] on input "Hide events marked as 'Committed'" at bounding box center [892, 293] width 9 height 9
checkbox input "true"
click at [945, 308] on label "Hide events marked as 'Considering'" at bounding box center [976, 314] width 156 height 14
click at [897, 308] on input "Hide events marked as 'Considering'" at bounding box center [892, 312] width 9 height 9
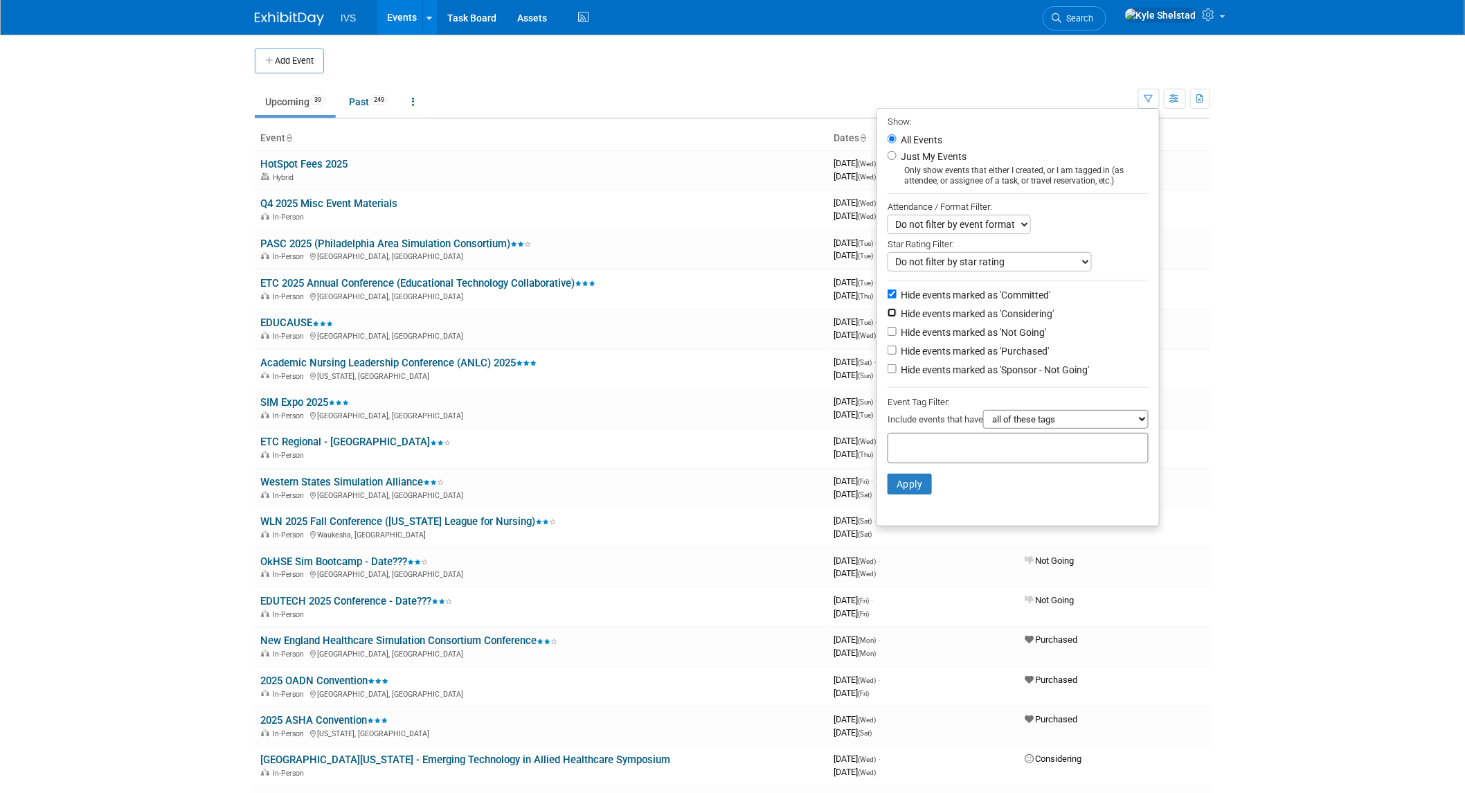
checkbox input "true"
click at [940, 333] on label "Hide events marked as 'Not Going'" at bounding box center [972, 332] width 148 height 14
click at [897, 333] on input "Hide events marked as 'Not Going'" at bounding box center [892, 331] width 9 height 9
checkbox input "true"
click at [949, 361] on li "Hide events marked as 'Purchased'" at bounding box center [1018, 352] width 282 height 19
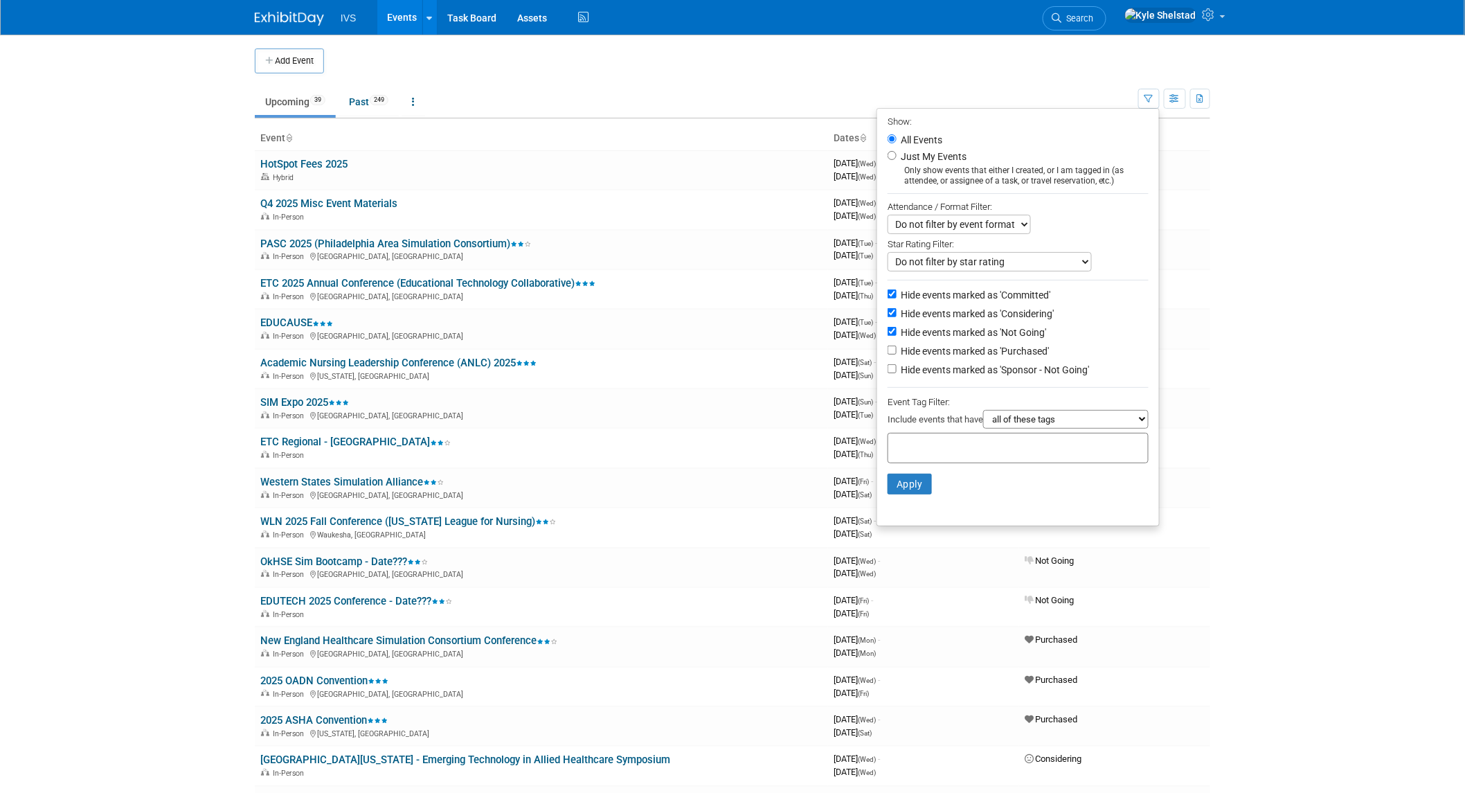
click at [940, 371] on label "Hide events marked as 'Sponsor - Not Going'" at bounding box center [993, 370] width 191 height 14
click at [897, 371] on input "Hide events marked as 'Sponsor - Not Going'" at bounding box center [892, 368] width 9 height 9
checkbox input "true"
click at [904, 478] on button "Apply" at bounding box center [910, 484] width 44 height 21
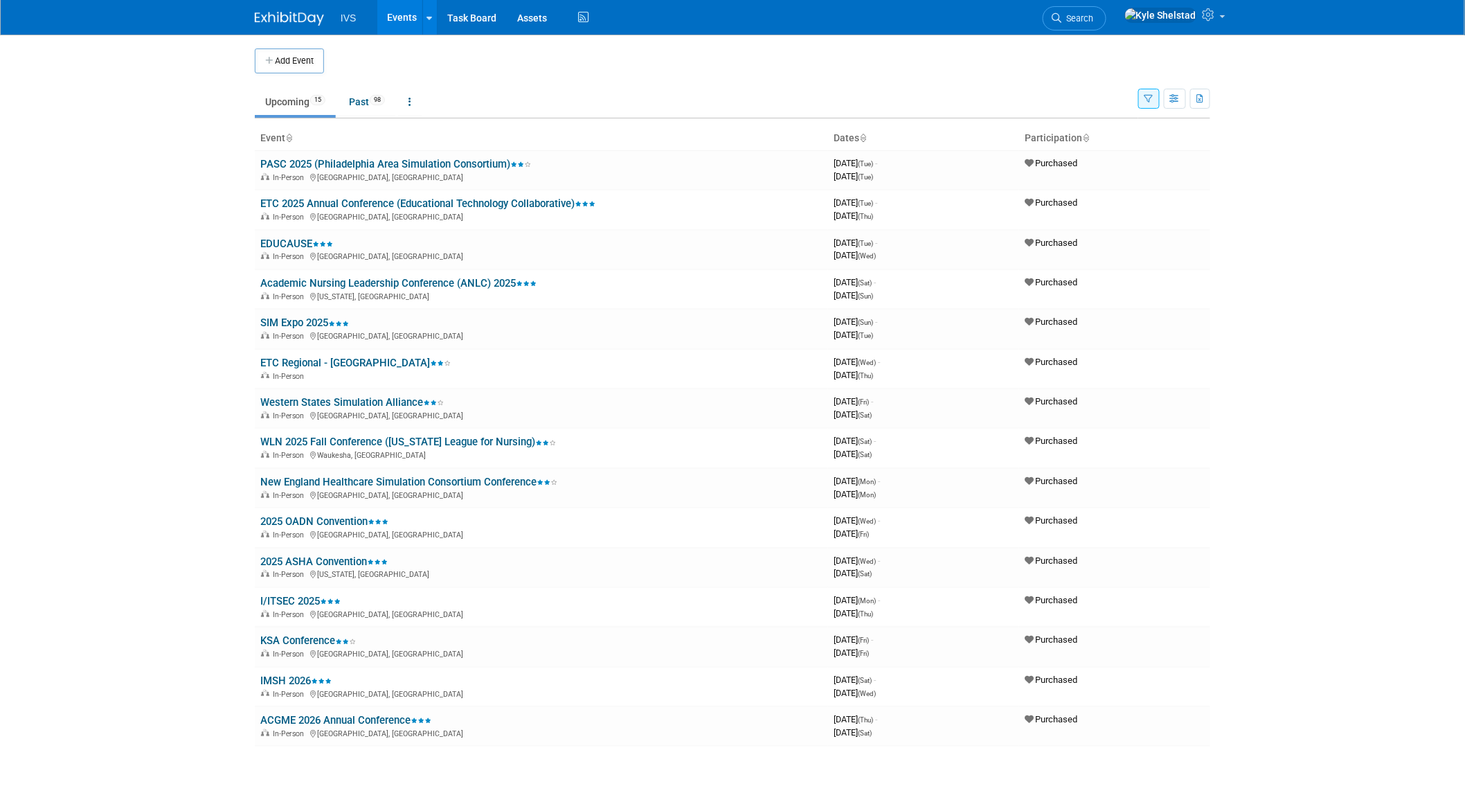
click at [165, 301] on body "IVS Events Add Event Bulk Upload Events Shareable Event Boards Recently Viewed …" at bounding box center [732, 396] width 1465 height 793
click at [299, 238] on link "EDUCAUSE" at bounding box center [296, 244] width 73 height 12
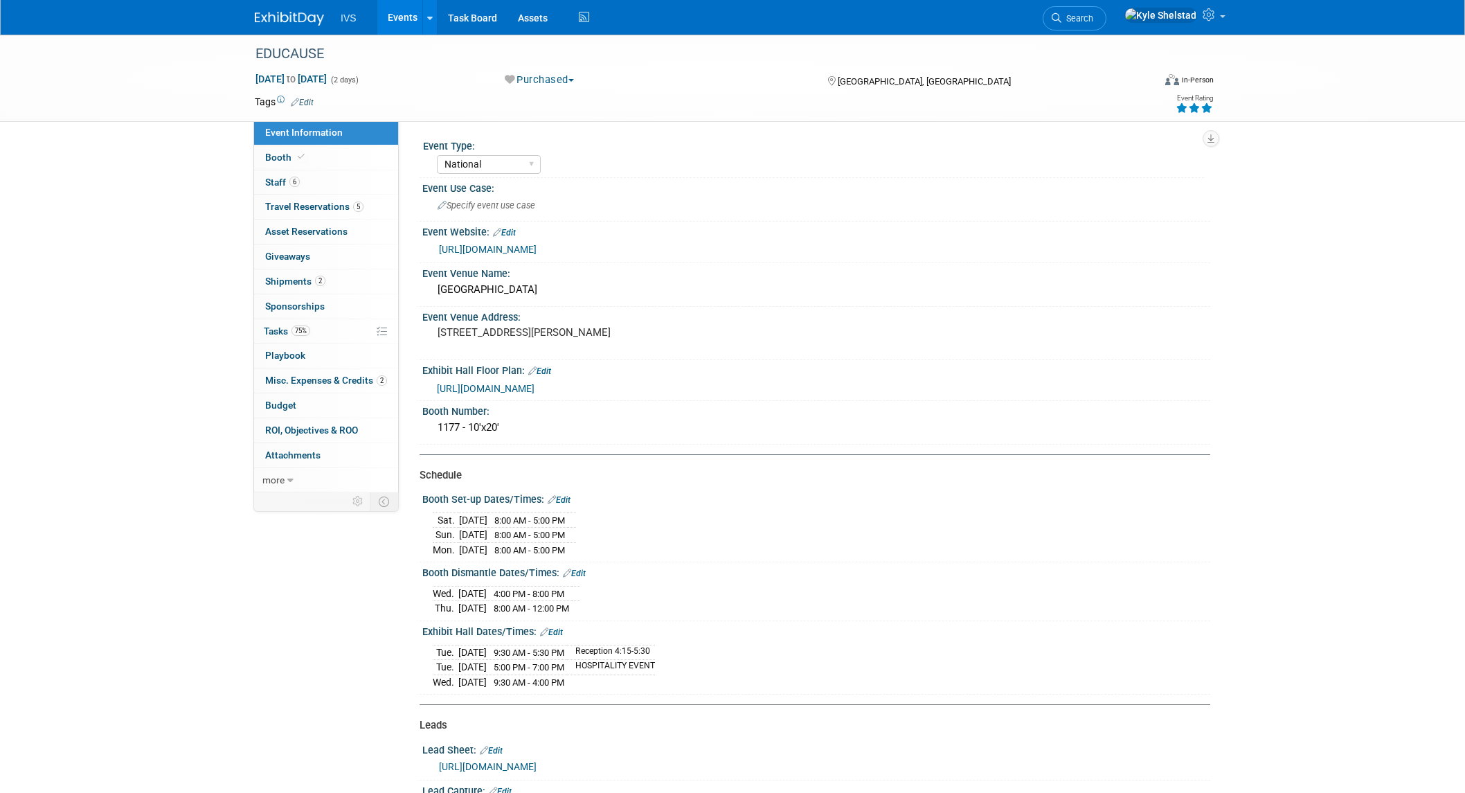
select select "National"
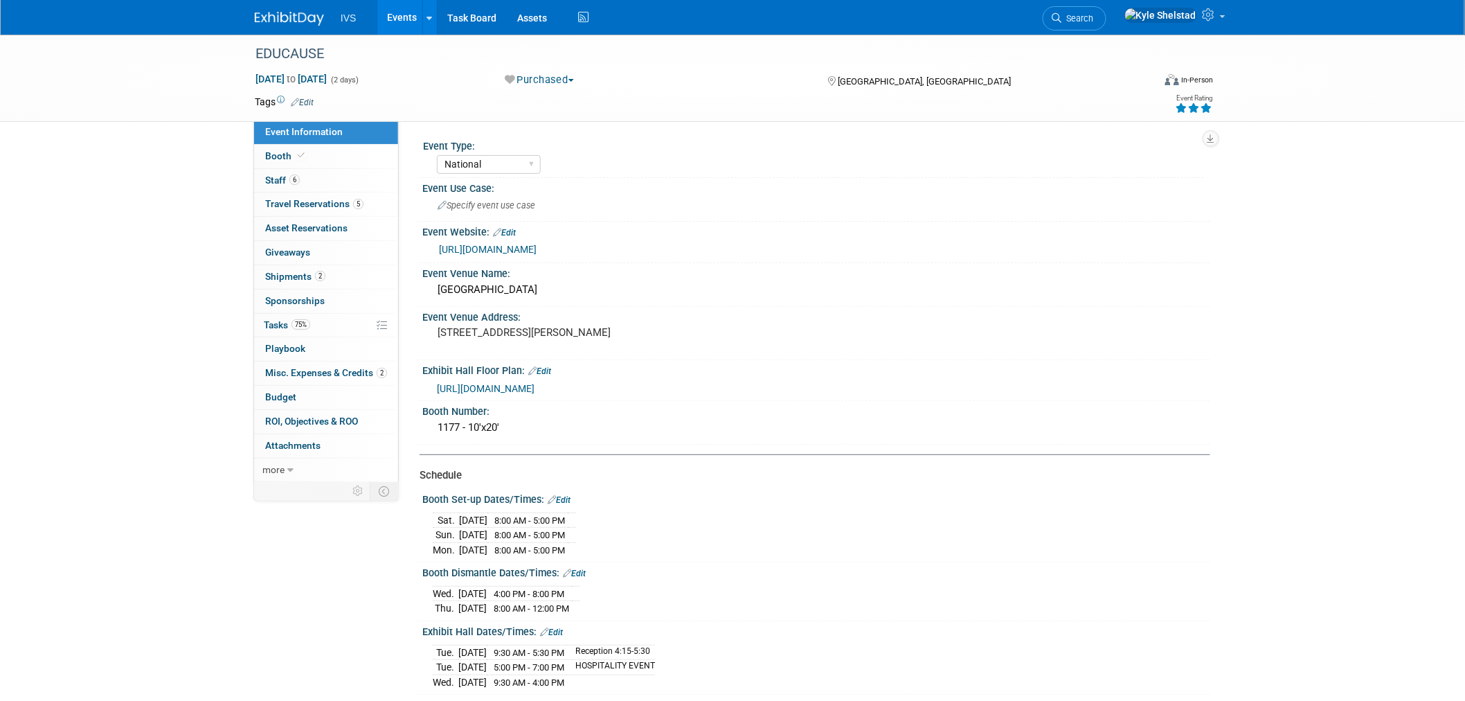
click at [404, 18] on link "Events" at bounding box center [402, 17] width 51 height 35
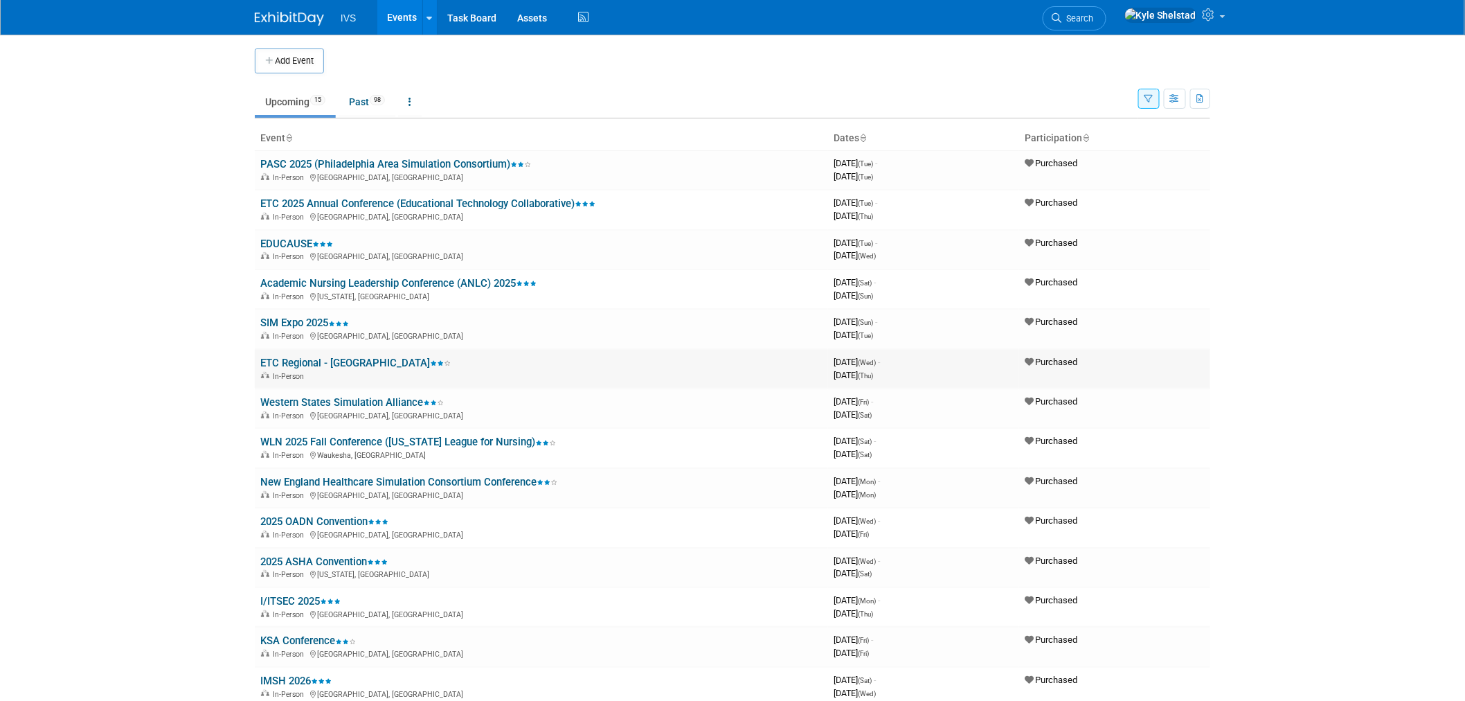
click at [331, 360] on link "ETC Regional - [GEOGRAPHIC_DATA]" at bounding box center [355, 363] width 190 height 12
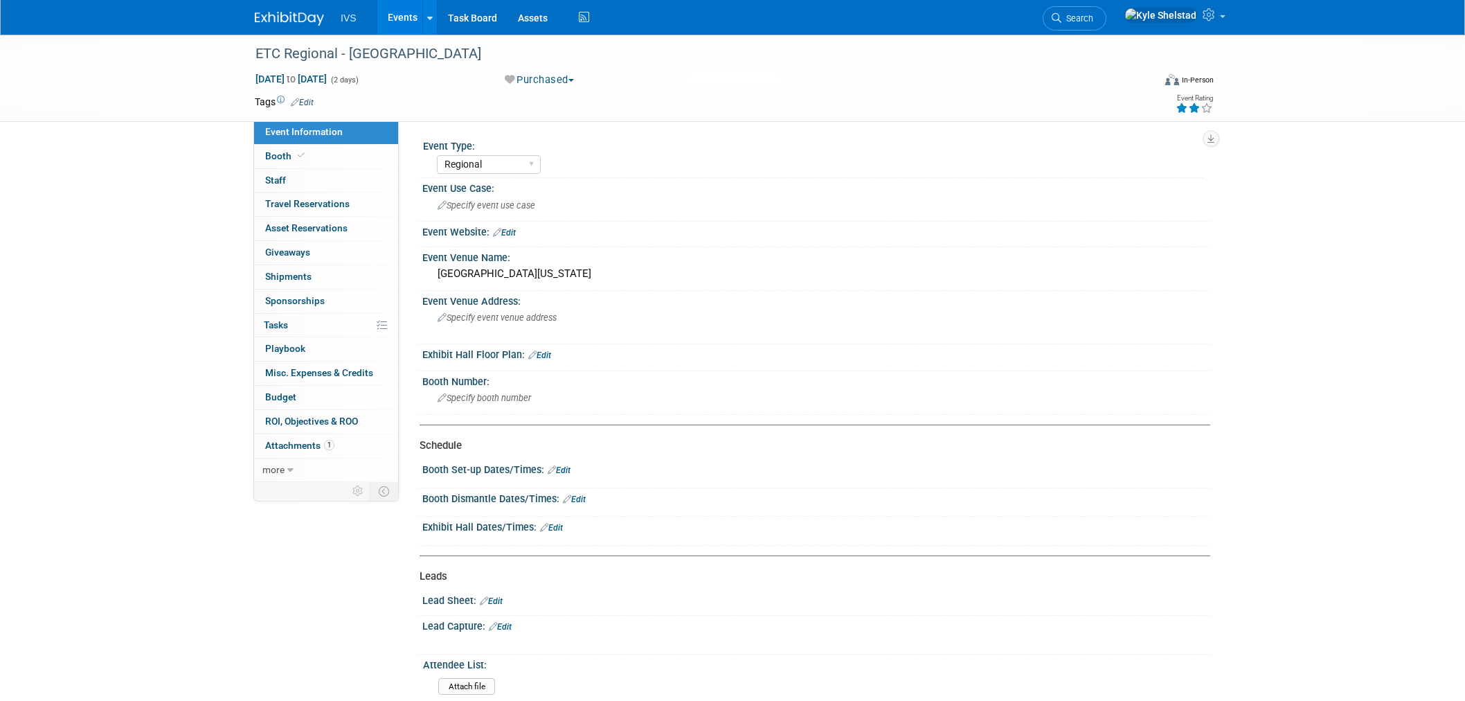
select select "Regional"
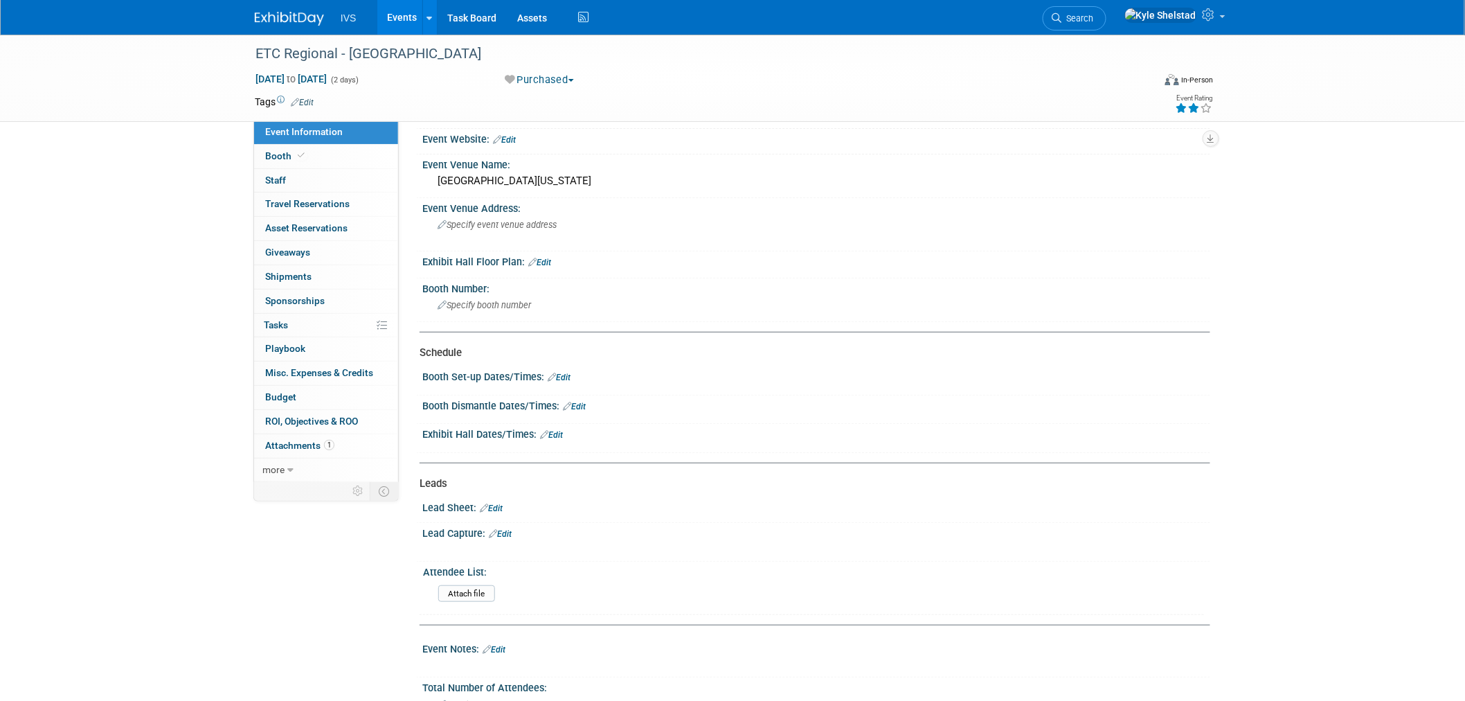
scroll to position [51, 0]
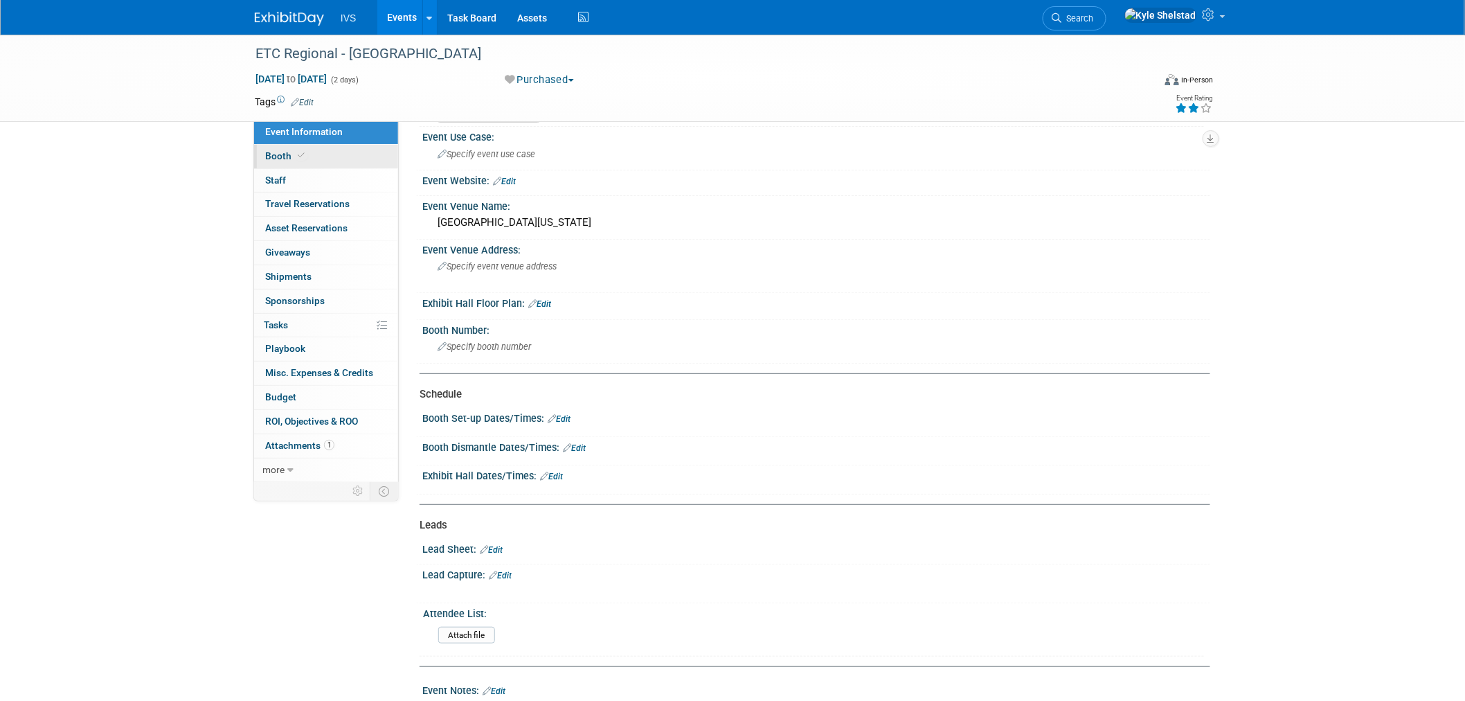
click at [336, 150] on link "Booth" at bounding box center [326, 157] width 144 height 24
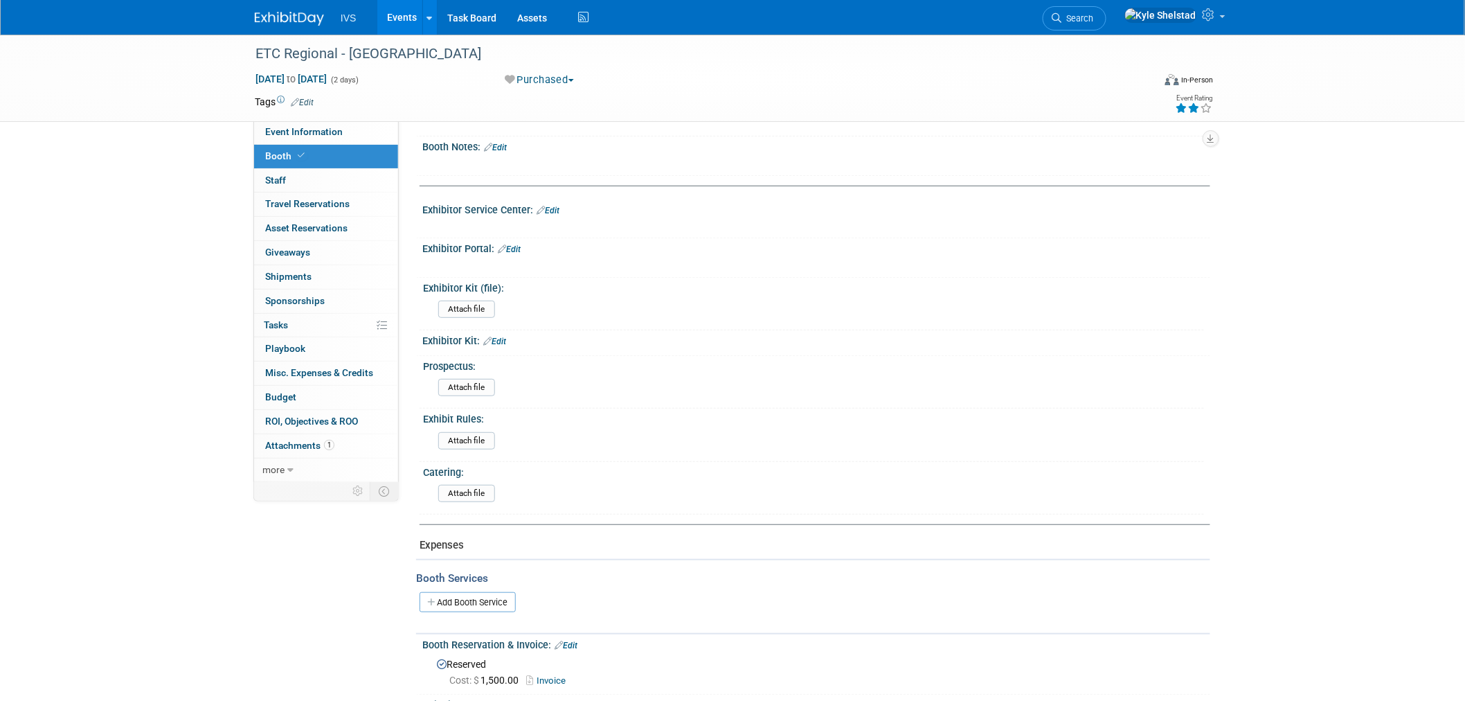
scroll to position [256, 0]
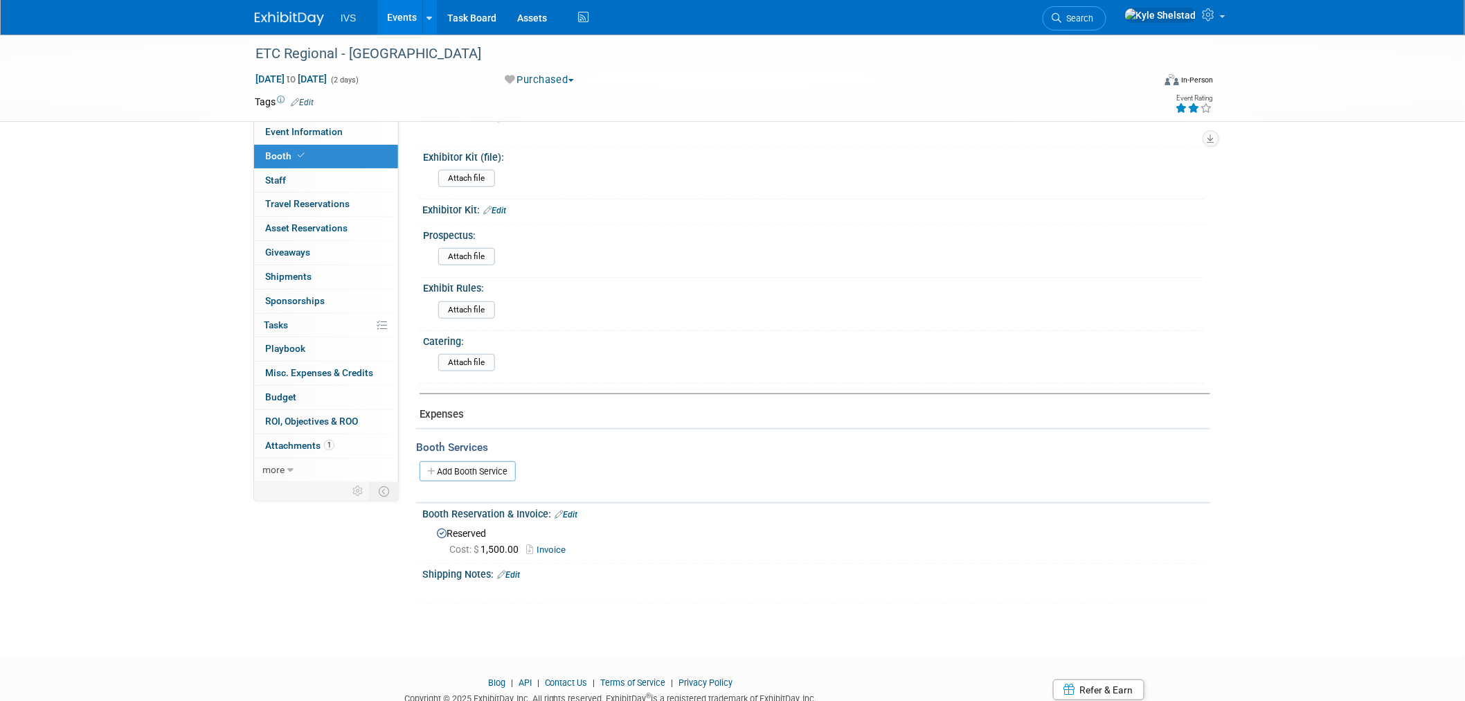
click at [553, 544] on link "Invoice" at bounding box center [549, 549] width 46 height 10
click at [411, 15] on link "Events" at bounding box center [402, 17] width 51 height 35
